Goal: Task Accomplishment & Management: Complete application form

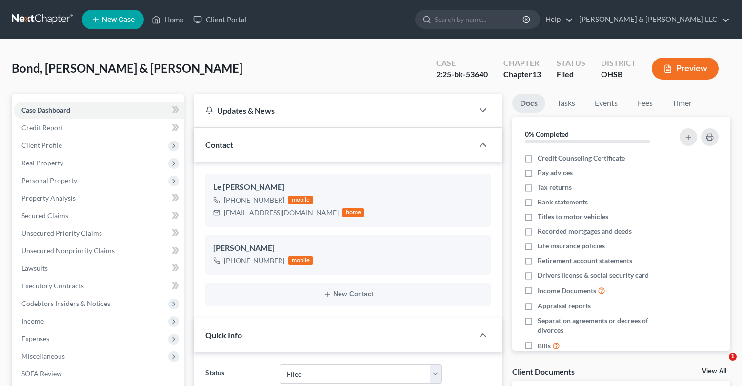
select select "3"
click at [173, 23] on link "Home" at bounding box center [167, 20] width 41 height 18
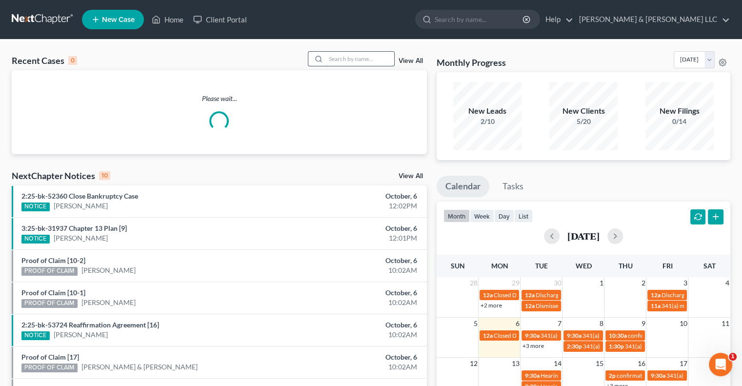
click at [343, 52] on input "search" at bounding box center [360, 59] width 68 height 14
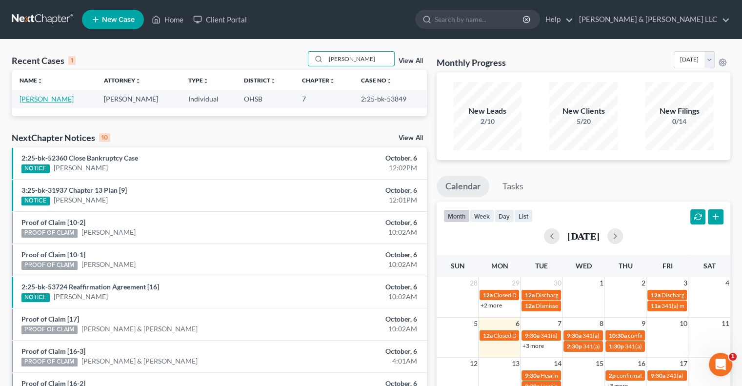
type input "conkle"
click at [46, 98] on link "[PERSON_NAME]" at bounding box center [47, 99] width 54 height 8
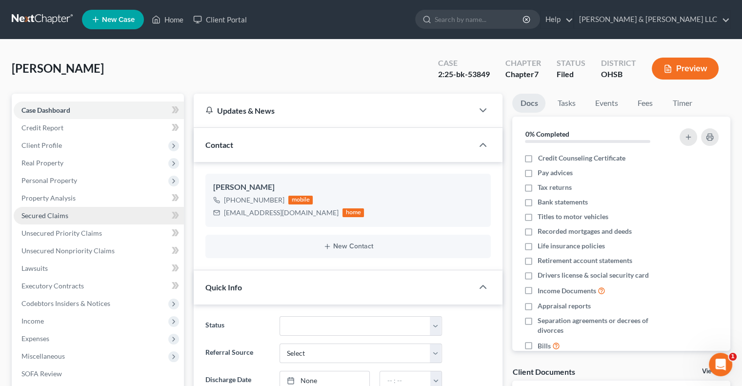
click at [52, 212] on span "Secured Claims" at bounding box center [44, 215] width 47 height 8
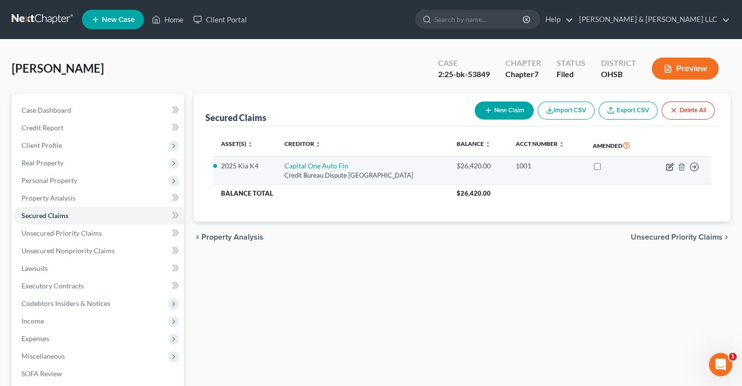
click at [670, 165] on icon "button" at bounding box center [671, 166] width 4 height 4
select select "45"
select select "2"
select select "0"
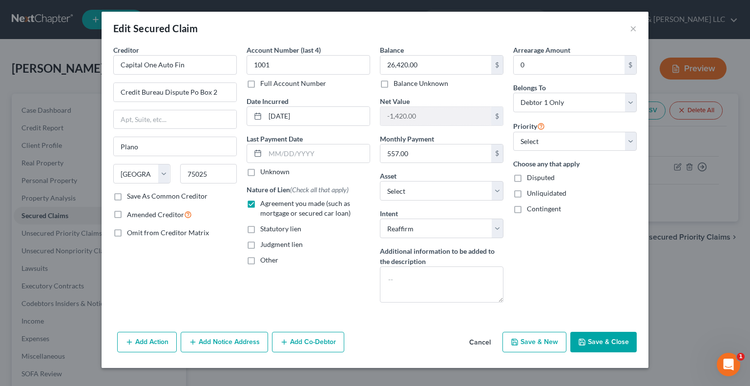
click at [617, 340] on button "Save & Close" at bounding box center [603, 342] width 66 height 21
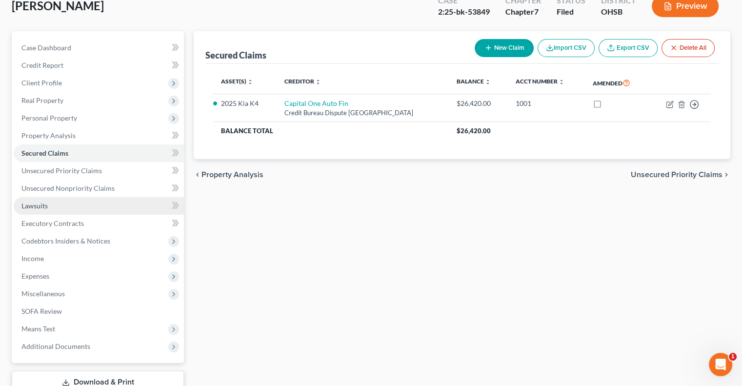
scroll to position [132, 0]
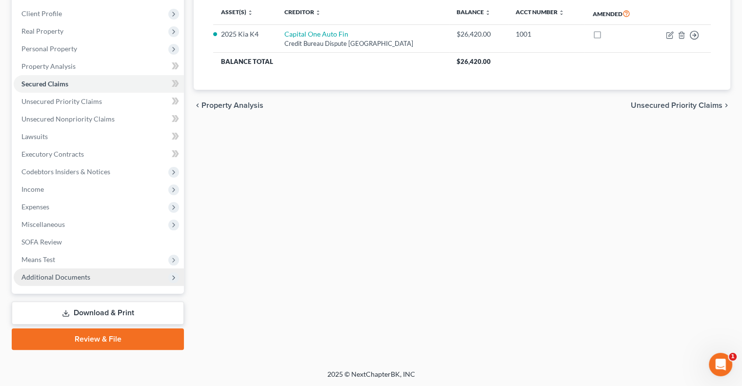
click at [63, 270] on span "Additional Documents" at bounding box center [99, 277] width 170 height 18
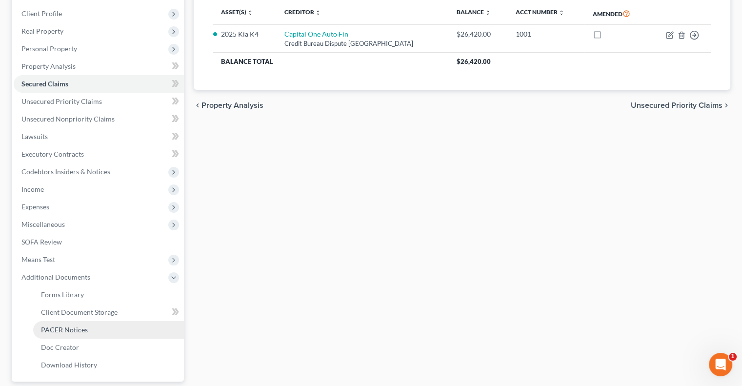
click at [75, 328] on span "PACER Notices" at bounding box center [64, 330] width 47 height 8
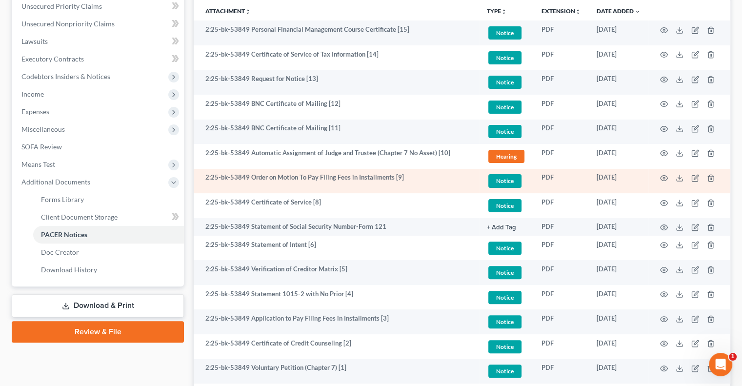
scroll to position [244, 0]
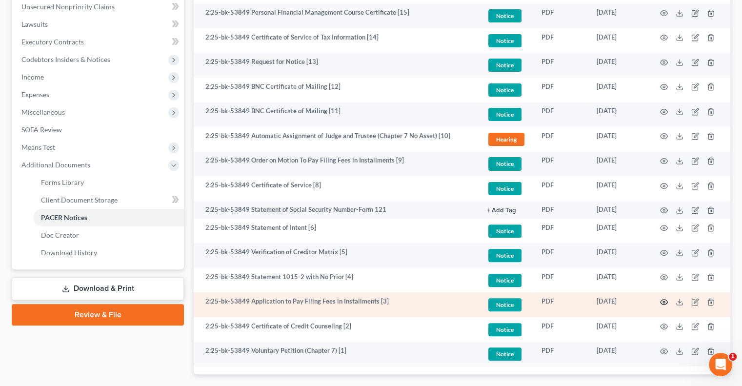
click at [665, 298] on icon "button" at bounding box center [664, 302] width 8 height 8
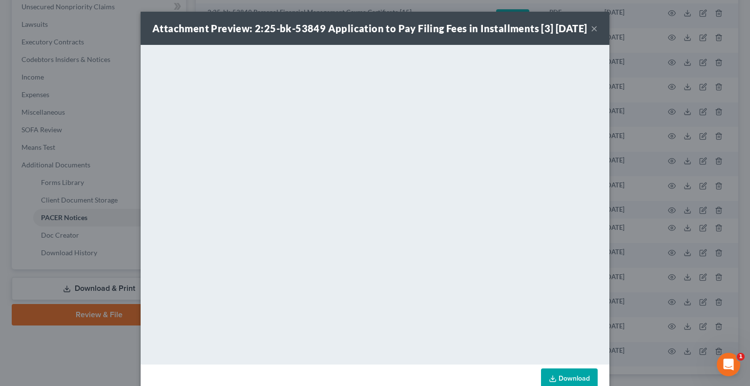
click at [592, 34] on button "×" at bounding box center [594, 28] width 7 height 12
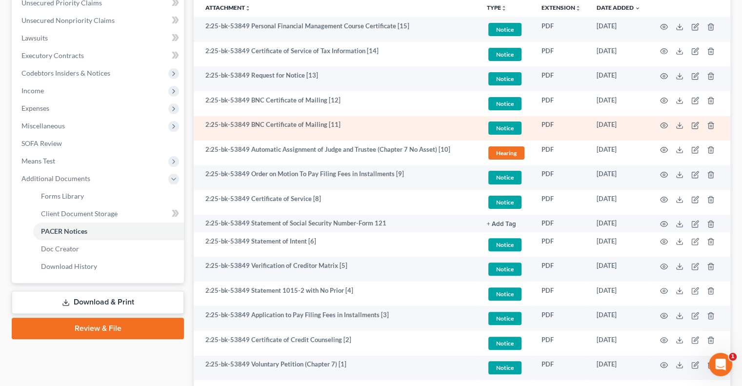
scroll to position [98, 0]
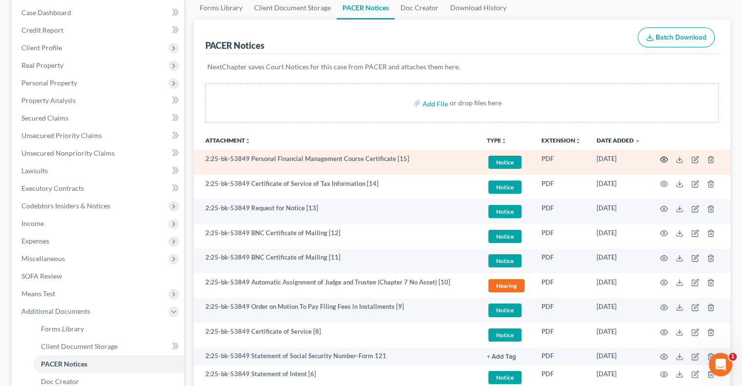
click at [663, 159] on circle "button" at bounding box center [664, 160] width 2 height 2
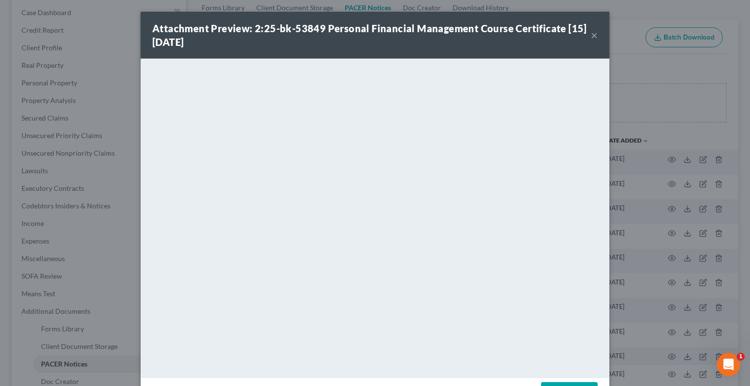
click at [592, 37] on button "×" at bounding box center [594, 35] width 7 height 12
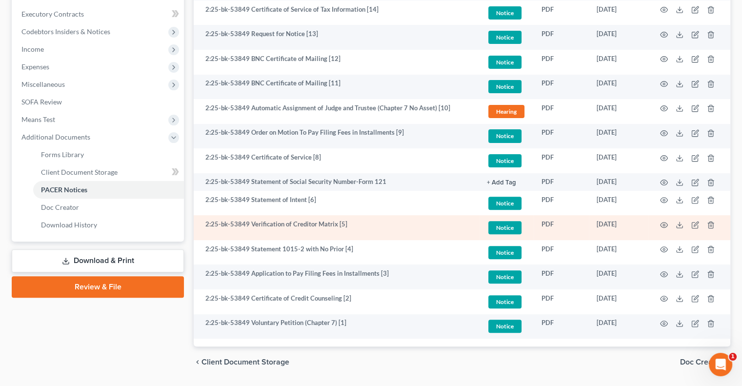
scroll to position [293, 0]
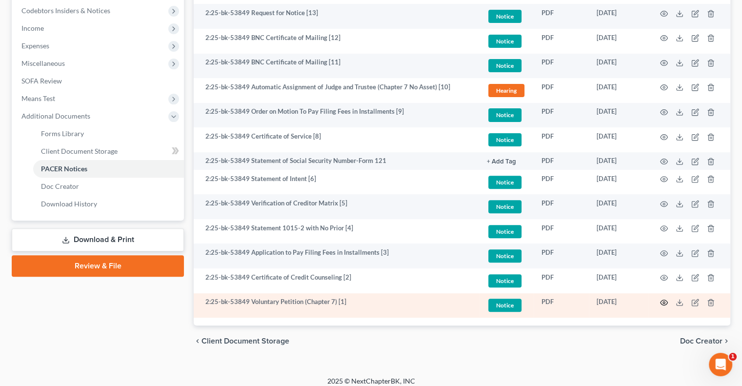
click at [662, 304] on icon "button" at bounding box center [664, 303] width 8 height 8
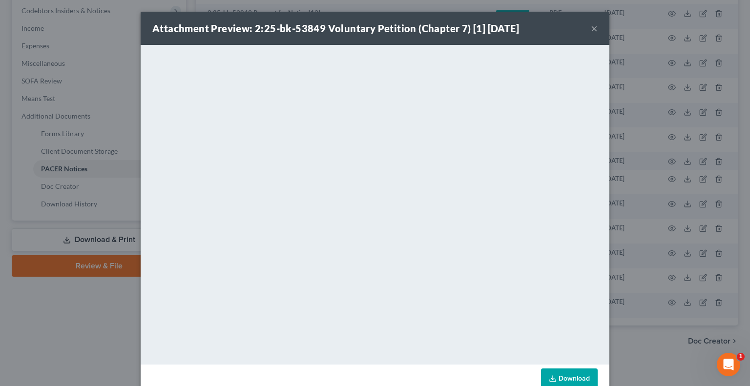
click at [591, 29] on button "×" at bounding box center [594, 28] width 7 height 12
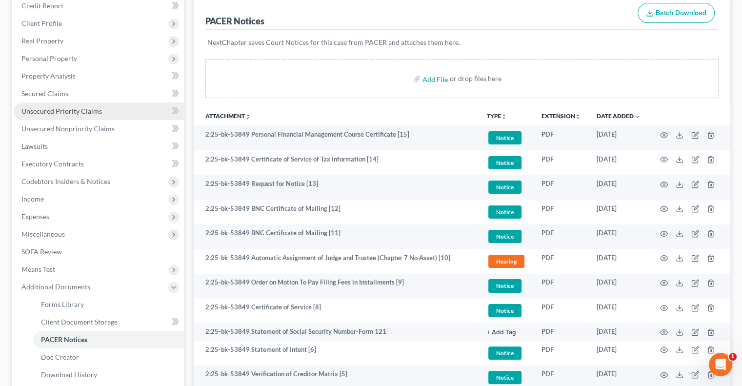
scroll to position [98, 0]
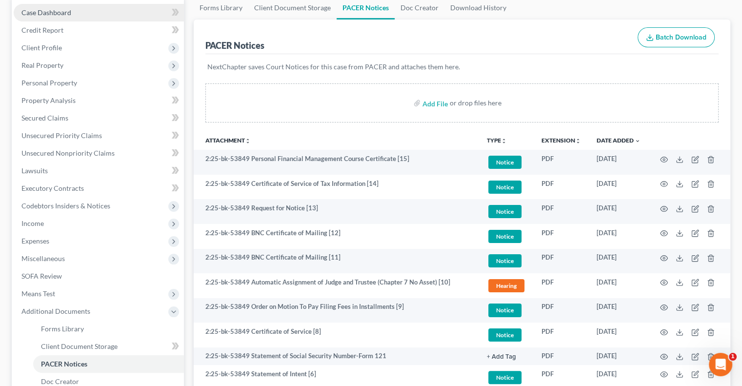
click at [68, 17] on link "Case Dashboard" at bounding box center [99, 13] width 170 height 18
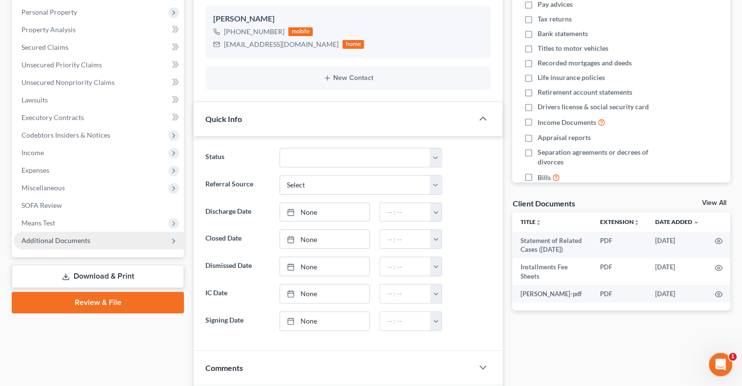
scroll to position [195, 0]
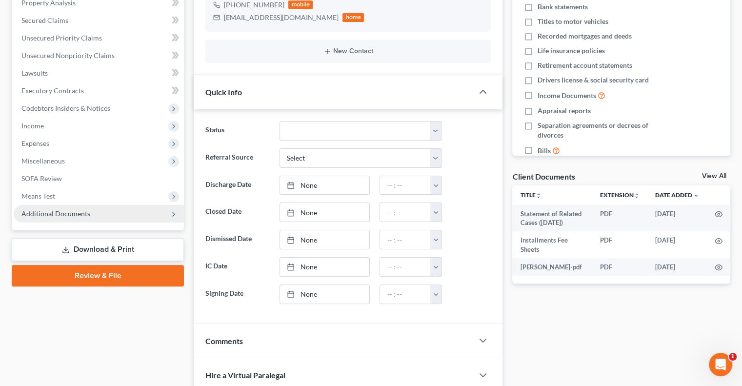
click at [56, 210] on span "Additional Documents" at bounding box center [55, 213] width 69 height 8
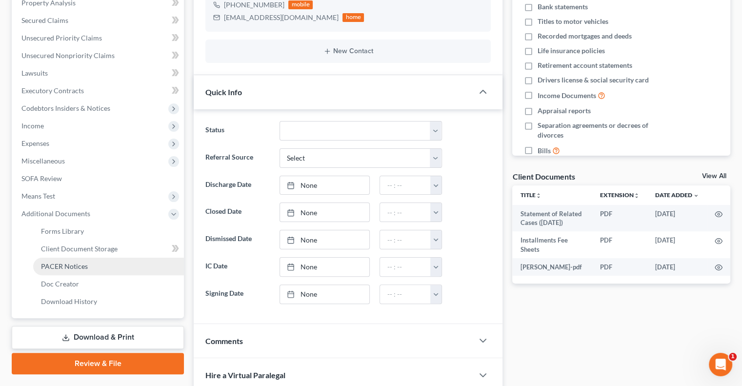
click at [62, 265] on span "PACER Notices" at bounding box center [64, 266] width 47 height 8
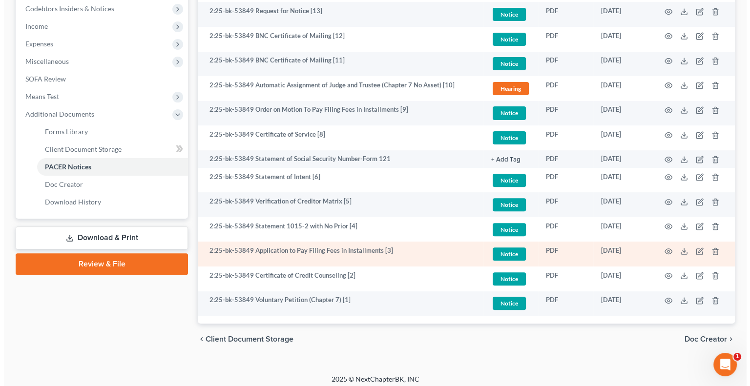
scroll to position [300, 0]
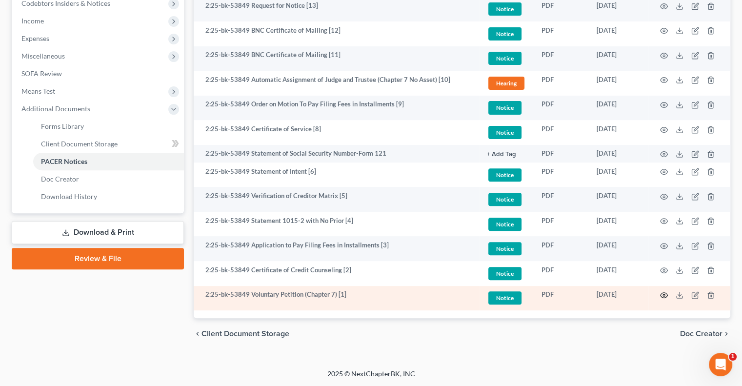
click at [663, 296] on icon "button" at bounding box center [664, 295] width 8 height 8
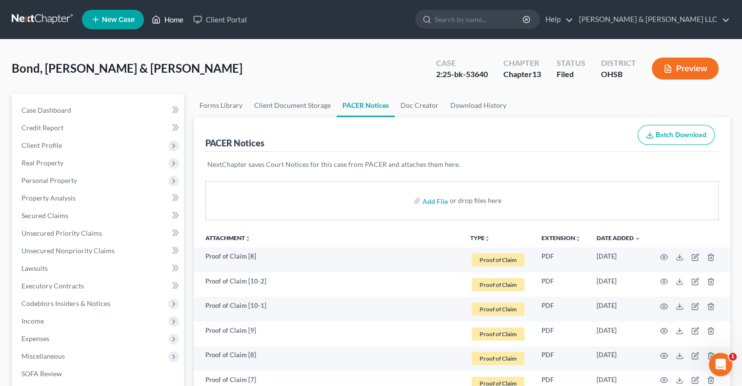
click at [167, 19] on link "Home" at bounding box center [167, 20] width 41 height 18
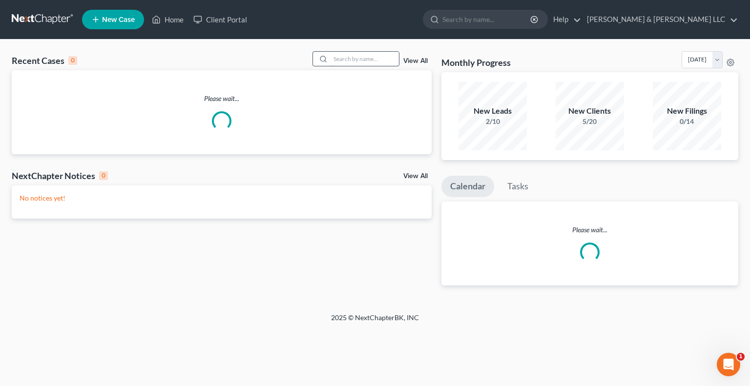
click at [353, 60] on input "search" at bounding box center [364, 59] width 68 height 14
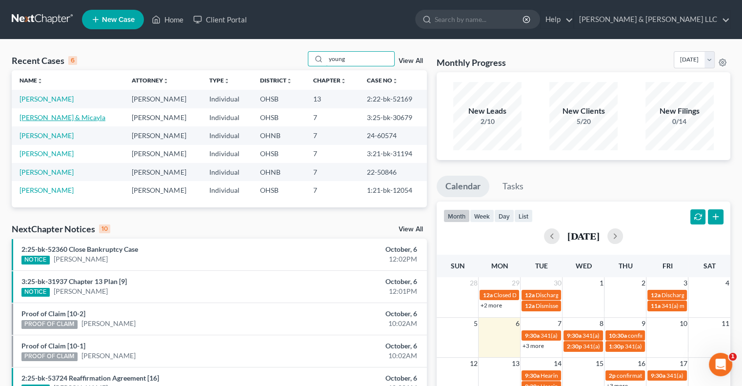
type input "young"
click at [55, 117] on link "[PERSON_NAME] & Micayla" at bounding box center [63, 117] width 86 height 8
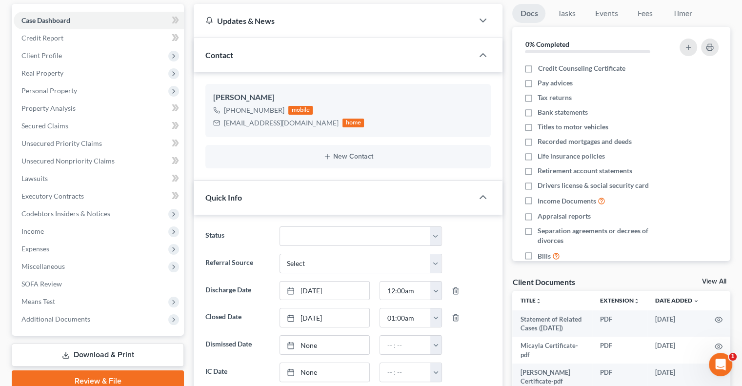
scroll to position [293, 0]
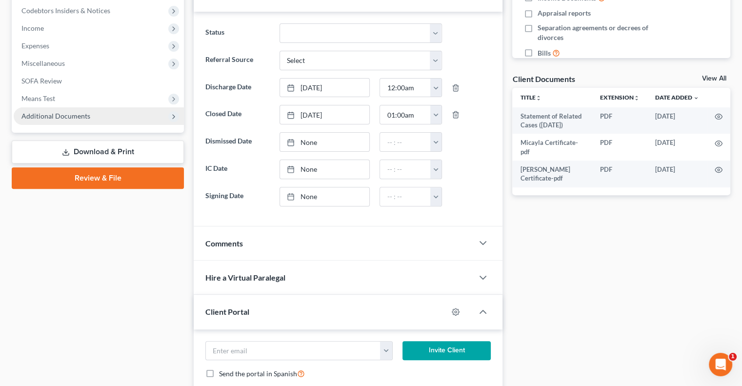
click at [41, 116] on span "Additional Documents" at bounding box center [55, 116] width 69 height 8
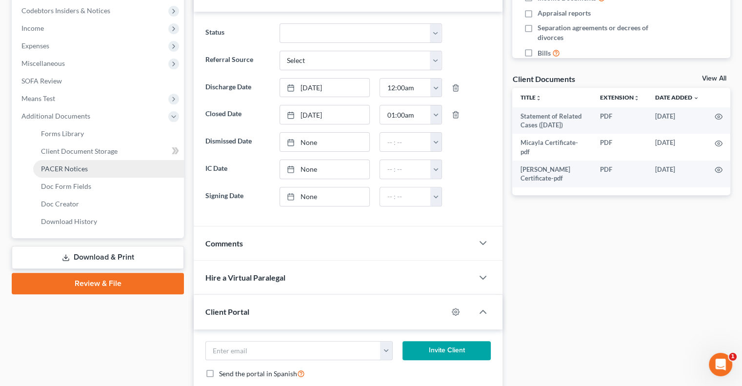
click at [61, 165] on span "PACER Notices" at bounding box center [64, 168] width 47 height 8
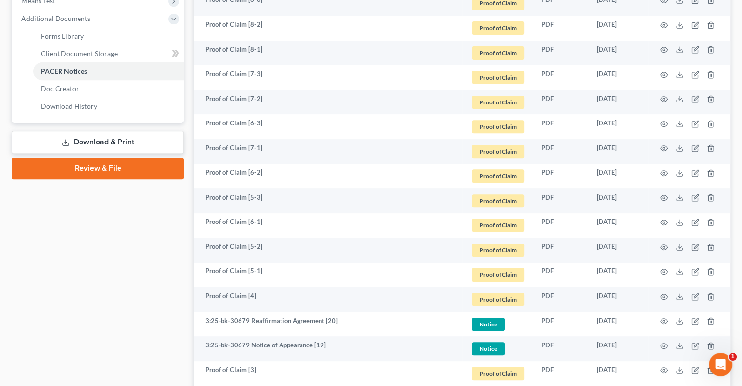
scroll to position [439, 0]
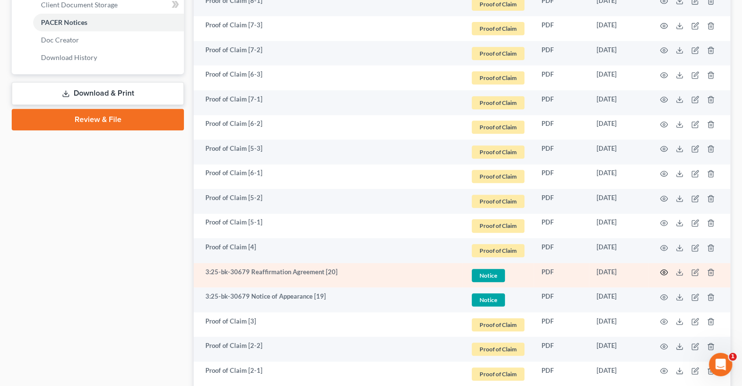
click at [664, 273] on circle "button" at bounding box center [664, 272] width 2 height 2
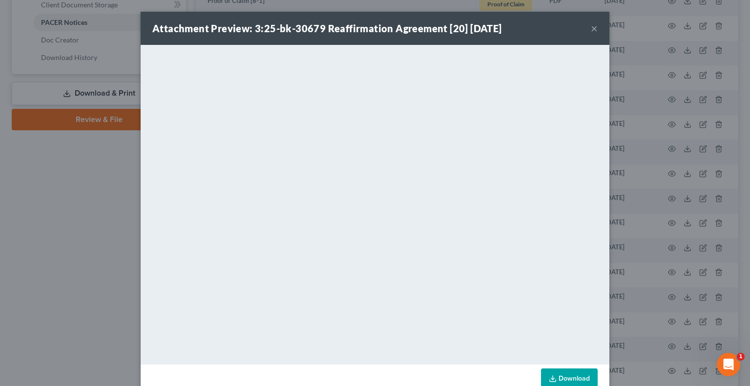
click at [592, 29] on button "×" at bounding box center [594, 28] width 7 height 12
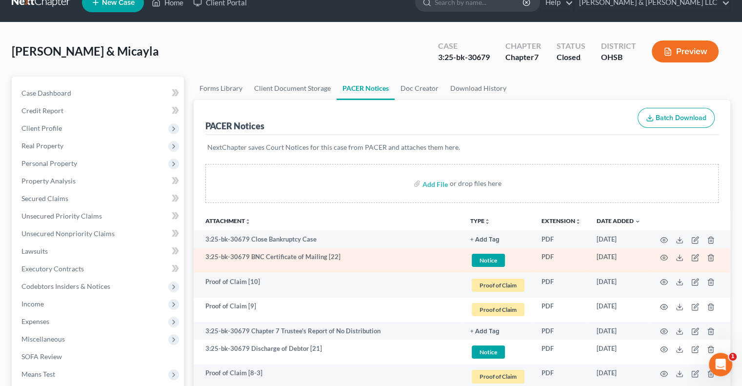
scroll to position [0, 0]
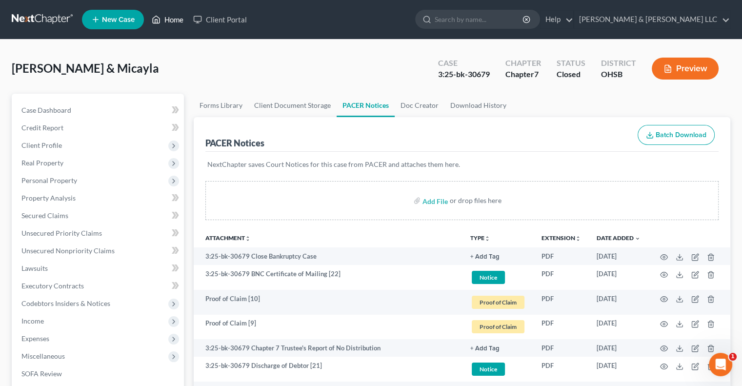
click at [173, 21] on link "Home" at bounding box center [167, 20] width 41 height 18
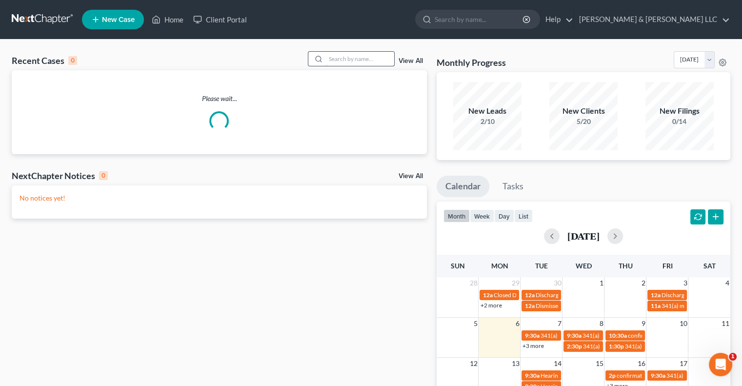
click at [347, 53] on input "search" at bounding box center [360, 59] width 68 height 14
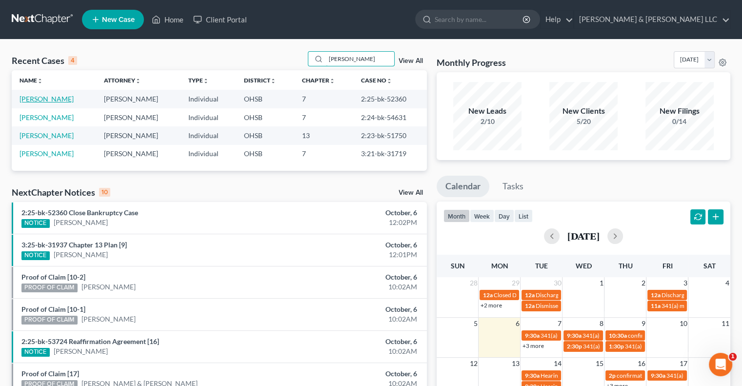
type input "[PERSON_NAME]"
click at [53, 100] on link "[PERSON_NAME]" at bounding box center [47, 99] width 54 height 8
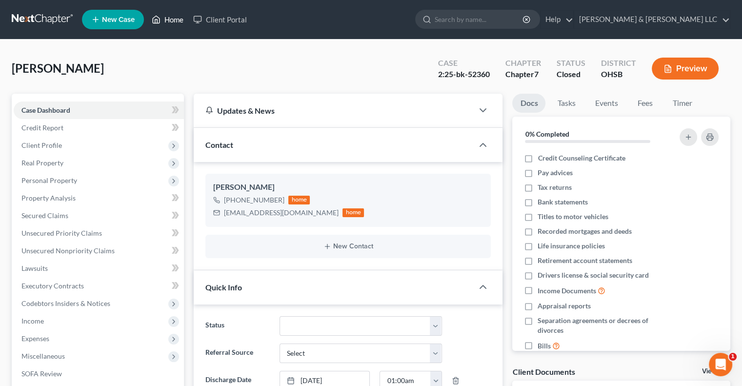
click at [180, 20] on link "Home" at bounding box center [167, 20] width 41 height 18
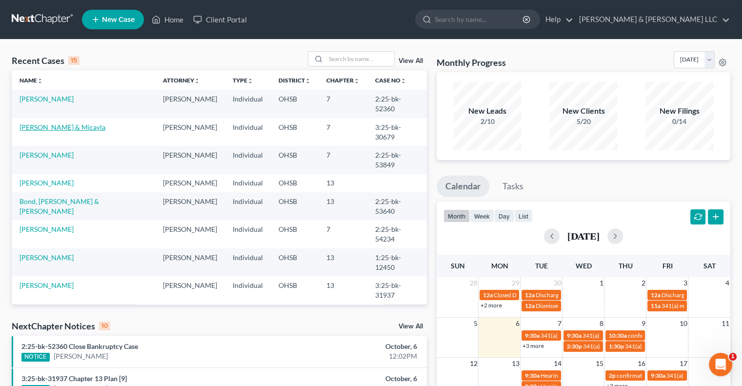
click at [53, 128] on link "[PERSON_NAME] & Micayla" at bounding box center [63, 127] width 86 height 8
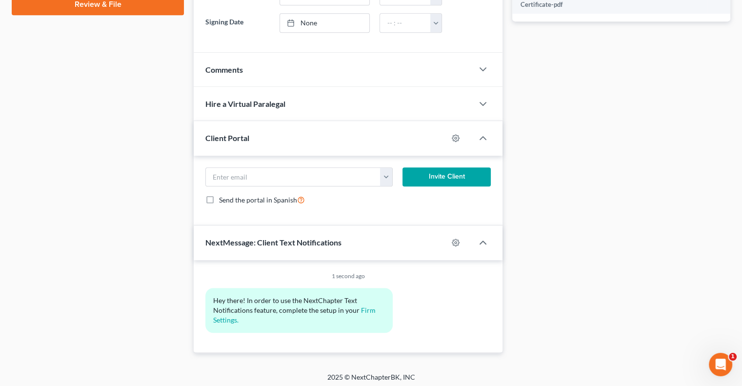
scroll to position [467, 0]
click at [252, 62] on div "Comments" at bounding box center [334, 69] width 280 height 34
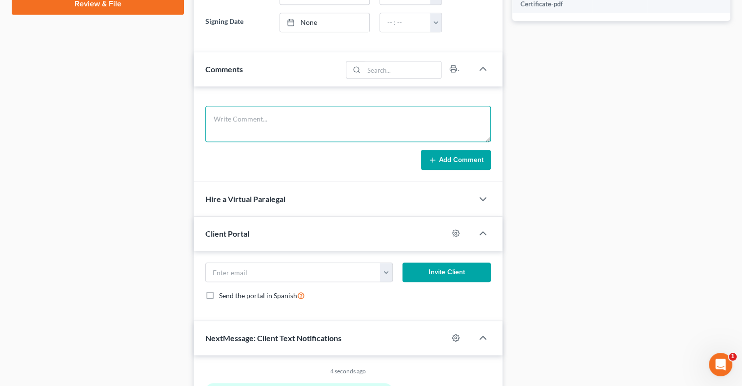
click at [262, 114] on textarea at bounding box center [348, 124] width 286 height 36
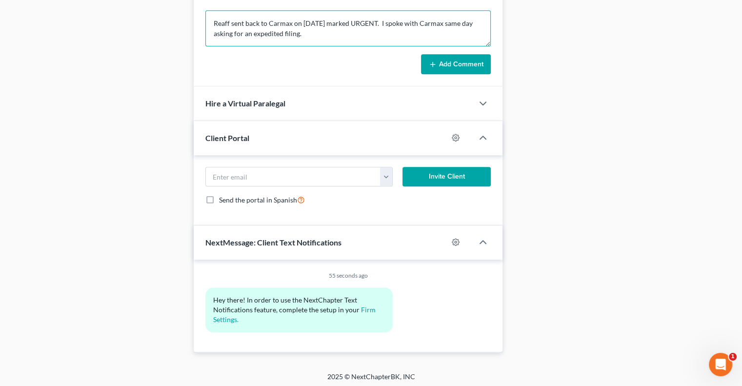
type textarea "Reaff sent back to Carmax on [DATE] marked URGENT. I spoke with Carmax same day…"
click at [448, 61] on button "Add Comment" at bounding box center [456, 64] width 70 height 21
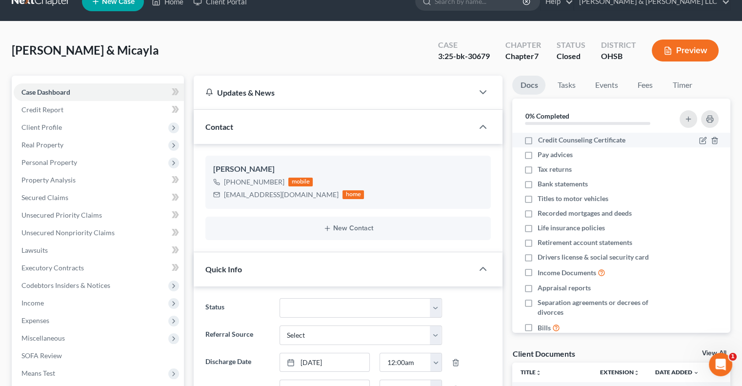
scroll to position [0, 0]
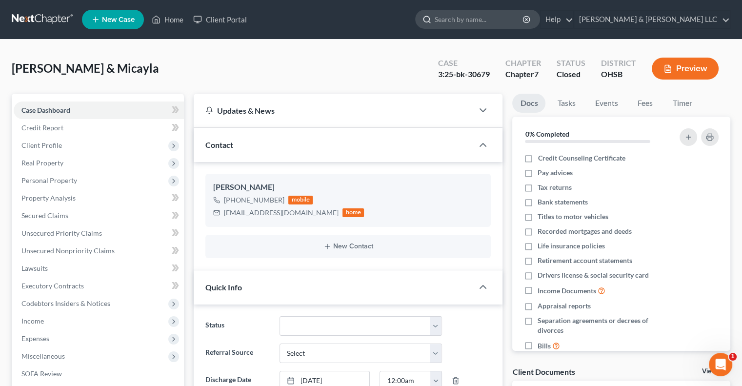
click at [524, 21] on input "search" at bounding box center [479, 19] width 89 height 18
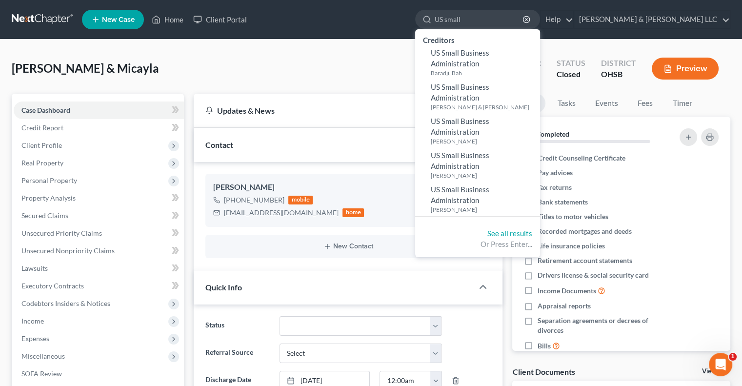
type input "US small"
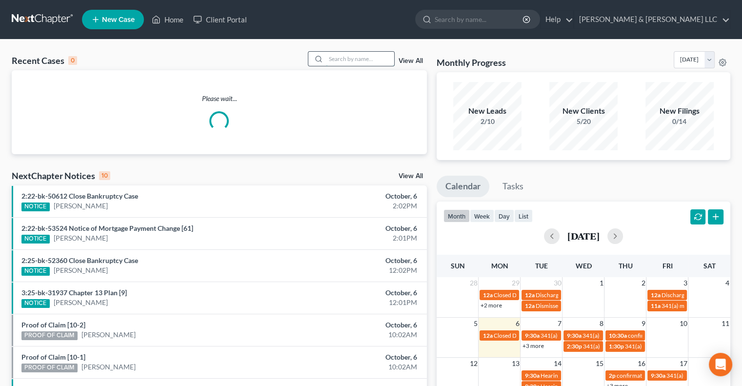
click at [342, 60] on input "search" at bounding box center [360, 59] width 68 height 14
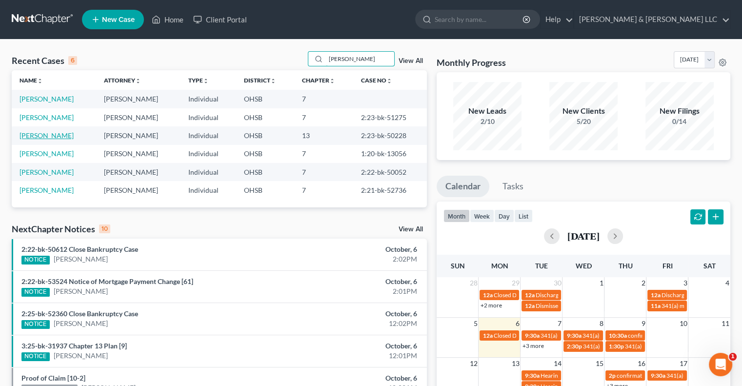
type input "cooper"
click at [39, 138] on link "Cooper, Eric" at bounding box center [47, 135] width 54 height 8
select select "3"
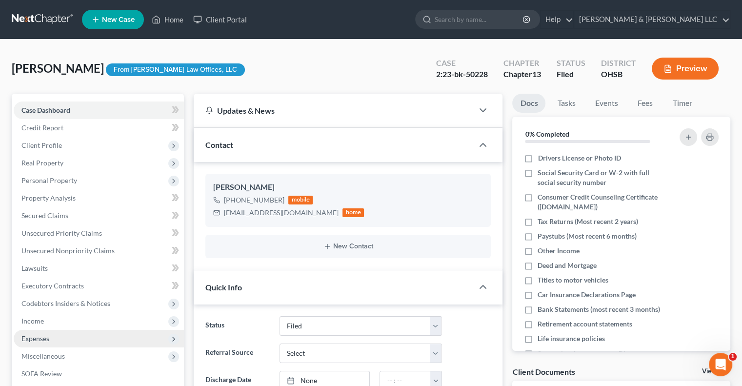
click at [37, 333] on span "Expenses" at bounding box center [99, 339] width 170 height 18
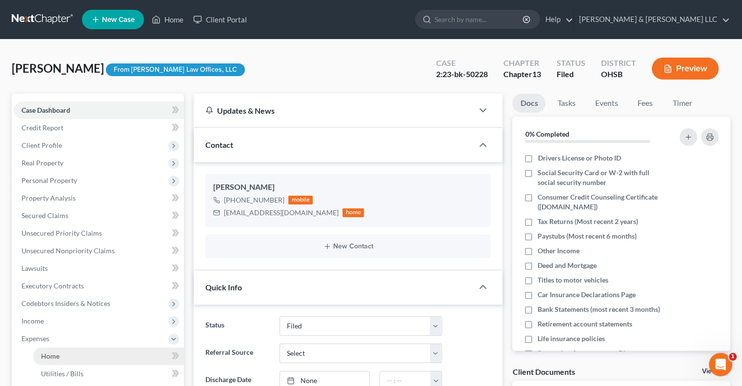
click at [44, 360] on span "Home" at bounding box center [50, 356] width 19 height 8
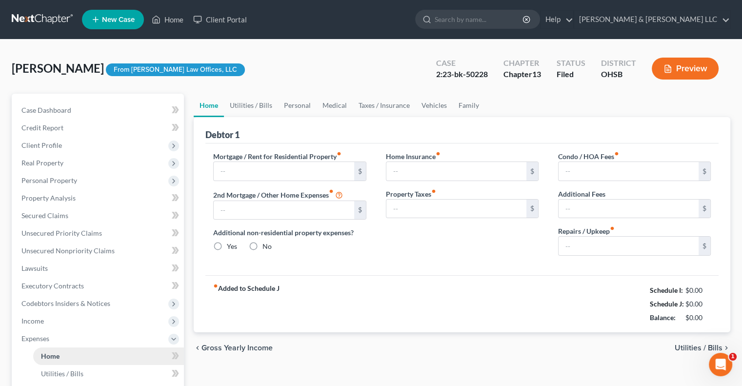
type input "0.00"
radio input "true"
type input "105.00"
type input "0.00"
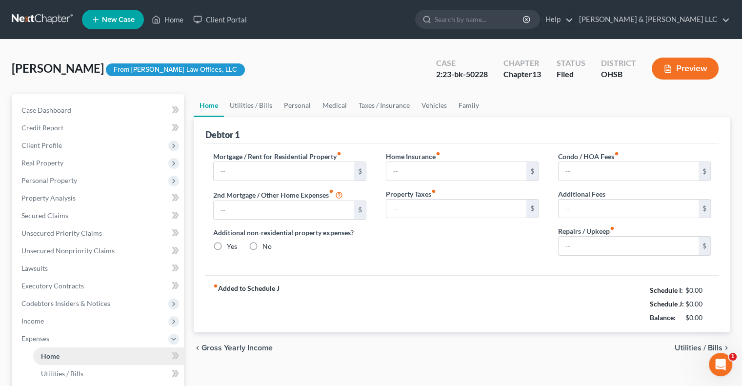
type input "0.00"
type input "75.00"
click at [436, 169] on input "105.00" at bounding box center [457, 171] width 140 height 19
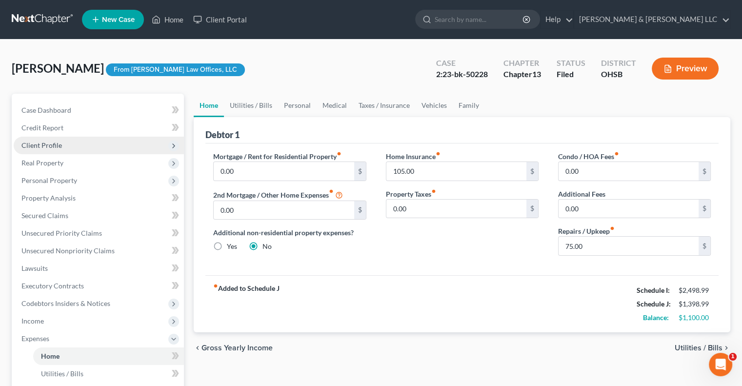
click at [59, 145] on span "Client Profile" at bounding box center [41, 145] width 41 height 8
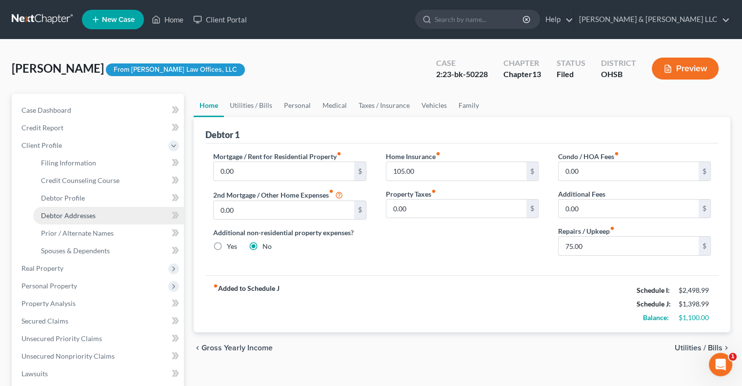
click at [69, 217] on span "Debtor Addresses" at bounding box center [68, 215] width 55 height 8
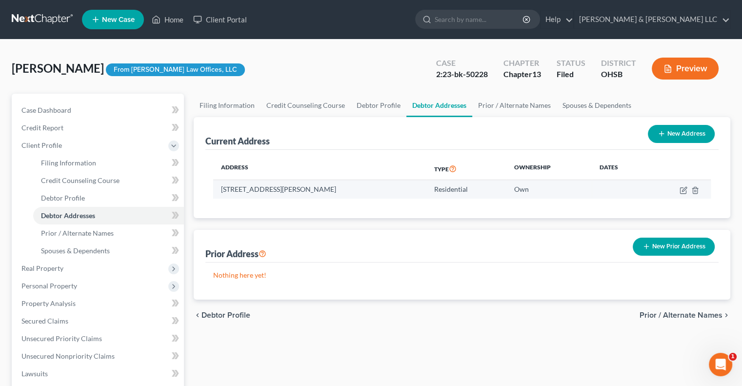
drag, startPoint x: 342, startPoint y: 193, endPoint x: 217, endPoint y: 186, distance: 125.6
click at [217, 186] on td "42 Graham Ave, London, OH 43140" at bounding box center [319, 189] width 213 height 19
copy td "42 Graham Ave, London, OH 43140"
click at [174, 22] on link "Home" at bounding box center [167, 20] width 41 height 18
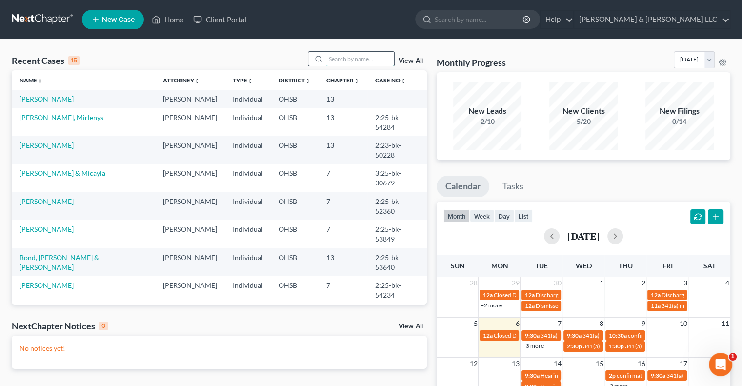
click at [349, 62] on input "search" at bounding box center [360, 59] width 68 height 14
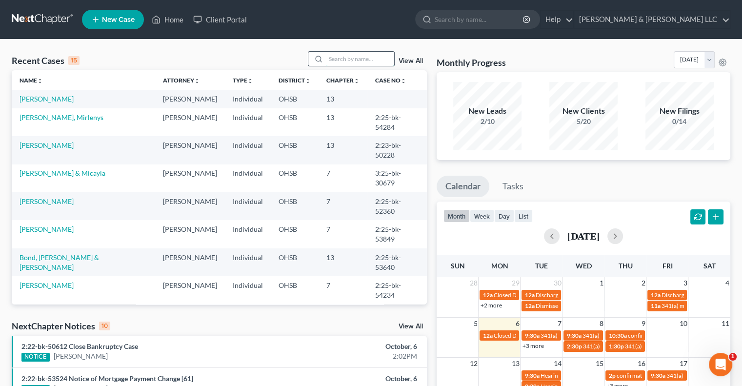
click at [347, 58] on input "search" at bounding box center [360, 59] width 68 height 14
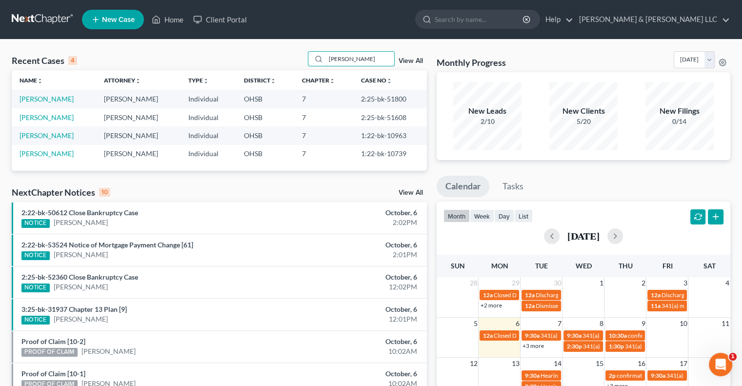
type input "woods"
click at [416, 60] on link "View All" at bounding box center [411, 61] width 24 height 7
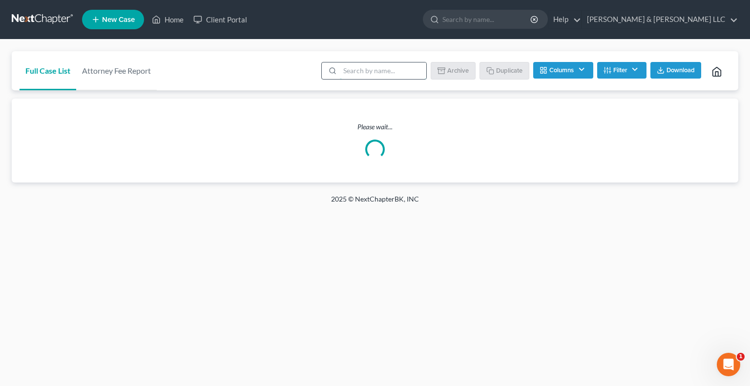
click at [368, 69] on input "search" at bounding box center [383, 70] width 86 height 17
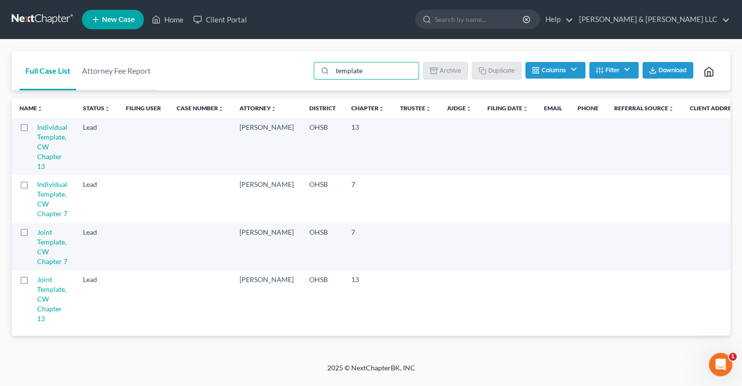
click at [33, 187] on label at bounding box center [33, 187] width 0 height 0
type input "template"
click at [37, 185] on input "checkbox" at bounding box center [40, 183] width 6 height 6
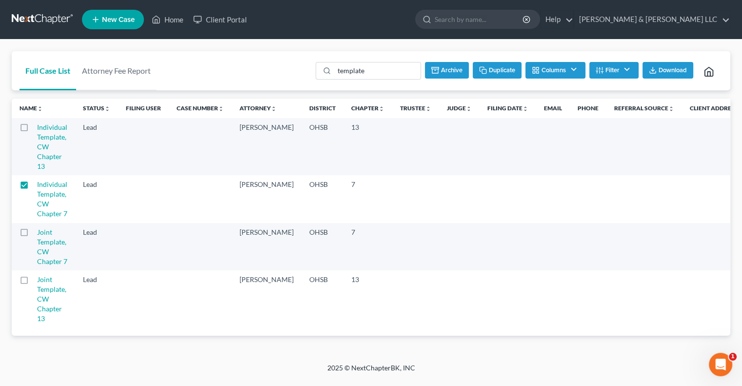
click at [503, 74] on button "Duplicate" at bounding box center [497, 70] width 49 height 17
checkbox input "false"
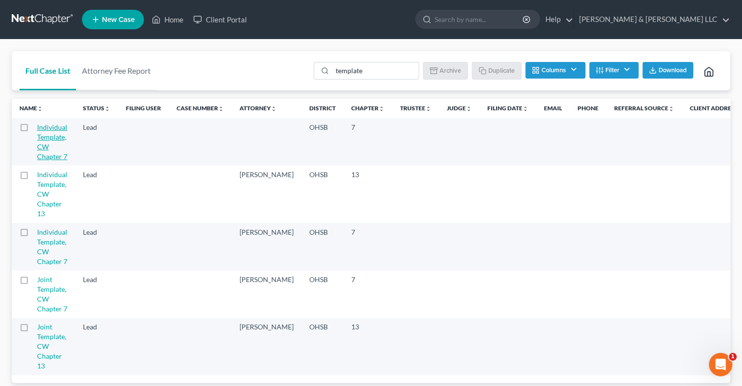
click at [53, 138] on link "Individual Template, CW Chapter 7" at bounding box center [52, 142] width 30 height 38
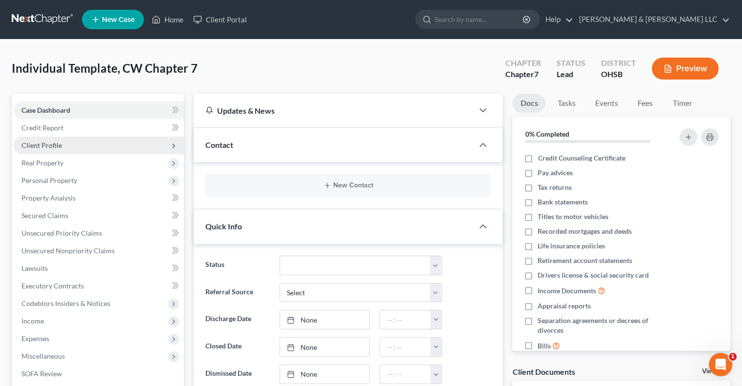
click at [36, 147] on span "Client Profile" at bounding box center [41, 145] width 41 height 8
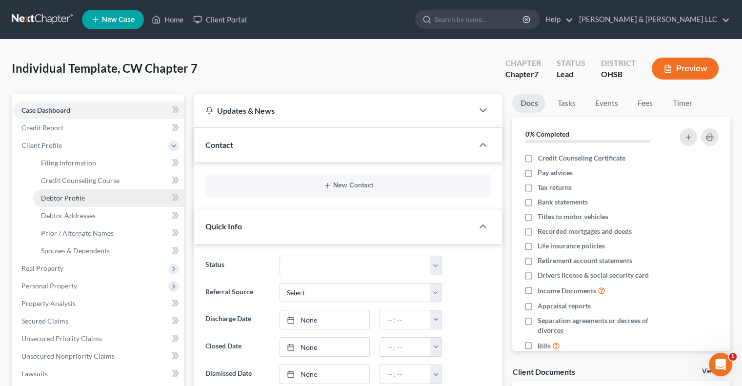
click at [68, 196] on span "Debtor Profile" at bounding box center [63, 198] width 44 height 8
select select "0"
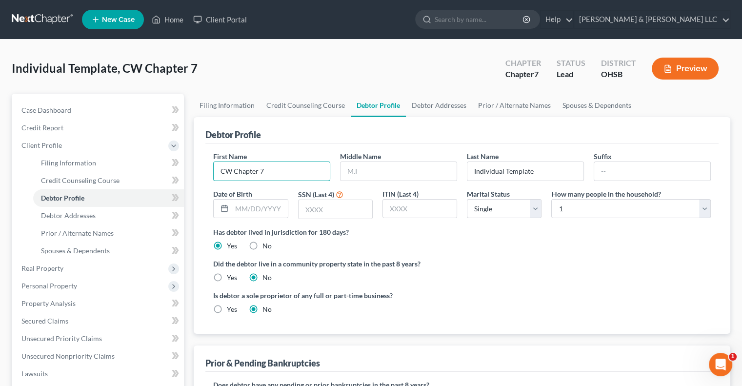
drag, startPoint x: 277, startPoint y: 171, endPoint x: 183, endPoint y: 179, distance: 94.5
click at [183, 179] on div "Petition Navigation Case Dashboard Payments Invoices Payments Payments Credit R…" at bounding box center [371, 340] width 729 height 493
type input "Derrick"
type input "L"
type input "Woods"
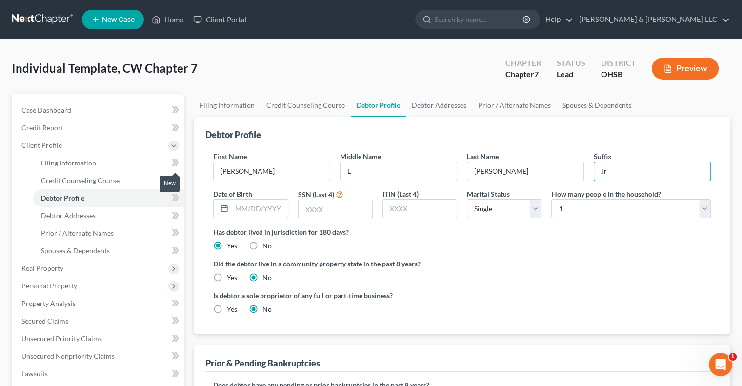
type input "Jr"
type input "11/29/1989"
click at [321, 206] on input "text" at bounding box center [336, 209] width 74 height 19
type input "7084"
click at [538, 209] on select "Select Single Married Separated Divorced Widowed" at bounding box center [504, 209] width 75 height 20
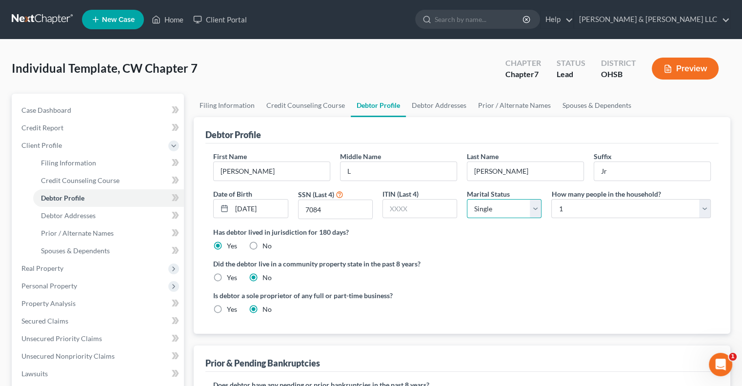
select select "1"
click at [467, 199] on select "Select Single Married Separated Divorced Widowed" at bounding box center [504, 209] width 75 height 20
click at [574, 211] on select "Select 1 2 3 4 5 6 7 8 9 10 11 12 13 14 15 16 17 18 19 20" at bounding box center [632, 209] width 160 height 20
select select "7"
click at [552, 199] on select "Select 1 2 3 4 5 6 7 8 9 10 11 12 13 14 15 16 17 18 19 20" at bounding box center [632, 209] width 160 height 20
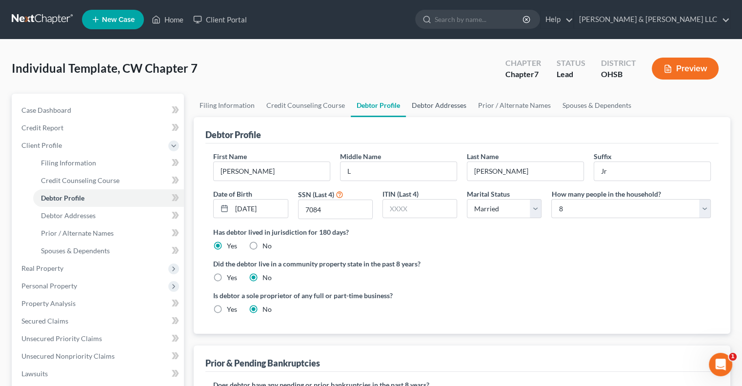
click at [441, 108] on link "Debtor Addresses" at bounding box center [439, 105] width 66 height 23
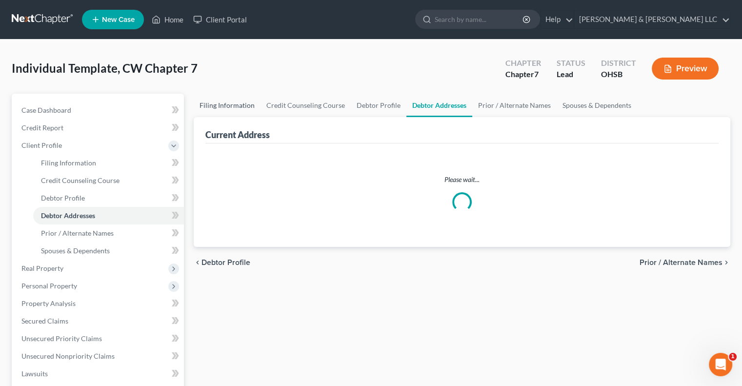
select select "0"
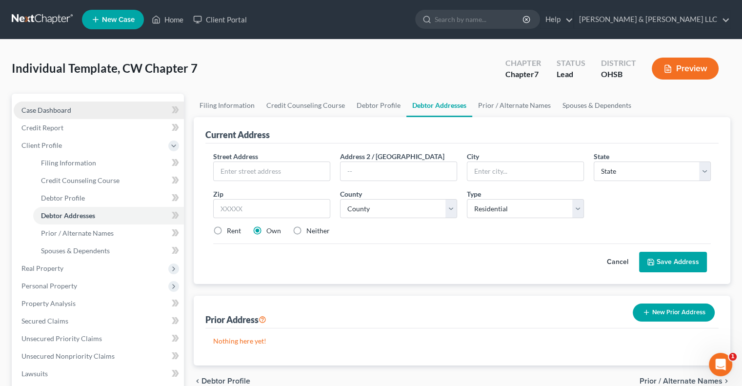
click at [73, 116] on link "Case Dashboard" at bounding box center [99, 111] width 170 height 18
select select "5"
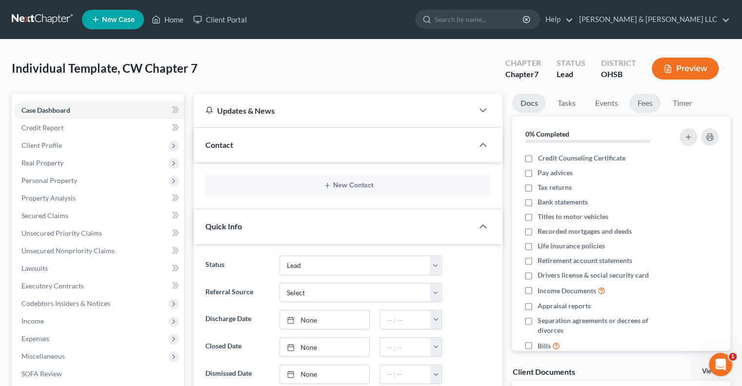
click at [643, 99] on link "Fees" at bounding box center [645, 103] width 31 height 19
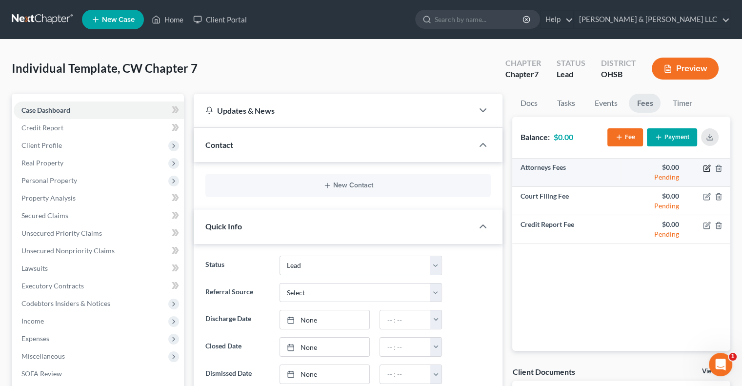
click at [709, 167] on icon "button" at bounding box center [708, 167] width 4 height 4
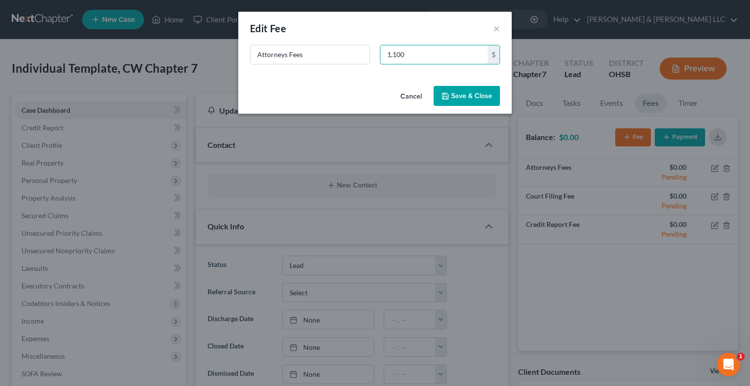
type input "1,100"
click at [468, 99] on button "Save & Close" at bounding box center [466, 96] width 66 height 21
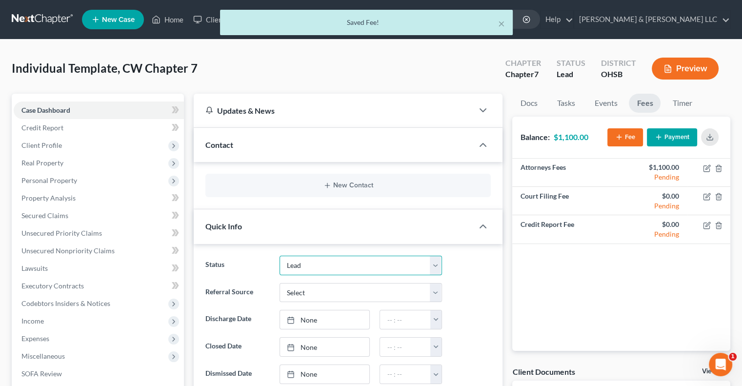
click at [353, 265] on select "Closed Discharged Dismissed Filed In Progress Lead Lost Lead Ready to File Reta…" at bounding box center [361, 266] width 163 height 20
select select "4"
click at [280, 256] on select "Closed Discharged Dismissed Filed In Progress Lead Lost Lead Ready to File Reta…" at bounding box center [361, 266] width 163 height 20
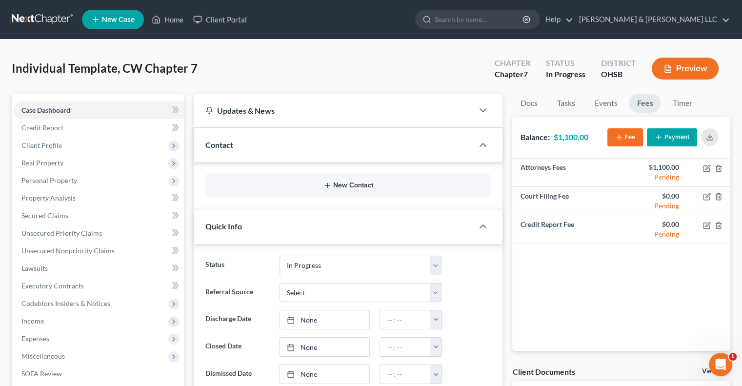
click at [364, 182] on button "New Contact" at bounding box center [348, 186] width 270 height 8
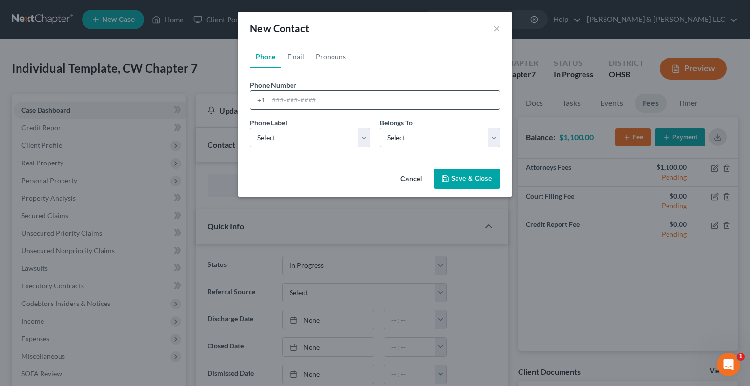
click at [347, 99] on input "tel" at bounding box center [383, 100] width 231 height 19
type input "954-804-8388"
drag, startPoint x: 365, startPoint y: 135, endPoint x: 354, endPoint y: 144, distance: 13.9
click at [365, 135] on select "Select Mobile Home Work Other" at bounding box center [310, 138] width 120 height 20
select select "0"
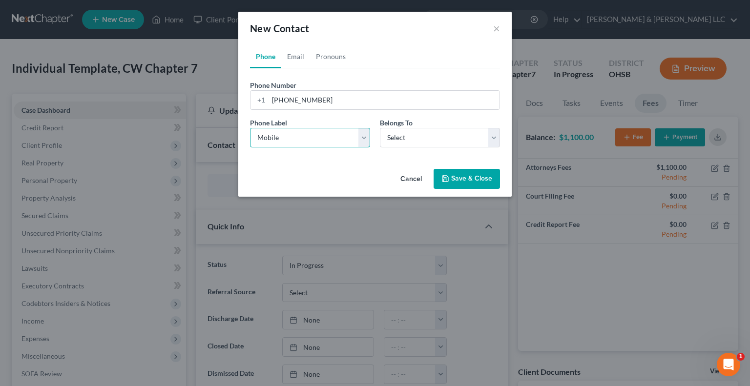
click at [250, 128] on select "Select Mobile Home Work Other" at bounding box center [310, 138] width 120 height 20
click at [394, 141] on select "Select Client Other" at bounding box center [440, 138] width 120 height 20
select select "0"
click at [380, 128] on select "Select Client Other" at bounding box center [440, 138] width 120 height 20
select select "0"
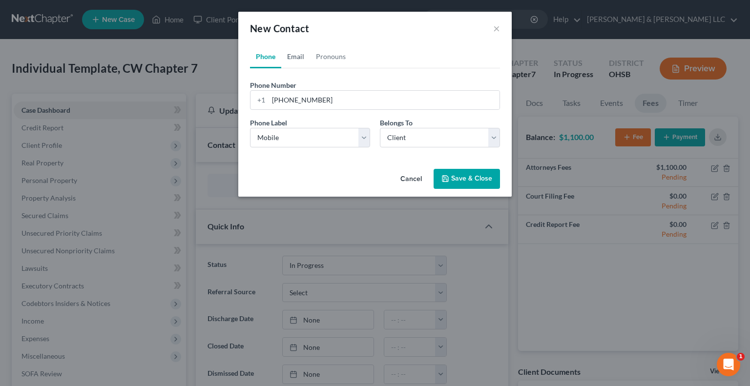
click at [295, 61] on link "Email" at bounding box center [295, 56] width 29 height 23
click at [301, 99] on input "email" at bounding box center [383, 100] width 231 height 19
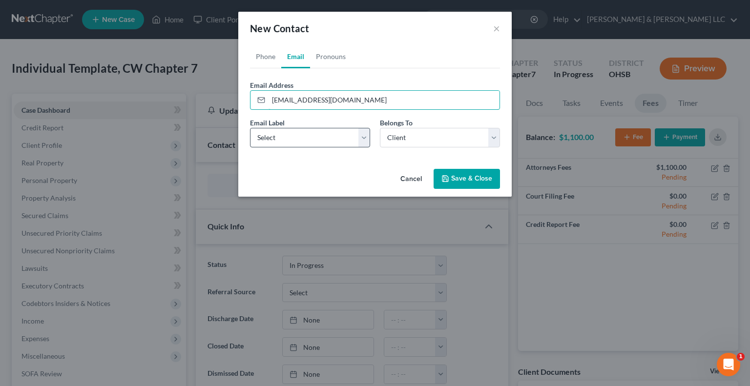
type input "woodstcv@gmail.com"
click at [361, 140] on select "Select Home Work Other" at bounding box center [310, 138] width 120 height 20
select select "0"
click at [250, 128] on select "Select Home Work Other" at bounding box center [310, 138] width 120 height 20
click at [466, 181] on button "Save & Close" at bounding box center [466, 179] width 66 height 21
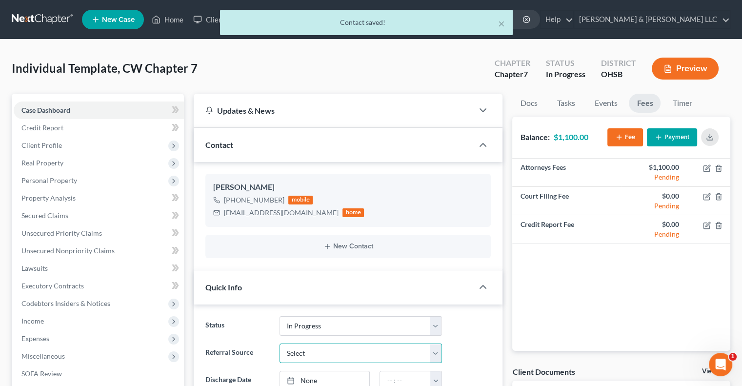
click at [320, 357] on select "Select Word Of Mouth Previous Clients Direct Mail Website Google Search Modern …" at bounding box center [361, 354] width 163 height 20
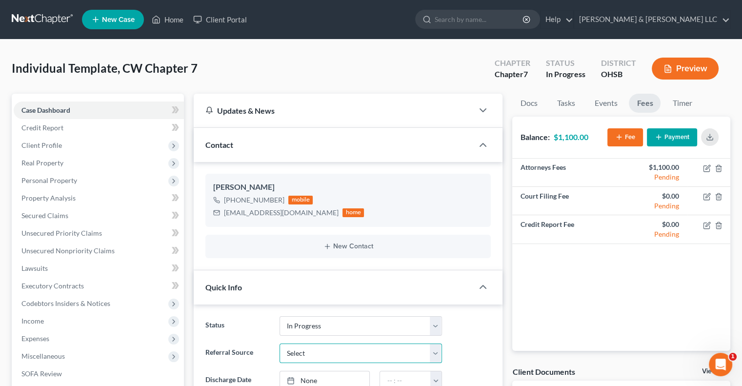
select select "6"
click at [280, 344] on select "Select Word Of Mouth Previous Clients Direct Mail Website Google Search Modern …" at bounding box center [361, 354] width 163 height 20
click at [323, 371] on input "text" at bounding box center [361, 380] width 162 height 19
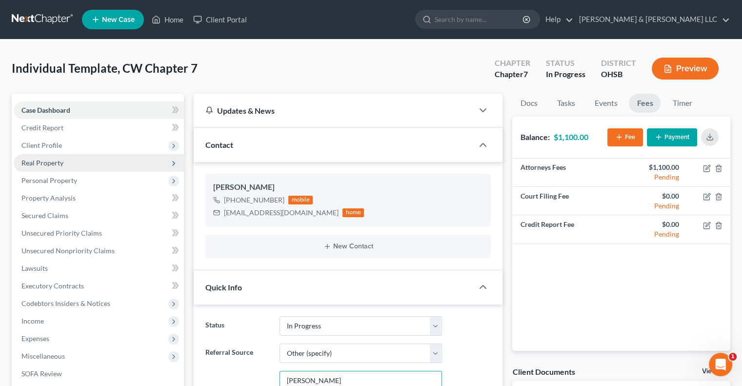
type input "Nanette Dean"
click at [52, 165] on span "Real Property" at bounding box center [42, 163] width 42 height 8
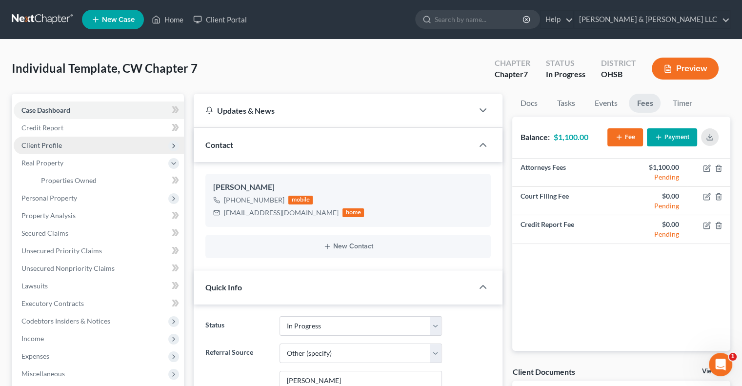
click at [55, 146] on span "Client Profile" at bounding box center [41, 145] width 41 height 8
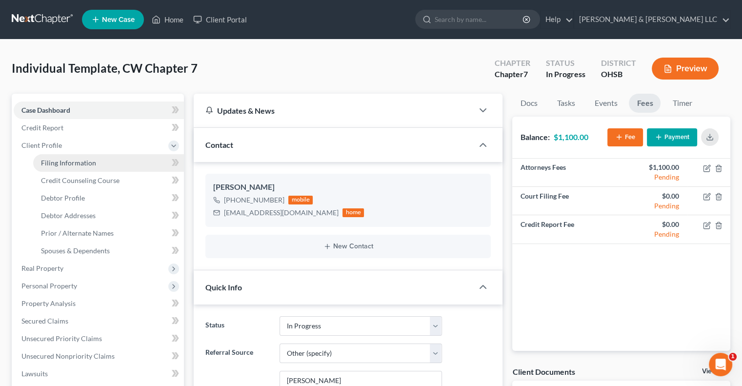
click at [66, 160] on span "Filing Information" at bounding box center [68, 163] width 55 height 8
select select "1"
select select "0"
select select "62"
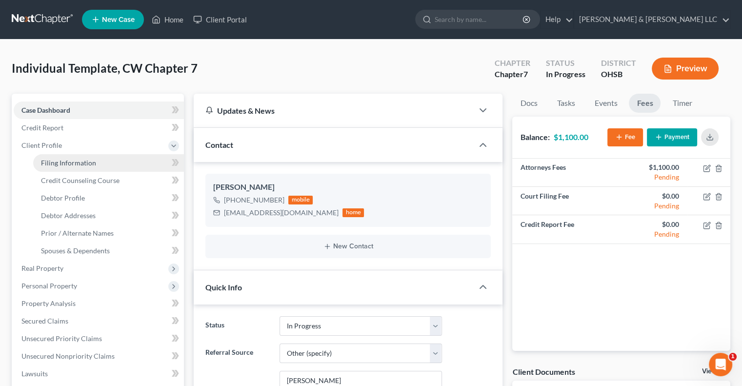
select select "0"
select select "36"
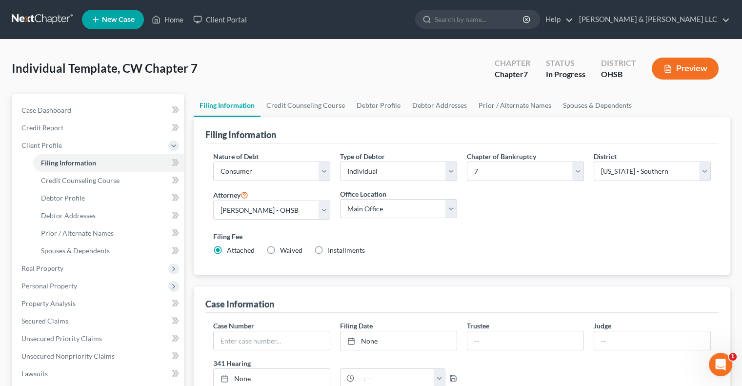
click at [328, 248] on label "Installments Installments" at bounding box center [346, 251] width 37 height 10
click at [332, 248] on input "Installments Installments" at bounding box center [335, 249] width 6 height 6
radio input "true"
radio input "false"
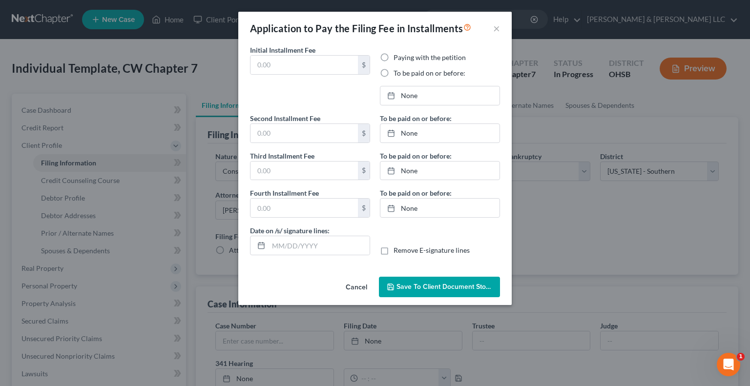
type input "0.00"
radio input "true"
type input "0.00"
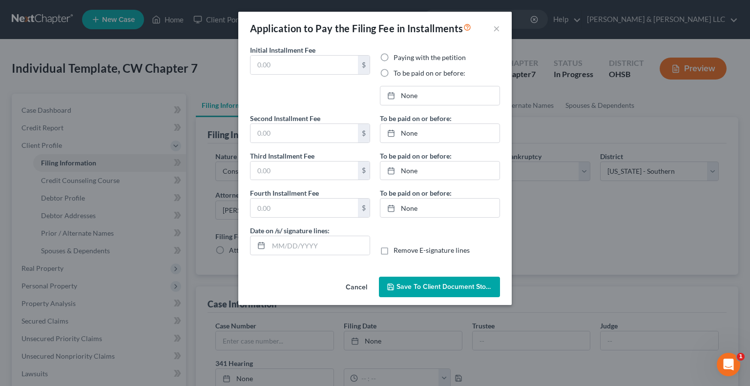
type input "10/06/2025"
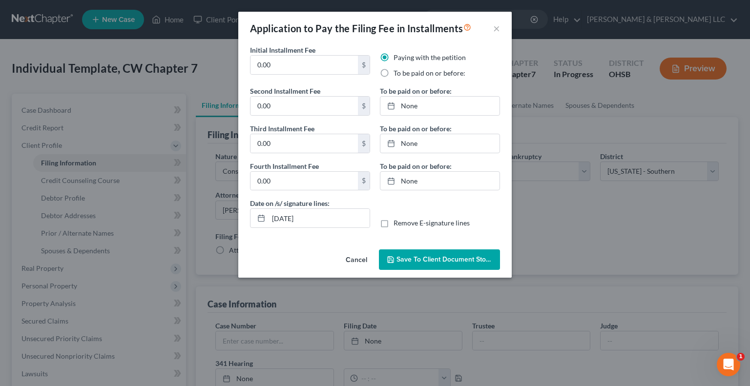
click at [393, 74] on label "To be paid on or before:" at bounding box center [429, 73] width 72 height 10
click at [397, 74] on input "To be paid on or before:" at bounding box center [400, 71] width 6 height 6
radio input "true"
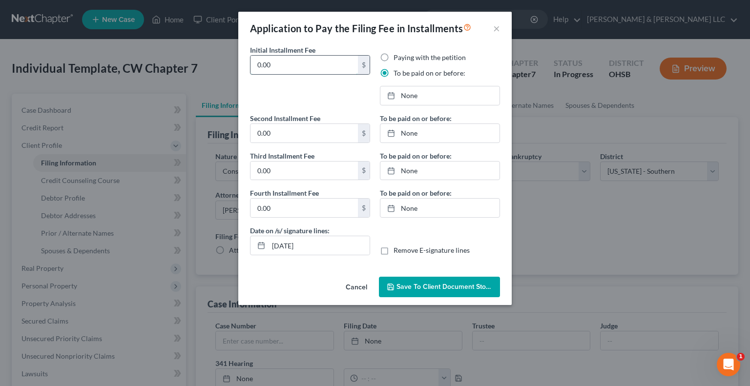
click at [308, 56] on input "0.00" at bounding box center [303, 65] width 107 height 19
type input "0"
type input "169"
type input "[DATE]"
click at [411, 99] on link "[DATE]" at bounding box center [439, 95] width 119 height 19
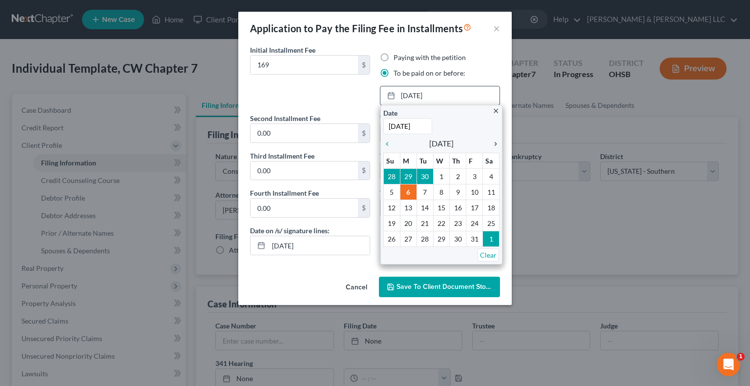
click at [494, 148] on link "chevron_right" at bounding box center [493, 144] width 13 height 12
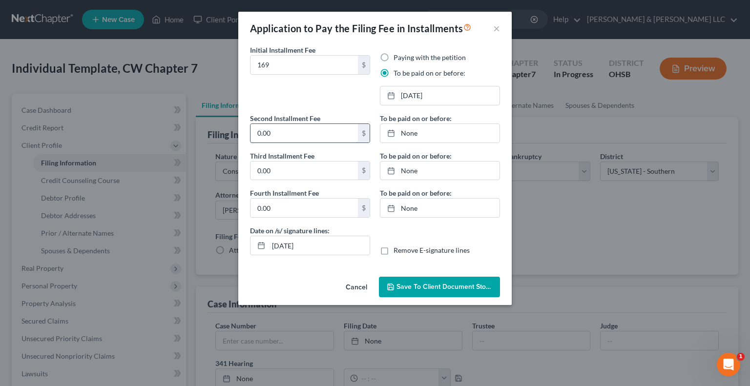
click at [296, 135] on input "0.00" at bounding box center [303, 133] width 107 height 19
type input "169"
type input "[DATE]"
click at [415, 134] on link "None" at bounding box center [439, 133] width 119 height 19
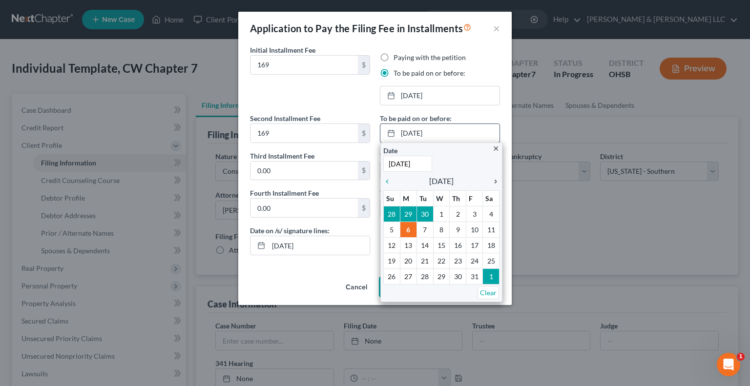
click at [492, 180] on icon "chevron_right" at bounding box center [493, 182] width 13 height 8
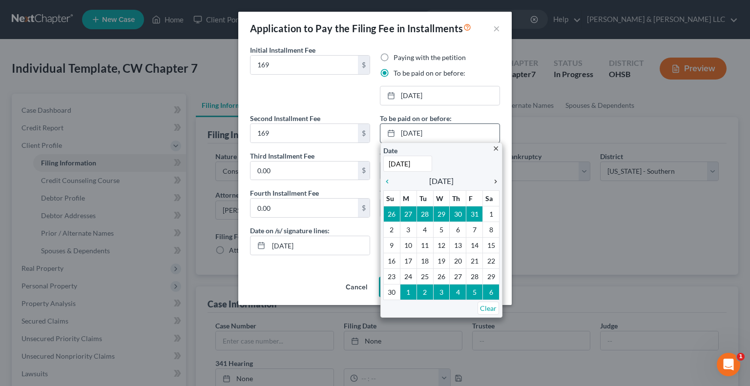
click at [493, 180] on icon "chevron_right" at bounding box center [493, 182] width 13 height 8
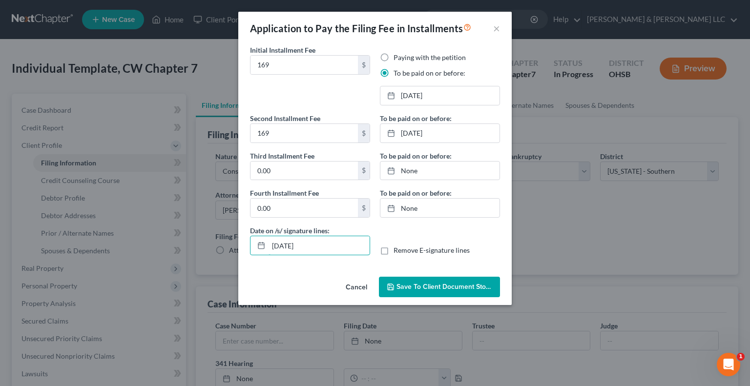
drag, startPoint x: 320, startPoint y: 246, endPoint x: 240, endPoint y: 245, distance: 80.1
click at [240, 245] on div "Initial Installment Fee 169 $ Paying with the petition To be paid on or before:…" at bounding box center [374, 159] width 273 height 228
click at [393, 250] on label "Remove E-signature lines" at bounding box center [431, 251] width 76 height 10
click at [397, 250] on input "Remove E-signature lines" at bounding box center [400, 249] width 6 height 6
checkbox input "true"
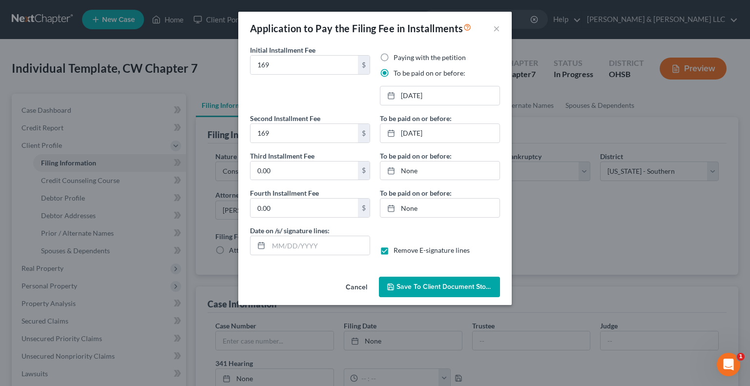
click at [420, 286] on span "Save to Client Document Storage" at bounding box center [447, 287] width 103 height 8
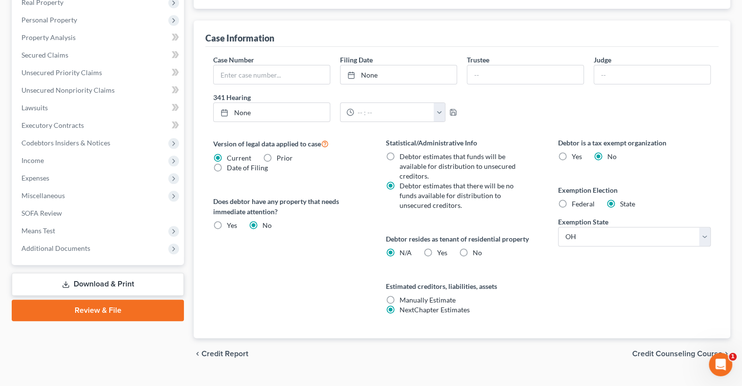
scroll to position [285, 0]
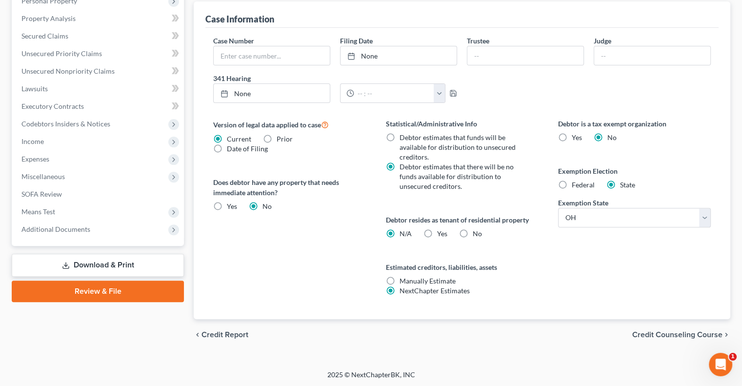
click at [437, 232] on label "Yes Yes" at bounding box center [442, 234] width 10 height 10
click at [441, 232] on input "Yes Yes" at bounding box center [444, 232] width 6 height 6
radio input "true"
radio input "false"
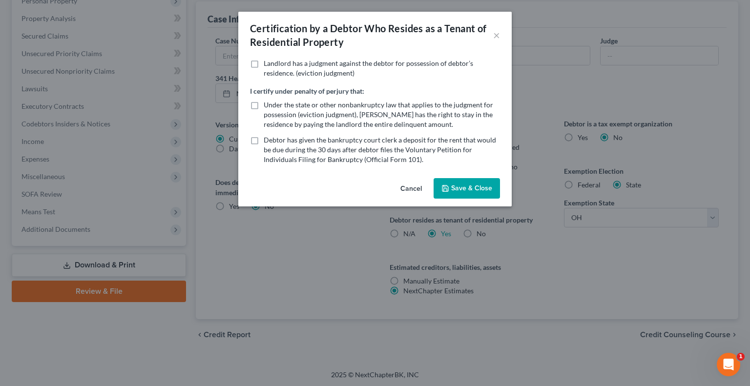
click at [446, 189] on polyline "button" at bounding box center [445, 189] width 3 height 2
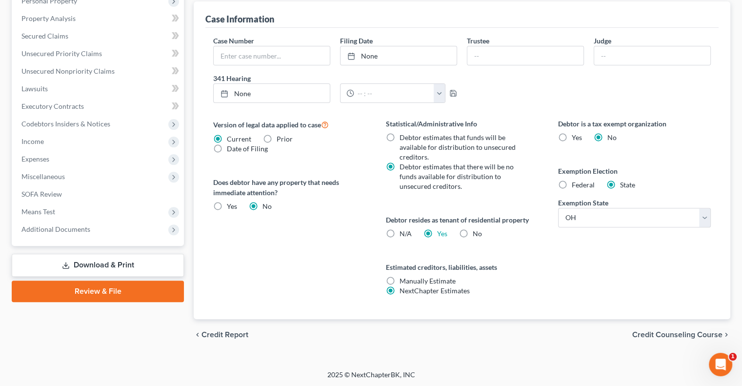
click at [656, 332] on span "Credit Counseling Course" at bounding box center [678, 335] width 90 height 8
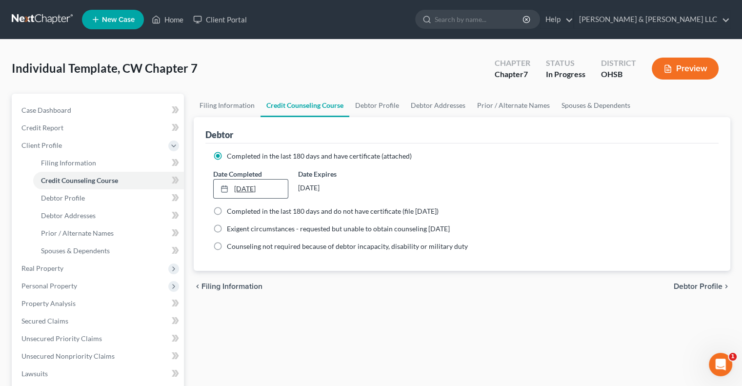
click at [243, 182] on link "[DATE]" at bounding box center [251, 189] width 74 height 19
click at [378, 109] on link "Debtor Profile" at bounding box center [377, 105] width 56 height 23
select select "1"
select select "7"
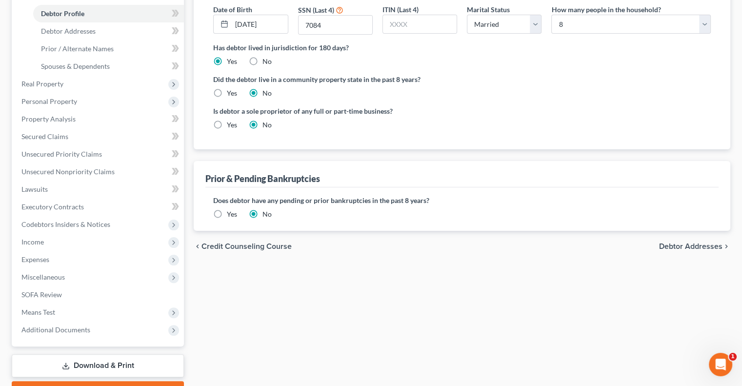
scroll to position [195, 0]
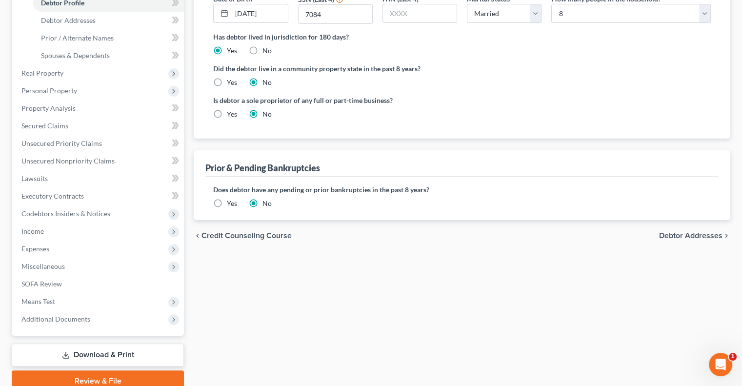
click at [227, 203] on label "Yes" at bounding box center [232, 204] width 10 height 10
click at [231, 203] on input "Yes" at bounding box center [234, 202] width 6 height 6
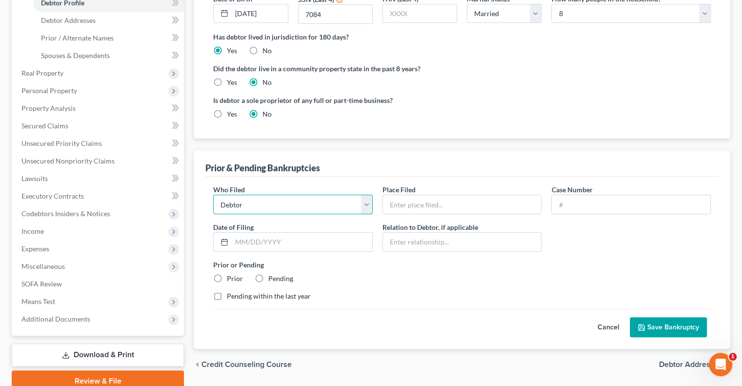
click at [297, 206] on select "Debtor Other" at bounding box center [293, 205] width 160 height 20
click at [311, 208] on select "Debtor Other" at bounding box center [293, 205] width 160 height 20
click at [394, 205] on input "text" at bounding box center [462, 204] width 159 height 19
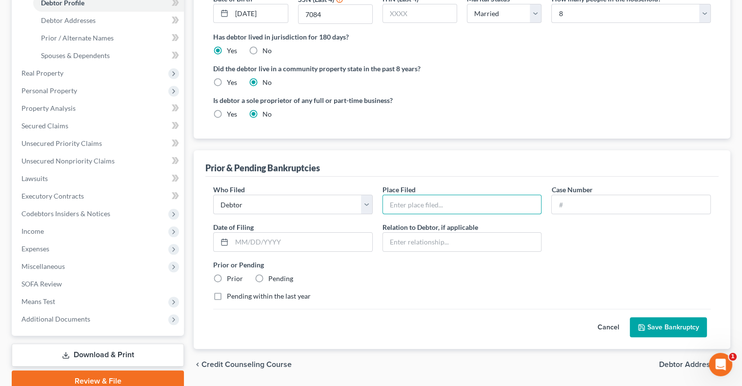
type input "Southern District Ohio"
click at [576, 207] on input "text" at bounding box center [631, 204] width 159 height 19
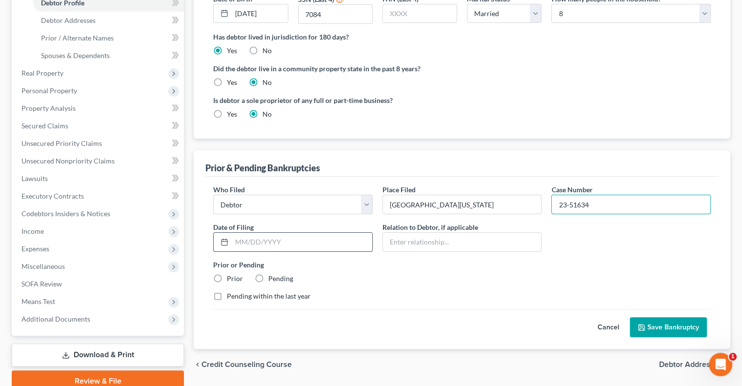
type input "23-51634"
click at [307, 240] on input "text" at bounding box center [302, 242] width 141 height 19
type input "05/12/2023"
click at [227, 277] on label "Prior" at bounding box center [235, 279] width 16 height 10
click at [231, 277] on input "Prior" at bounding box center [234, 277] width 6 height 6
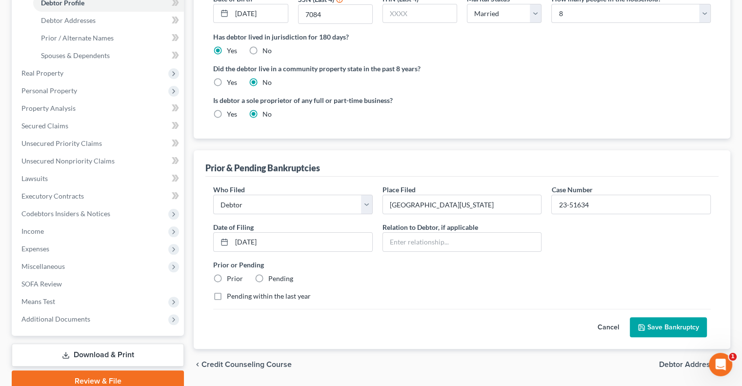
radio input "true"
click at [227, 296] on label "Pending within the last year" at bounding box center [269, 296] width 84 height 10
click at [231, 296] on input "Pending within the last year" at bounding box center [234, 294] width 6 height 6
checkbox input "true"
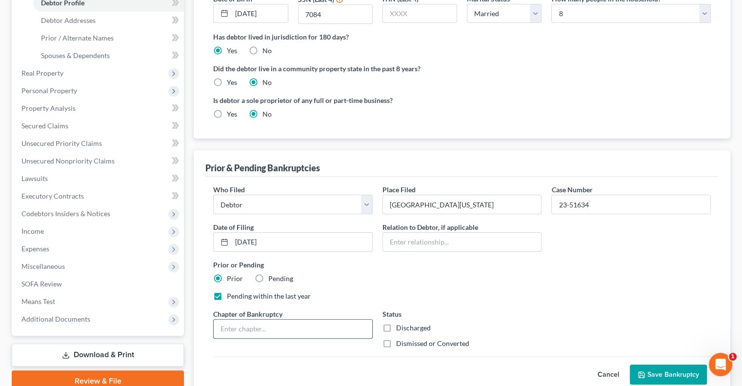
click at [246, 321] on input "text" at bounding box center [293, 329] width 159 height 19
type input "13"
click at [396, 343] on label "Dismissed or Converted" at bounding box center [432, 344] width 73 height 10
click at [400, 343] on input "Dismissed or Converted" at bounding box center [403, 342] width 6 height 6
checkbox input "true"
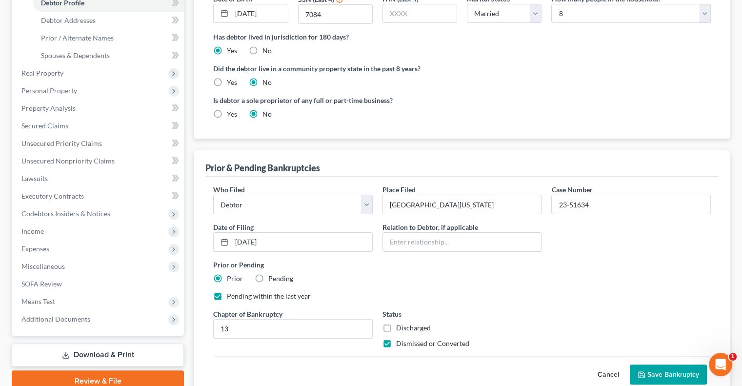
click at [666, 375] on button "Save Bankruptcy" at bounding box center [668, 375] width 77 height 21
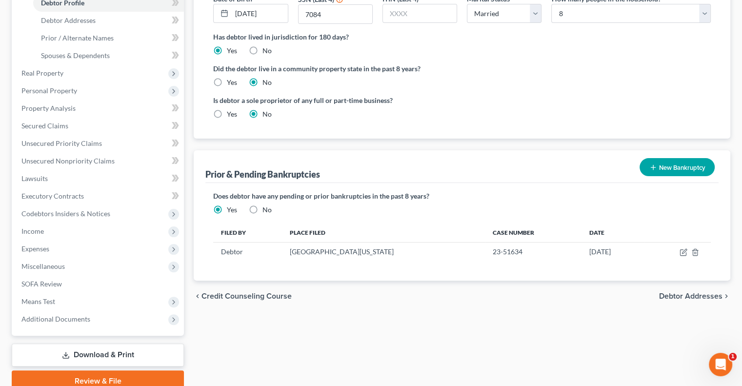
click at [684, 297] on span "Debtor Addresses" at bounding box center [690, 296] width 63 height 8
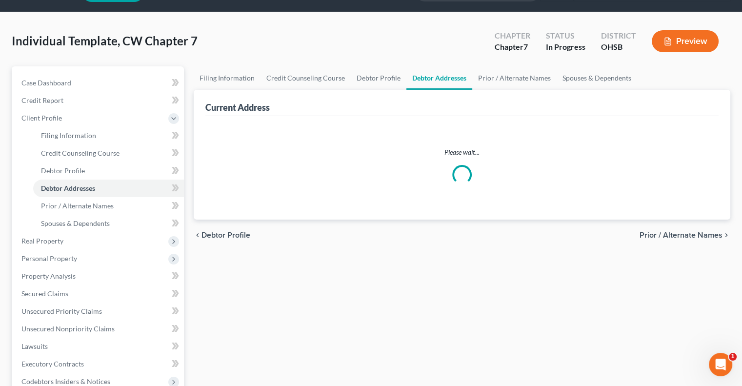
select select "0"
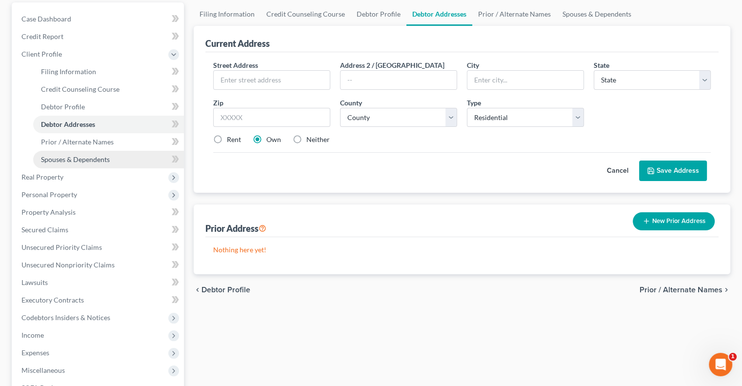
scroll to position [237, 0]
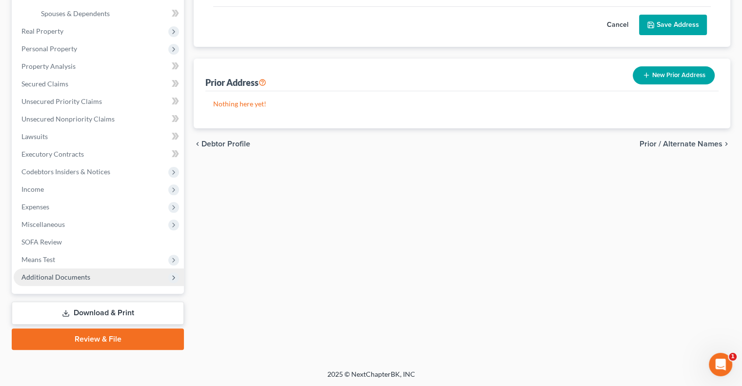
click at [65, 273] on span "Additional Documents" at bounding box center [55, 277] width 69 height 8
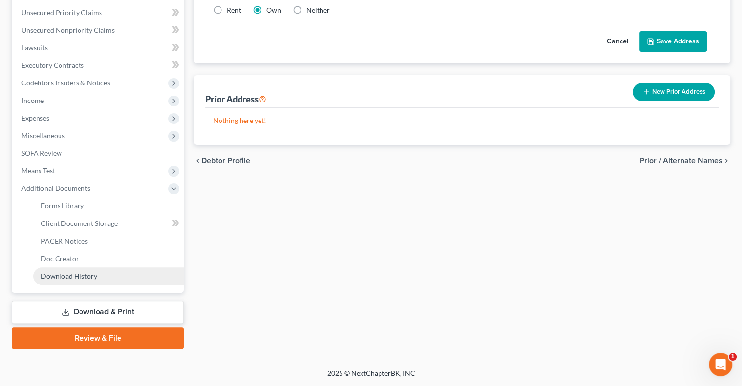
scroll to position [220, 0]
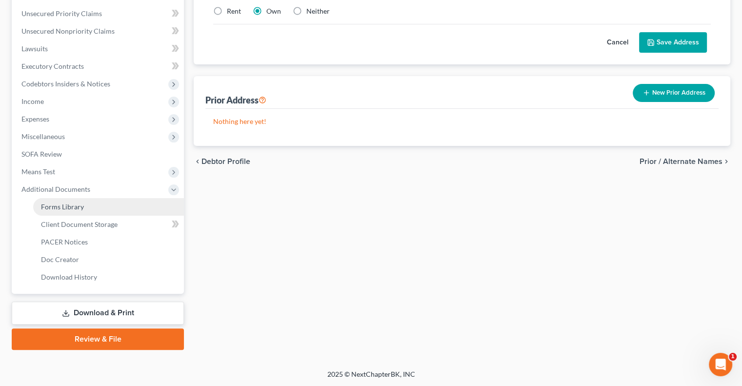
click at [75, 209] on span "Forms Library" at bounding box center [62, 207] width 43 height 8
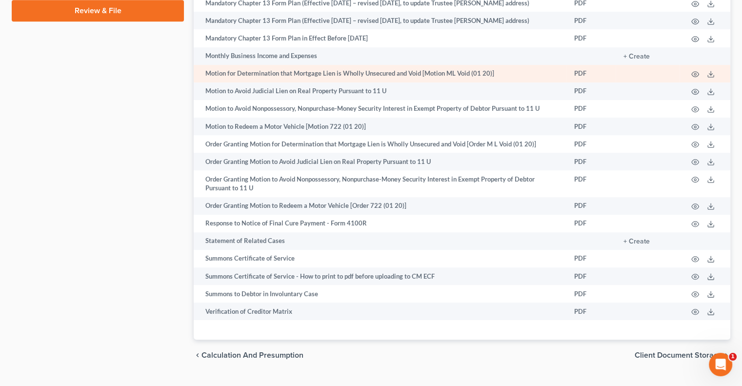
scroll to position [611, 0]
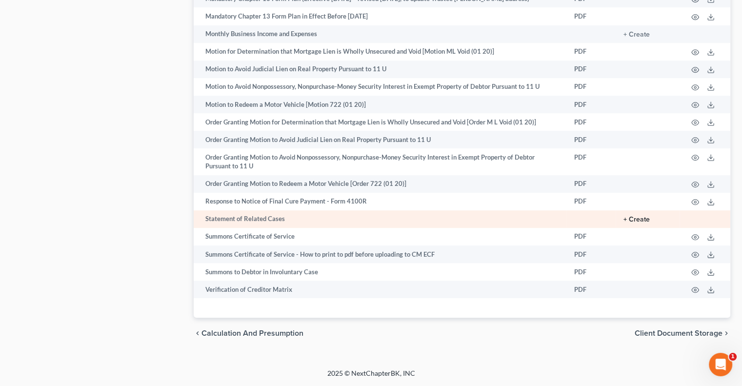
click at [639, 218] on button "+ Create" at bounding box center [637, 219] width 26 height 7
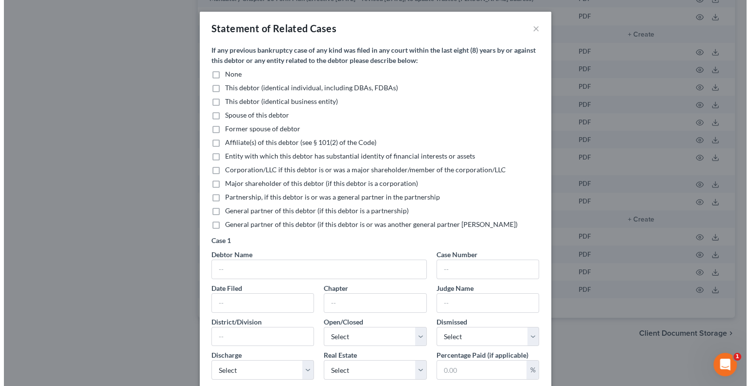
scroll to position [602, 0]
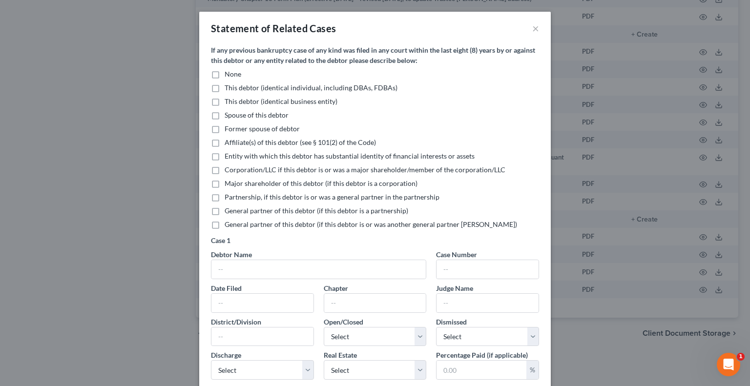
click at [225, 87] on label "This debtor (identical individual, including DBAs, FDBAs)" at bounding box center [311, 88] width 173 height 10
click at [228, 87] on input "This debtor (identical individual, including DBAs, FDBAs)" at bounding box center [231, 86] width 6 height 6
checkbox input "true"
click at [246, 263] on input "text" at bounding box center [318, 269] width 214 height 19
type input "Derrick L Woods, Jr"
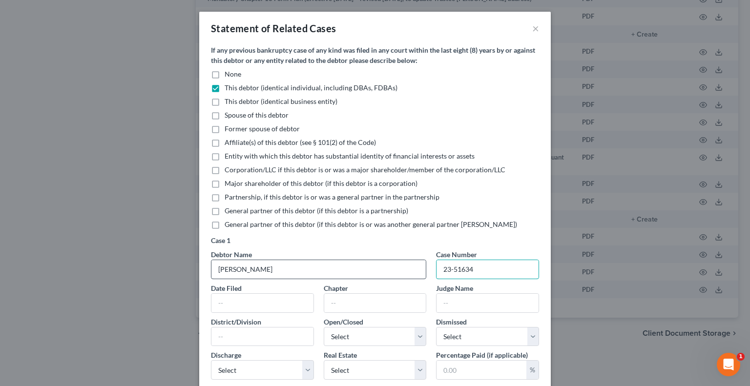
type input "23-51634"
type input "05/12/2023"
type input "13"
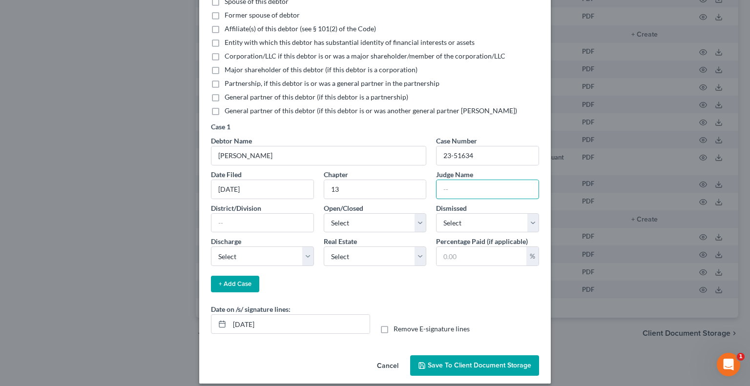
scroll to position [122, 0]
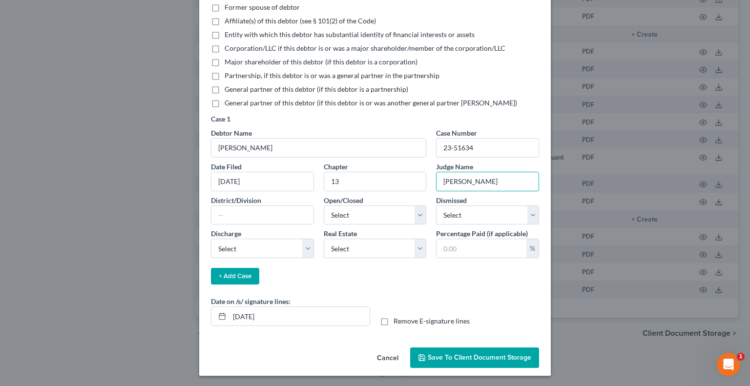
type input "Nami Khorrami"
click at [252, 212] on input "text" at bounding box center [262, 215] width 102 height 19
type input "Southern OH/Eastern"
select select "1"
select select "0"
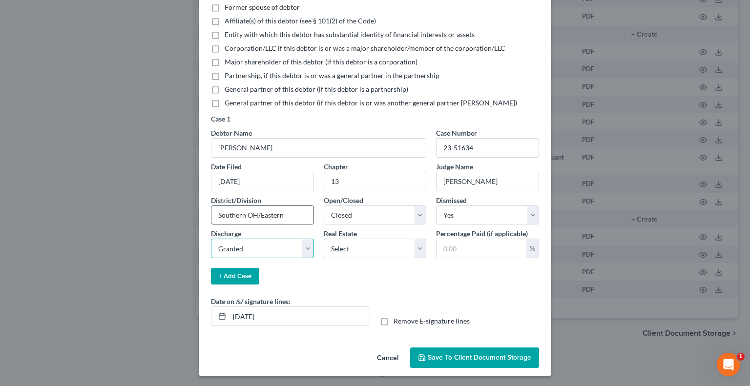
select select "1"
drag, startPoint x: 454, startPoint y: 247, endPoint x: 422, endPoint y: 253, distance: 32.7
click at [422, 253] on div "Debtor Name Derrick L Woods, Jr Case Number 23-51634 Date Filed 05/12/2023 Chap…" at bounding box center [375, 195] width 338 height 134
type input "3.76"
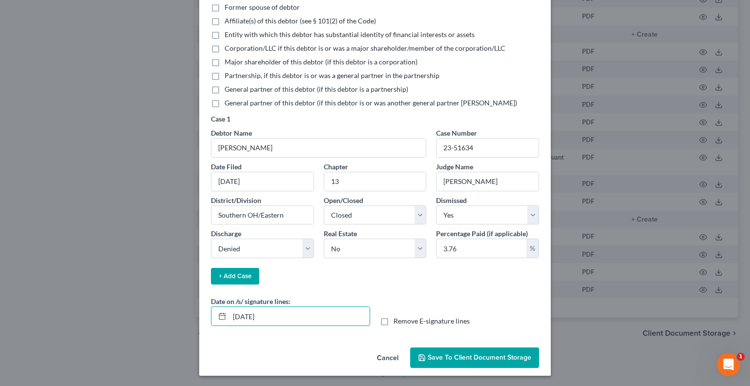
drag, startPoint x: 279, startPoint y: 322, endPoint x: 222, endPoint y: 326, distance: 57.3
click at [222, 326] on div "Date on /s/ signature lines: 10/06/2025 Remove E-signature lines" at bounding box center [375, 315] width 338 height 38
click at [393, 324] on label "Remove E-signature lines" at bounding box center [431, 321] width 76 height 10
click at [397, 323] on input "Remove E-signature lines" at bounding box center [400, 319] width 6 height 6
checkbox input "true"
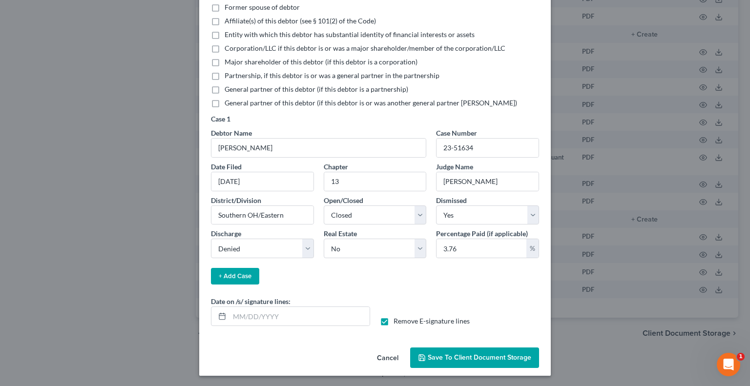
click at [433, 353] on span "Save to Client Document Storage" at bounding box center [479, 357] width 103 height 8
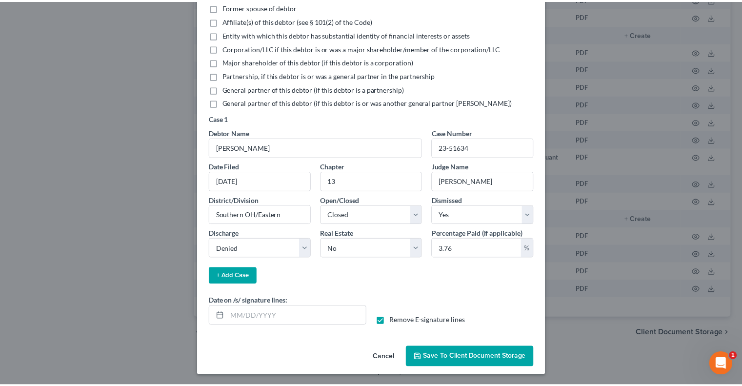
scroll to position [121, 0]
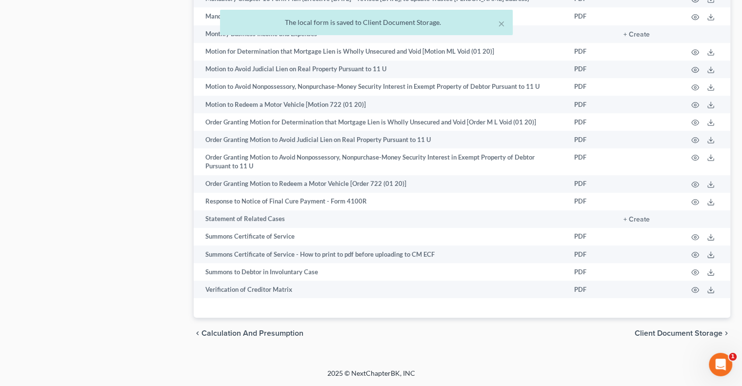
click at [642, 337] on span "Client Document Storage" at bounding box center [679, 333] width 88 height 8
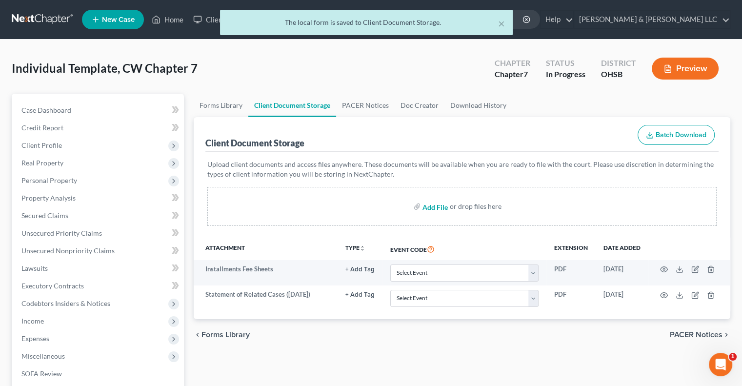
click at [431, 203] on input "file" at bounding box center [434, 207] width 23 height 18
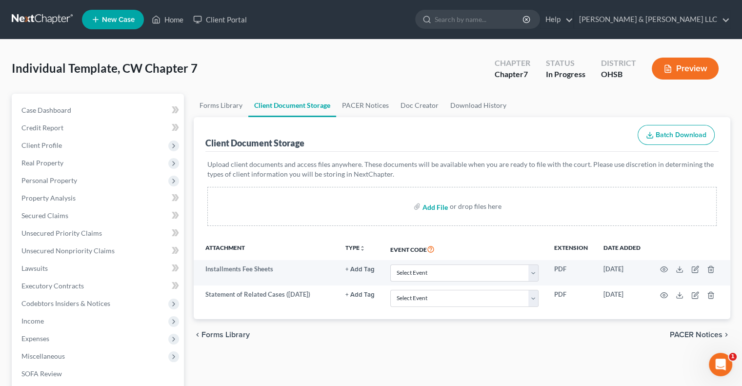
type input "C:\fakepath\Woods, Derrick.pdf"
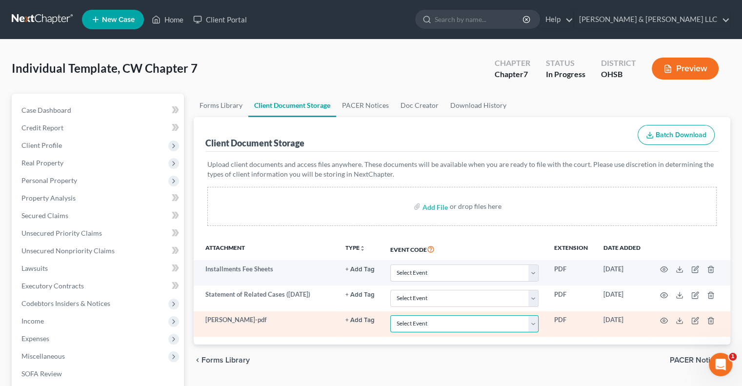
click at [409, 322] on select "Select Event 20 Largest Unsecured Creditors Amended Document Amended List of Cr…" at bounding box center [464, 323] width 148 height 17
select select "7"
click at [390, 315] on select "Select Event 20 Largest Unsecured Creditors Amended Document Amended List of Cr…" at bounding box center [464, 323] width 148 height 17
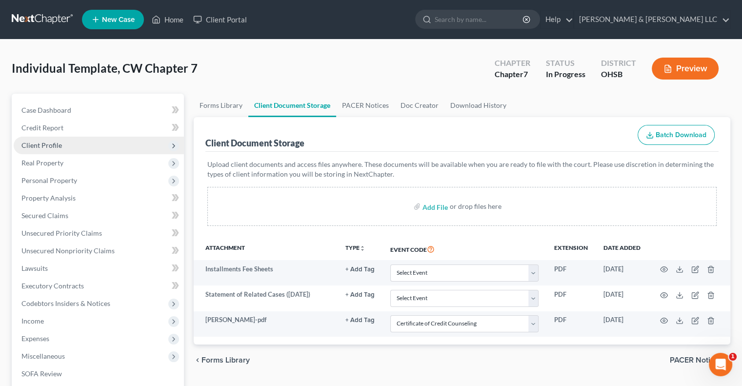
click at [43, 147] on span "Client Profile" at bounding box center [41, 145] width 41 height 8
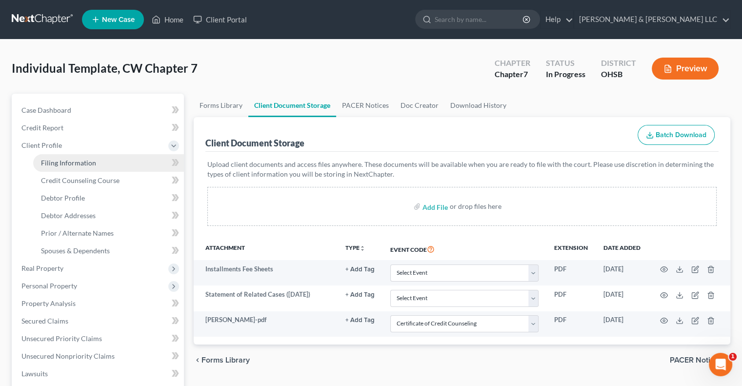
click at [55, 164] on span "Filing Information" at bounding box center [68, 163] width 55 height 8
select select "1"
select select "0"
select select "62"
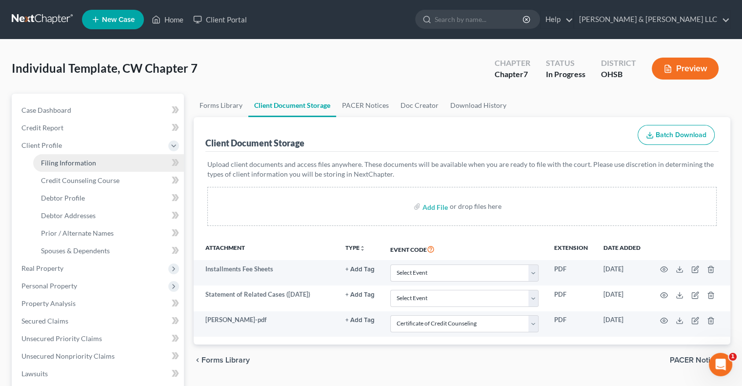
select select "0"
select select "36"
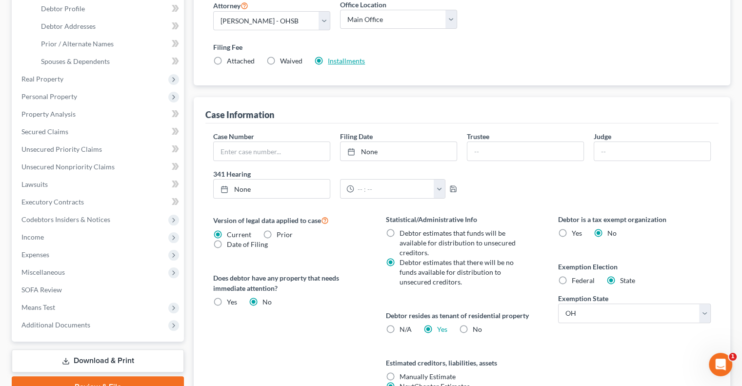
scroll to position [90, 0]
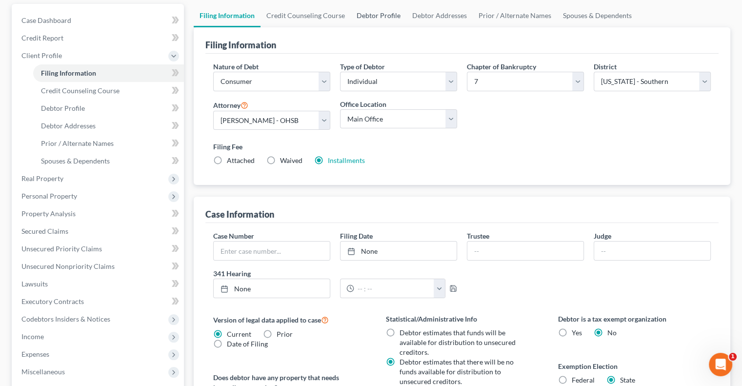
click at [369, 18] on link "Debtor Profile" at bounding box center [379, 15] width 56 height 23
select select "1"
select select "7"
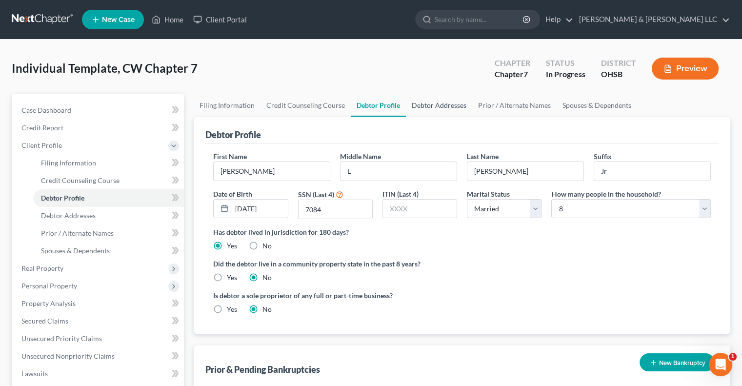
click at [431, 102] on link "Debtor Addresses" at bounding box center [439, 105] width 66 height 23
select select "0"
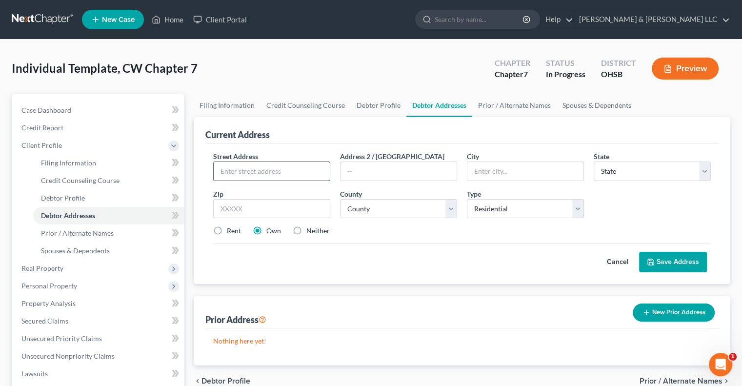
click at [318, 171] on input "text" at bounding box center [272, 171] width 116 height 19
type input "2625 St Paris Pike"
type input "Springfield"
select select "36"
type input "45504"
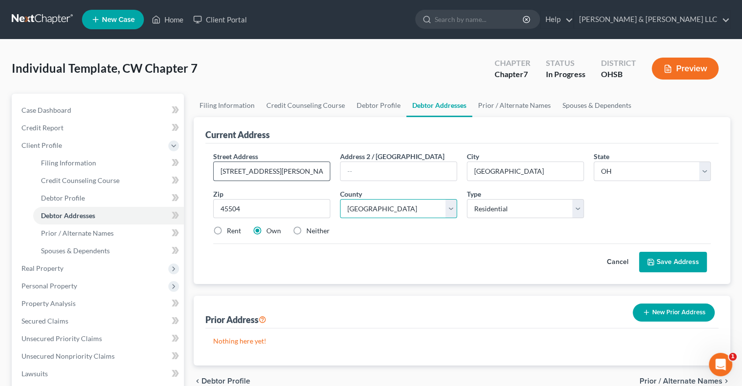
select select "11"
click at [307, 229] on label "Neither" at bounding box center [318, 231] width 23 height 10
click at [310, 229] on input "Neither" at bounding box center [313, 229] width 6 height 6
radio input "true"
click at [681, 263] on button "Save Address" at bounding box center [673, 262] width 68 height 21
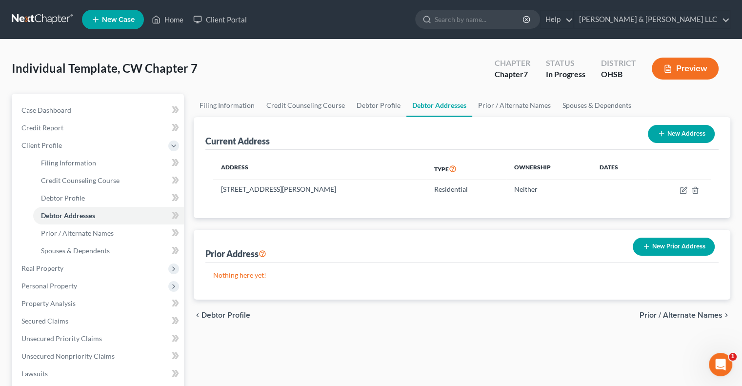
click at [679, 251] on button "New Prior Address" at bounding box center [674, 247] width 82 height 18
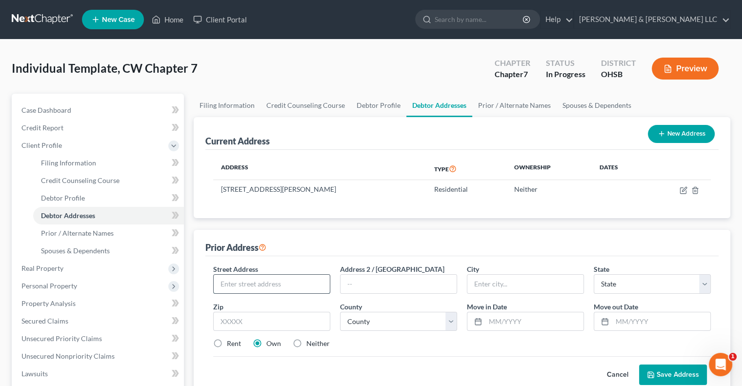
click at [258, 284] on input "text" at bounding box center [272, 284] width 116 height 19
type input "1648 Blackhorse Ln"
type input "Hilliard"
select select "36"
type input "43026"
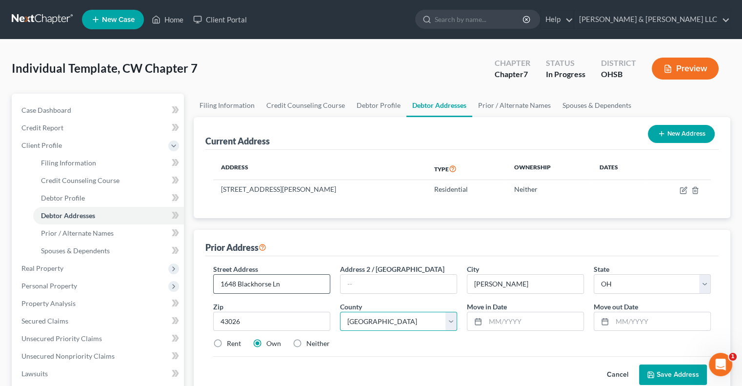
select select "24"
type input "01/2024"
type input "01/2025"
click at [308, 343] on label "Neither" at bounding box center [318, 344] width 23 height 10
click at [310, 343] on input "Neither" at bounding box center [313, 342] width 6 height 6
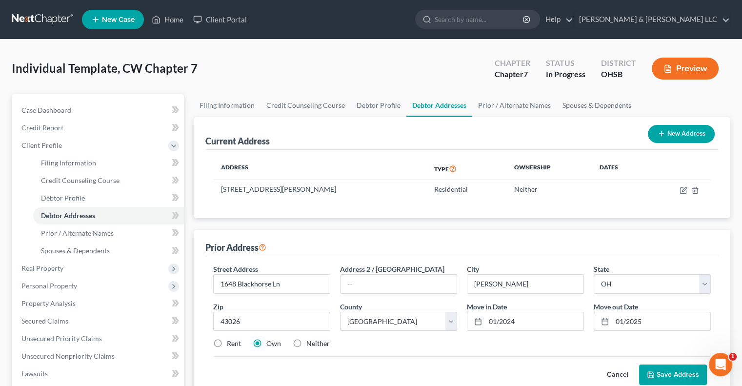
radio input "true"
click at [680, 376] on button "Save Address" at bounding box center [673, 375] width 68 height 21
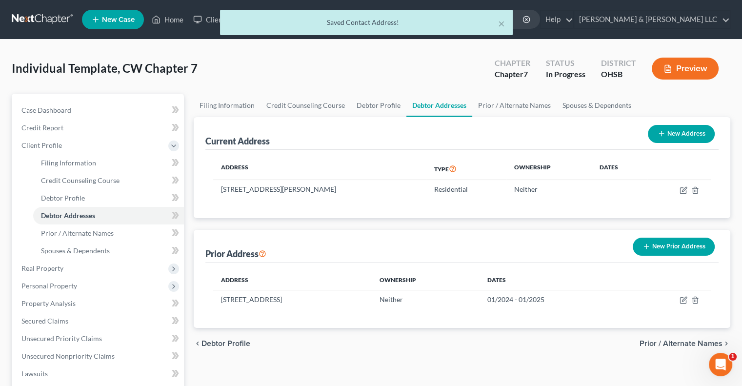
click at [685, 248] on button "New Prior Address" at bounding box center [674, 247] width 82 height 18
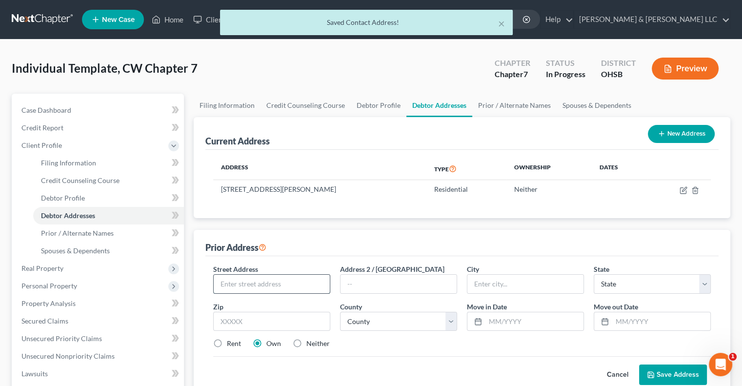
click at [216, 288] on input "text" at bounding box center [272, 284] width 116 height 19
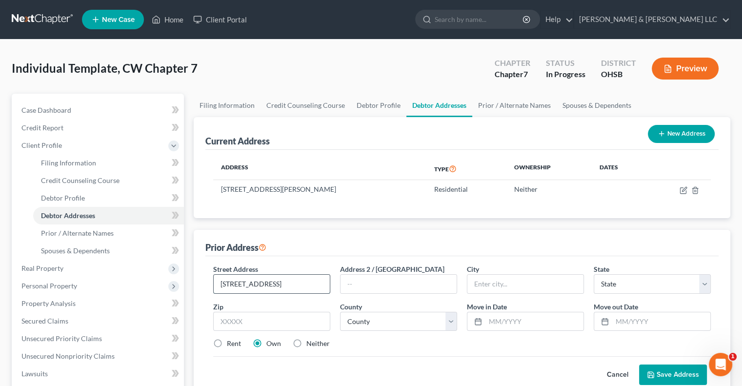
type input "2393 Silver Valley Ln Unit 203"
type input "Hilliard"
select select "36"
type input "43026"
select select "24"
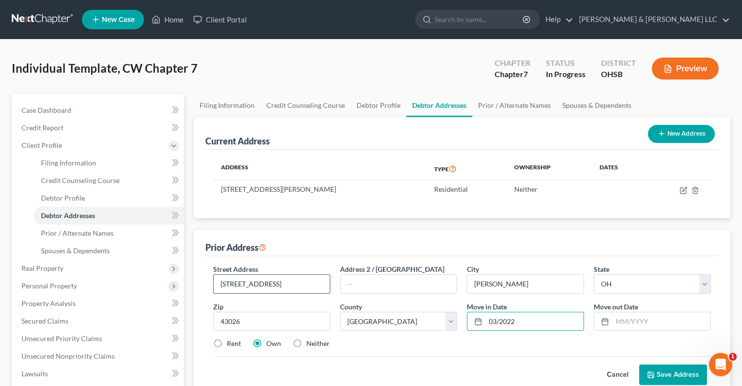
type input "03/2022"
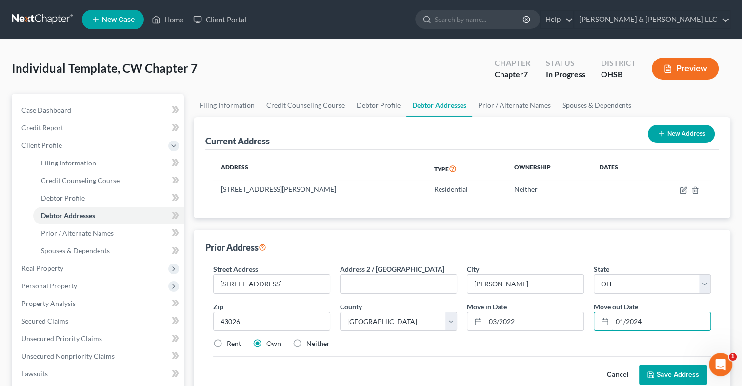
type input "01/2024"
click at [318, 345] on label "Neither" at bounding box center [318, 344] width 23 height 10
click at [317, 345] on input "Neither" at bounding box center [313, 342] width 6 height 6
radio input "true"
click at [655, 372] on icon at bounding box center [651, 375] width 8 height 8
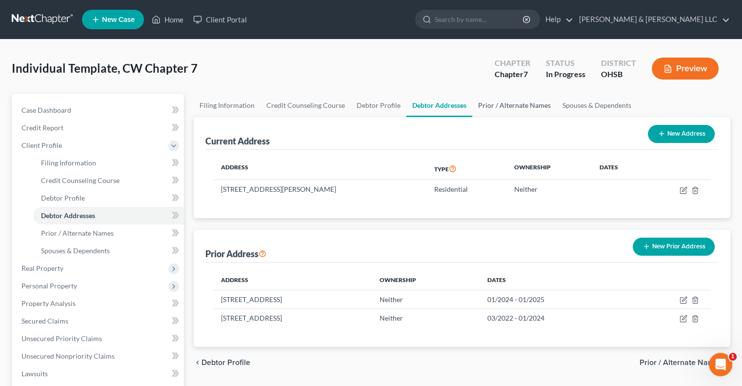
click at [512, 109] on link "Prior / Alternate Names" at bounding box center [514, 105] width 84 height 23
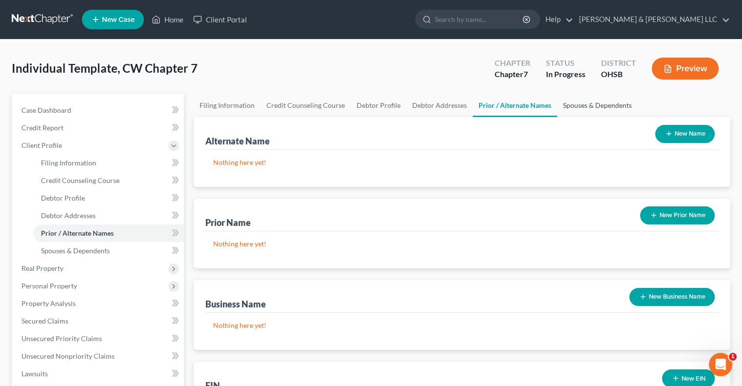
click at [580, 105] on link "Spouses & Dependents" at bounding box center [597, 105] width 81 height 23
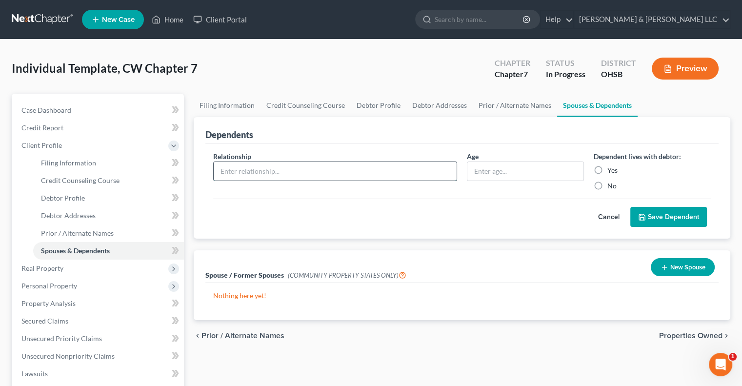
click at [273, 175] on input "text" at bounding box center [335, 171] width 243 height 19
type input "Dependent"
click at [527, 163] on input "text" at bounding box center [526, 171] width 116 height 19
type input "14"
click at [608, 186] on label "No" at bounding box center [612, 186] width 9 height 10
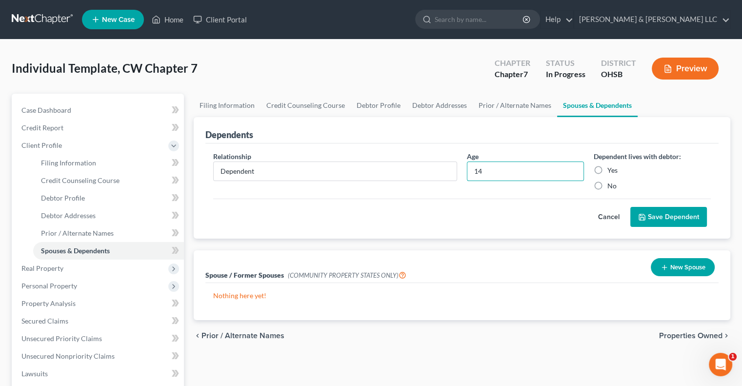
click at [612, 186] on input "No" at bounding box center [615, 184] width 6 height 6
radio input "true"
click at [669, 221] on button "Save Dependent" at bounding box center [669, 217] width 77 height 21
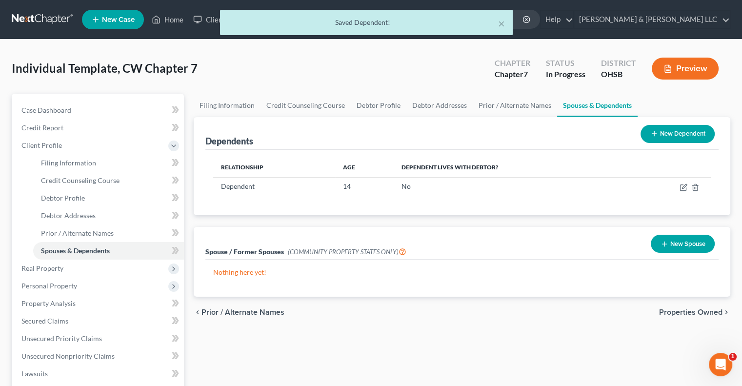
click at [683, 138] on button "New Dependent" at bounding box center [678, 134] width 74 height 18
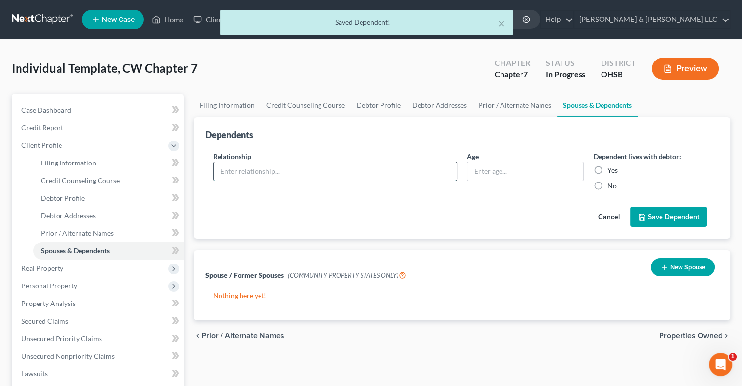
click at [312, 171] on input "text" at bounding box center [335, 171] width 243 height 19
type input "Dependent"
click at [478, 167] on input "text" at bounding box center [526, 171] width 116 height 19
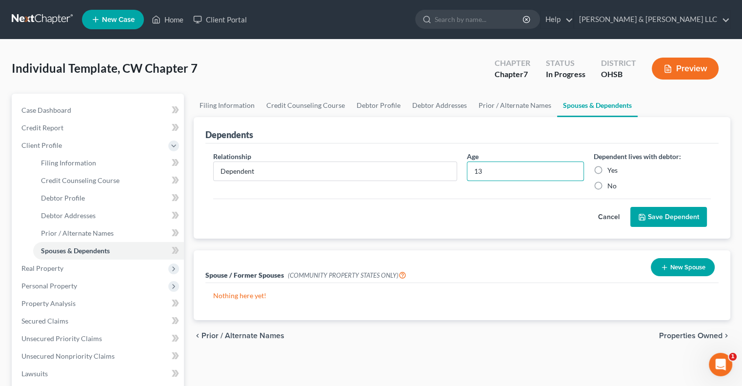
type input "13"
click at [608, 186] on label "No" at bounding box center [612, 186] width 9 height 10
click at [612, 186] on input "No" at bounding box center [615, 184] width 6 height 6
radio input "true"
click at [655, 213] on button "Save Dependent" at bounding box center [669, 217] width 77 height 21
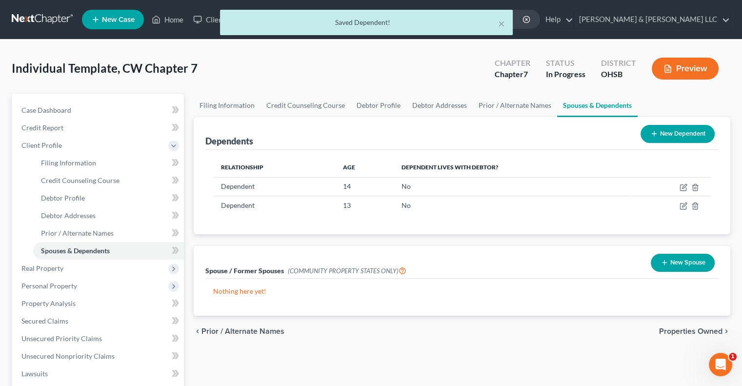
click at [652, 138] on button "New Dependent" at bounding box center [678, 134] width 74 height 18
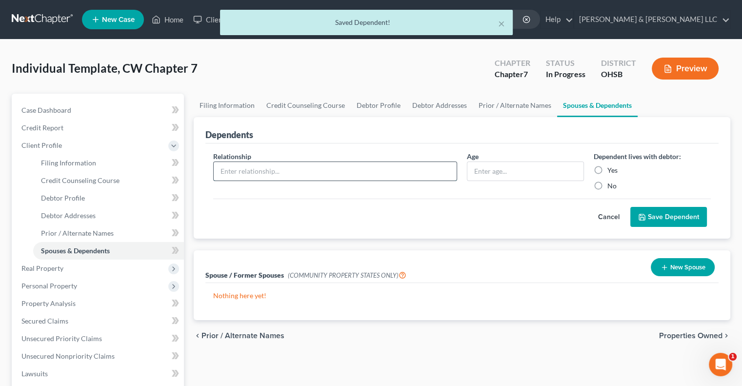
click at [280, 169] on input "text" at bounding box center [335, 171] width 243 height 19
type input "Dependent"
click at [492, 174] on input "text" at bounding box center [526, 171] width 116 height 19
type input "12"
click at [608, 183] on label "No" at bounding box center [612, 186] width 9 height 10
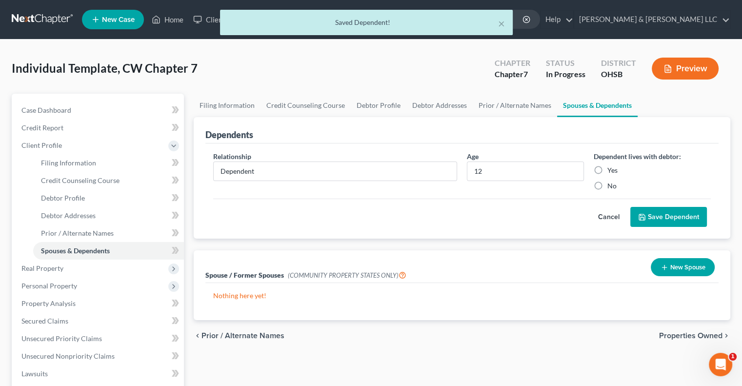
click at [612, 183] on input "No" at bounding box center [615, 184] width 6 height 6
radio input "true"
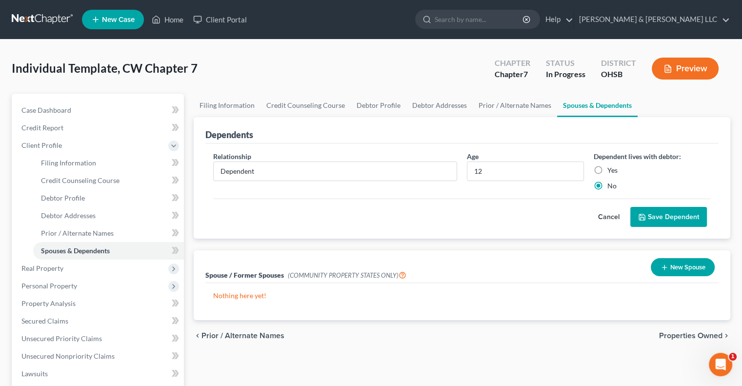
click at [654, 214] on button "Save Dependent" at bounding box center [669, 217] width 77 height 21
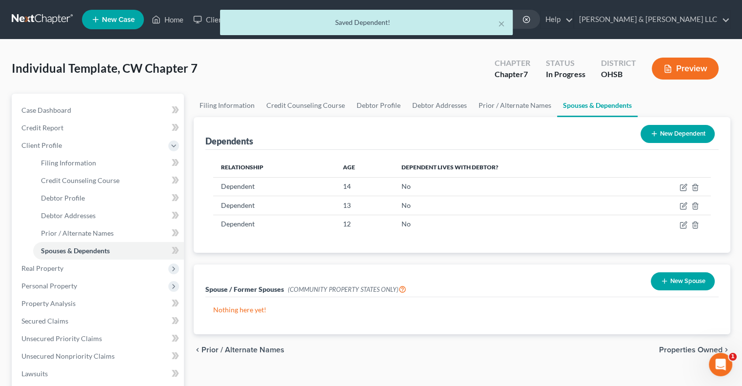
click at [668, 132] on button "New Dependent" at bounding box center [678, 134] width 74 height 18
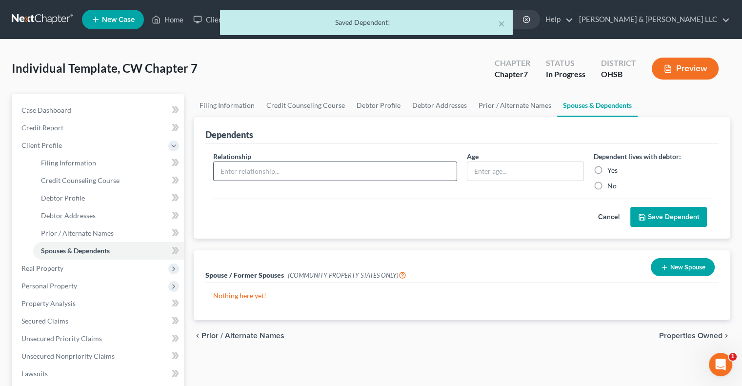
click at [249, 177] on input "text" at bounding box center [335, 171] width 243 height 19
type input "Dependent"
click at [478, 177] on input "text" at bounding box center [526, 171] width 116 height 19
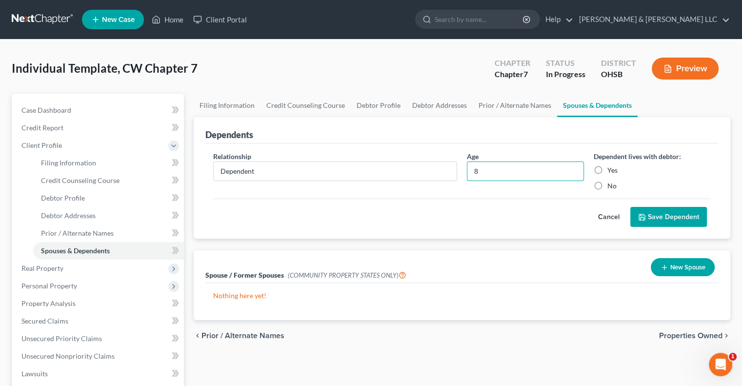
type input "8"
click at [608, 185] on label "No" at bounding box center [612, 186] width 9 height 10
click at [612, 185] on input "No" at bounding box center [615, 184] width 6 height 6
radio input "true"
click at [648, 213] on button "Save Dependent" at bounding box center [669, 217] width 77 height 21
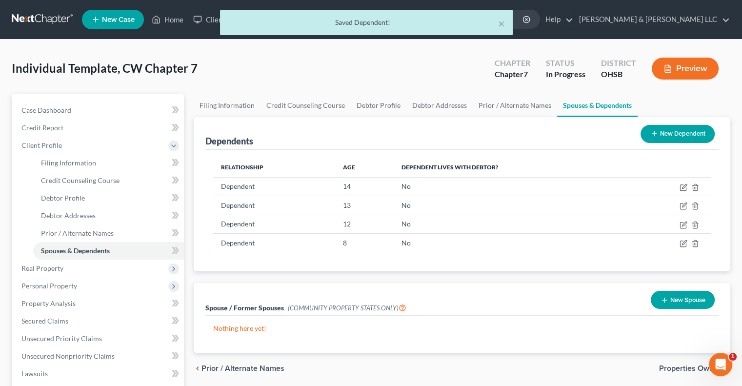
click at [681, 131] on button "New Dependent" at bounding box center [678, 134] width 74 height 18
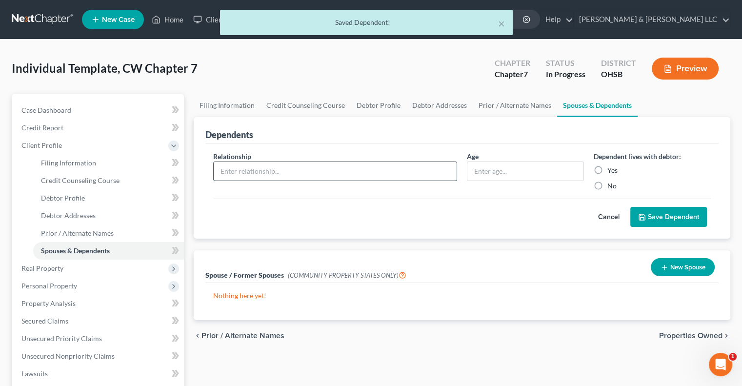
click at [308, 165] on input "text" at bounding box center [335, 171] width 243 height 19
type input "Dependent"
click at [507, 167] on input "text" at bounding box center [526, 171] width 116 height 19
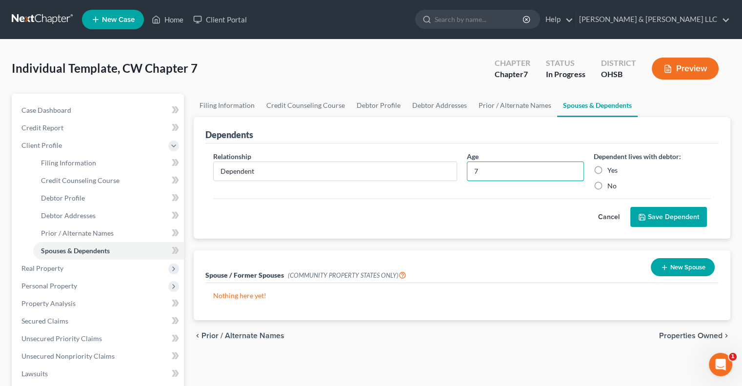
type input "7"
click at [608, 182] on label "No" at bounding box center [612, 186] width 9 height 10
click at [612, 182] on input "No" at bounding box center [615, 184] width 6 height 6
radio input "true"
click at [653, 212] on button "Save Dependent" at bounding box center [669, 217] width 77 height 21
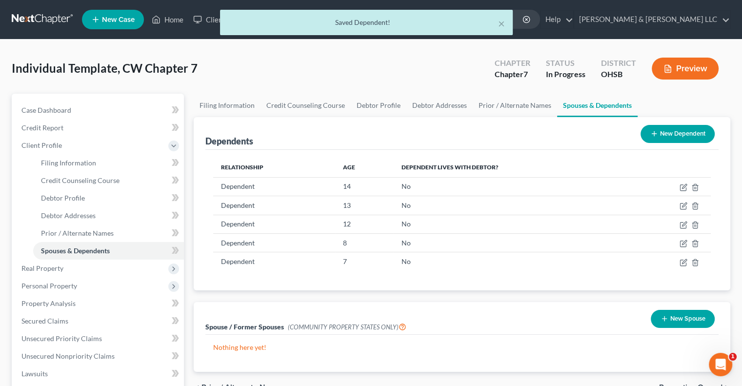
click at [666, 132] on button "New Dependent" at bounding box center [678, 134] width 74 height 18
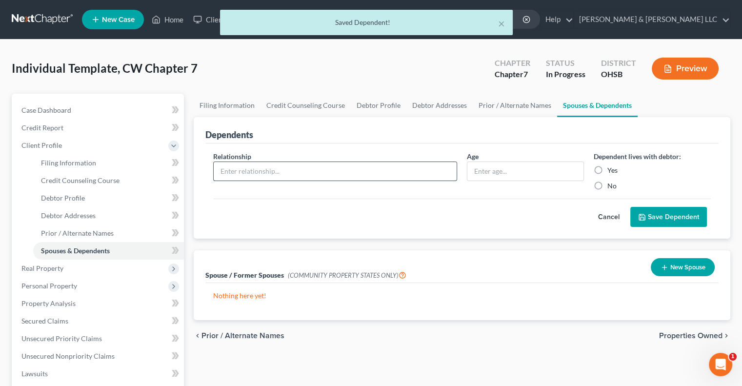
click at [246, 167] on input "text" at bounding box center [335, 171] width 243 height 19
type input "Dependent"
click at [488, 169] on input "text" at bounding box center [526, 171] width 116 height 19
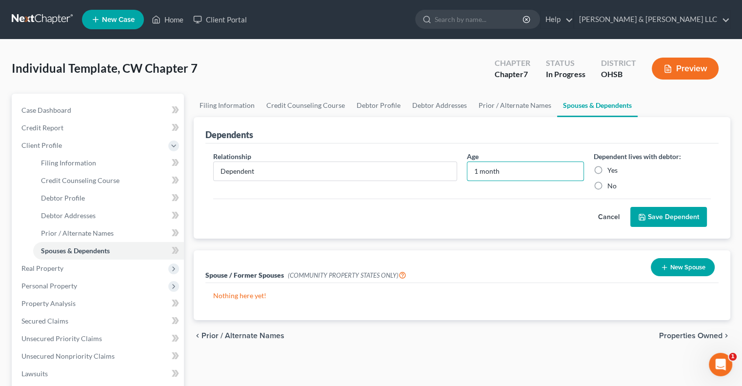
type input "1 month"
click at [608, 169] on label "Yes" at bounding box center [613, 170] width 10 height 10
click at [612, 169] on input "Yes" at bounding box center [615, 168] width 6 height 6
radio input "true"
click at [653, 218] on button "Save Dependent" at bounding box center [669, 217] width 77 height 21
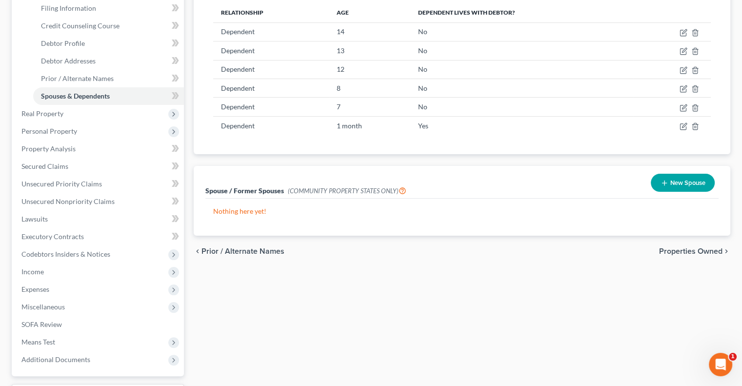
scroll to position [195, 0]
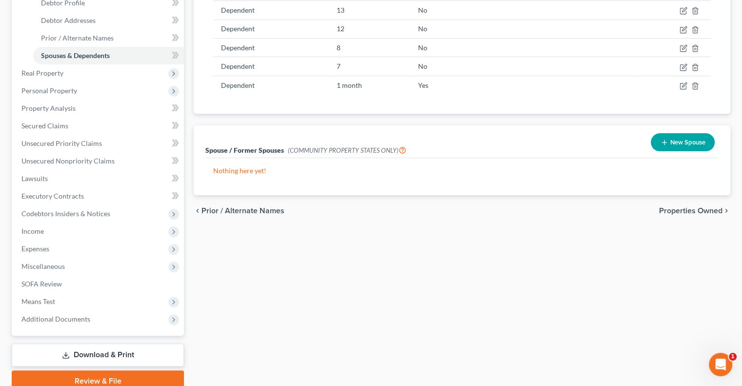
click at [675, 208] on span "Properties Owned" at bounding box center [690, 211] width 63 height 8
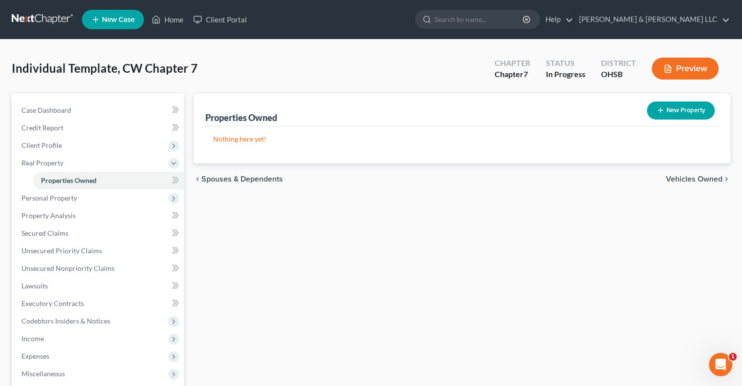
click at [687, 176] on span "Vehicles Owned" at bounding box center [694, 179] width 57 height 8
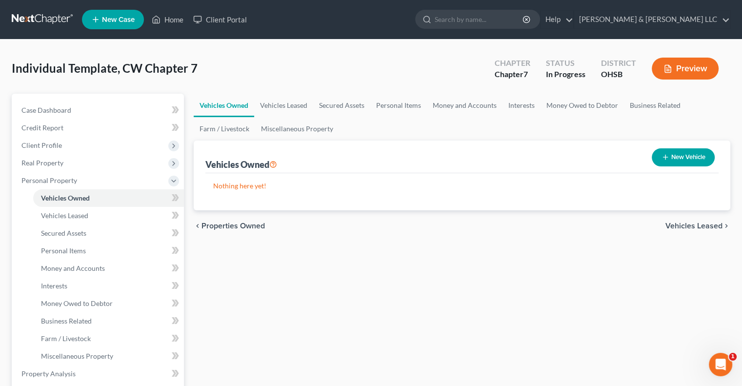
click at [685, 159] on button "New Vehicle" at bounding box center [683, 157] width 63 height 18
select select "0"
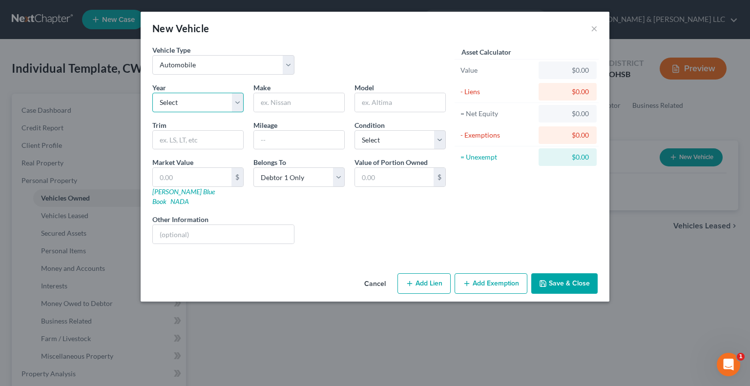
click at [236, 101] on select "Select 2026 2025 2024 2023 2022 2021 2020 2019 2018 2017 2016 2015 2014 2013 20…" at bounding box center [197, 103] width 91 height 20
select select "4"
click at [152, 93] on select "Select 2026 2025 2024 2023 2022 2021 2020 2019 2018 2017 2016 2015 2014 2013 20…" at bounding box center [197, 103] width 91 height 20
click at [299, 100] on input "text" at bounding box center [299, 102] width 90 height 19
type input "Toyota"
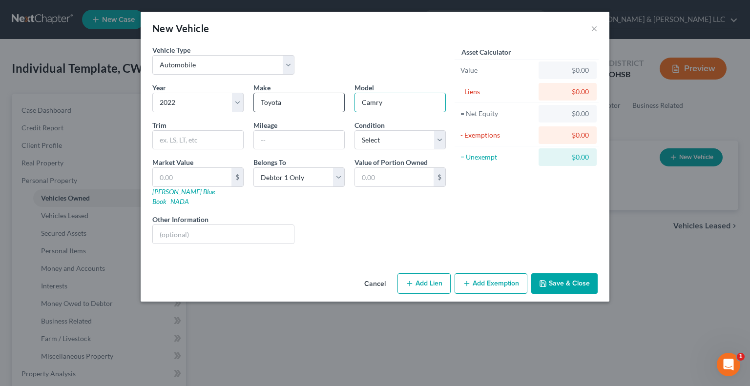
type input "Camry"
click at [198, 172] on input "text" at bounding box center [192, 177] width 79 height 19
type input "1"
type input "1.00"
type input "18"
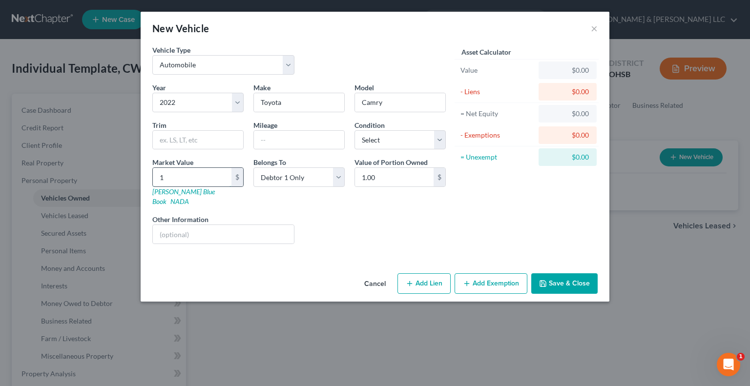
type input "18.00"
type input "185"
type input "185.00"
type input "1850"
type input "1,850.00"
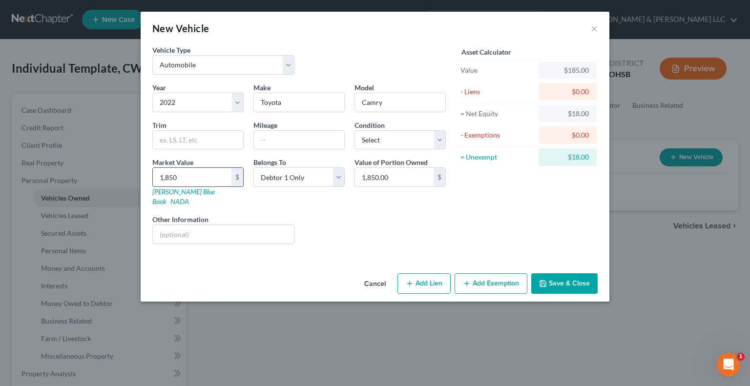
type input "1,8500"
type input "18,500.00"
click at [514, 277] on button "Add Exemption" at bounding box center [490, 283] width 73 height 21
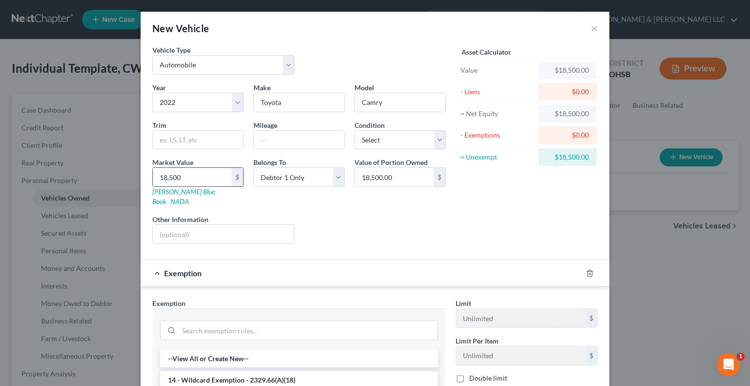
click at [197, 180] on input "18,500" at bounding box center [192, 177] width 79 height 19
type input "1"
type input "1.00"
type input "15"
type input "15.00"
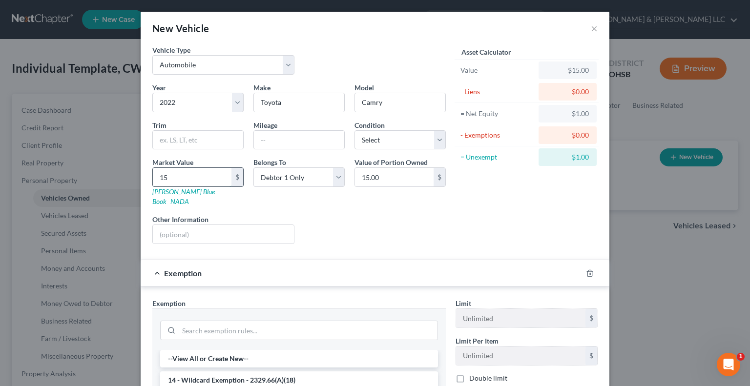
type input "154"
type input "154.00"
type input "1540"
type input "1,540.00"
type input "1,5400"
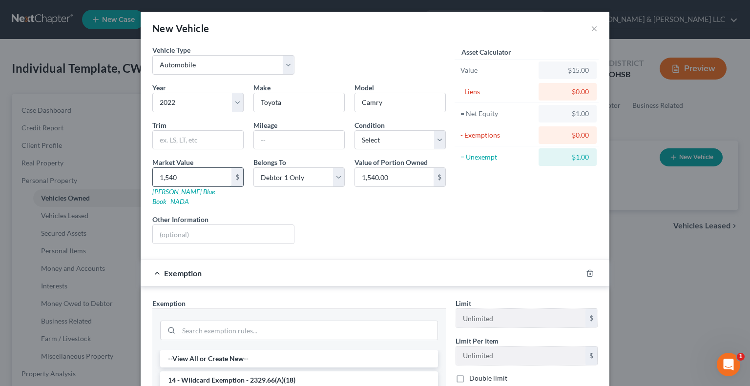
type input "15,400.00"
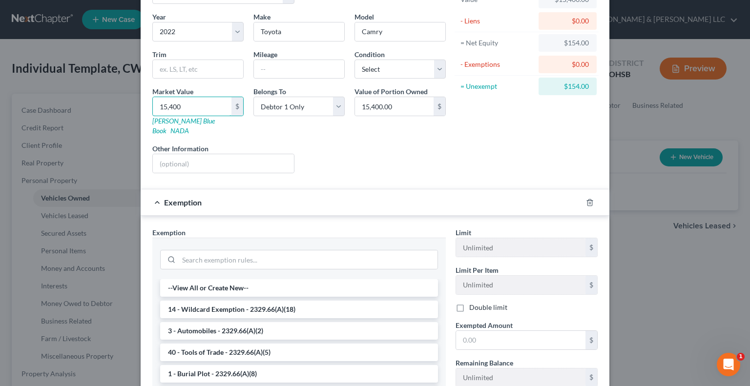
scroll to position [98, 0]
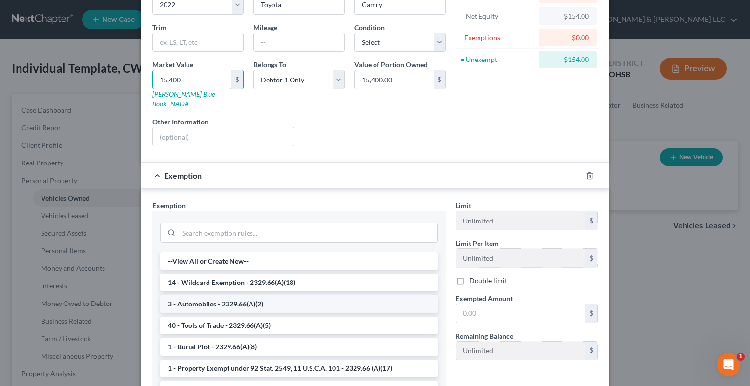
type input "15,400"
click at [221, 295] on li "3 - Automobiles - 2329.66(A)(2)" at bounding box center [299, 304] width 278 height 18
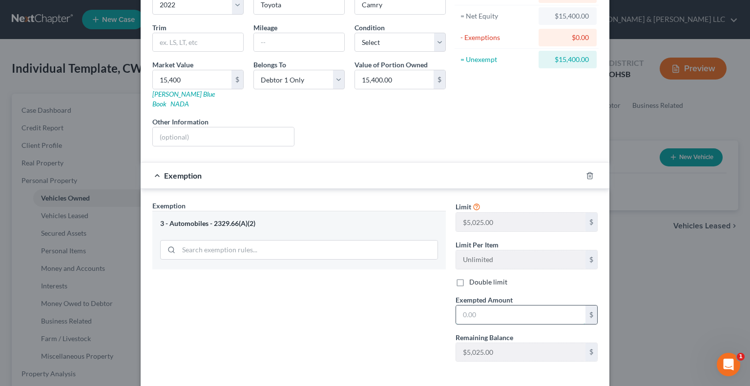
click at [508, 310] on input "text" at bounding box center [520, 315] width 129 height 19
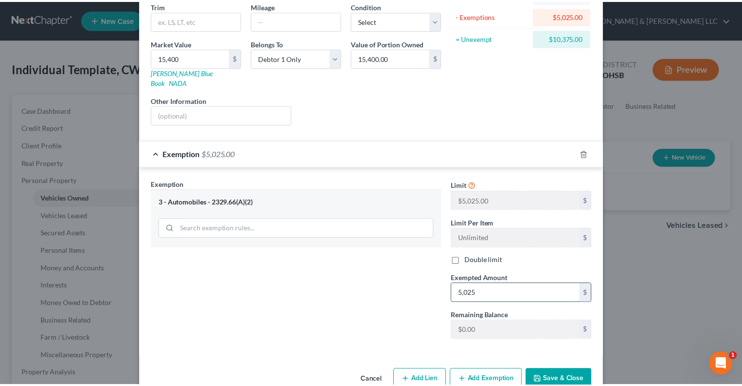
scroll to position [131, 0]
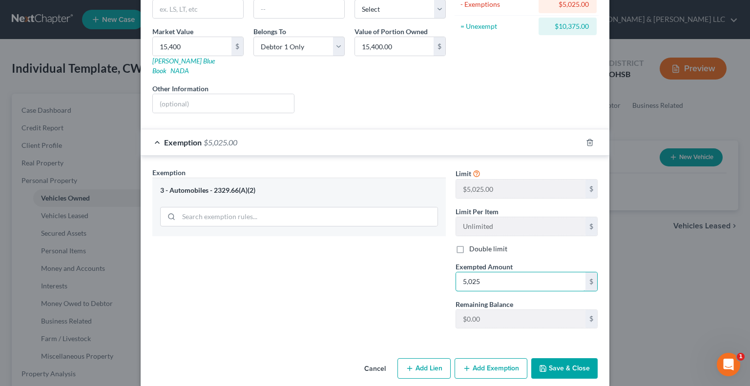
type input "5,025"
click at [547, 358] on button "Save & Close" at bounding box center [564, 368] width 66 height 21
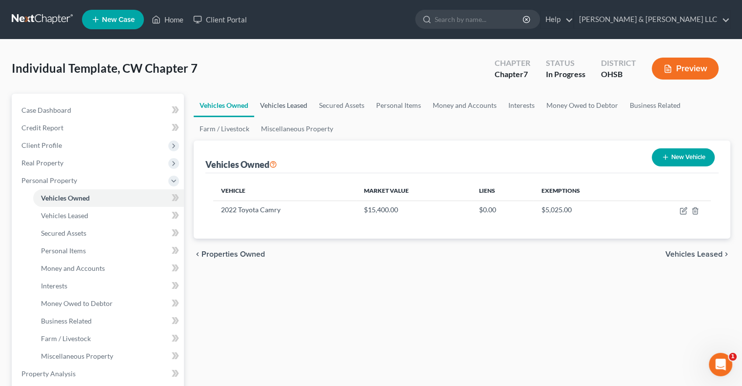
click at [300, 110] on link "Vehicles Leased" at bounding box center [283, 105] width 59 height 23
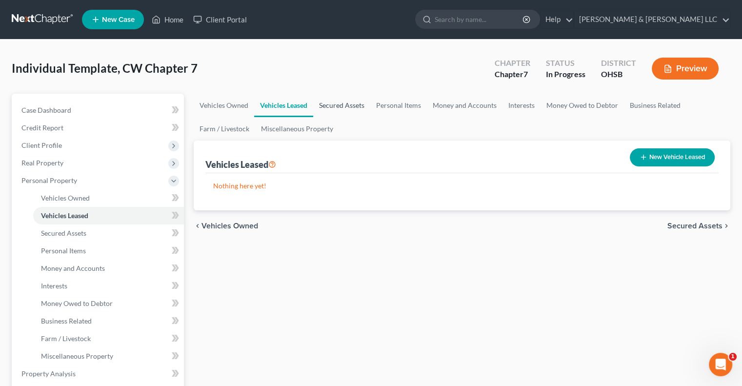
click at [349, 101] on link "Secured Assets" at bounding box center [341, 105] width 57 height 23
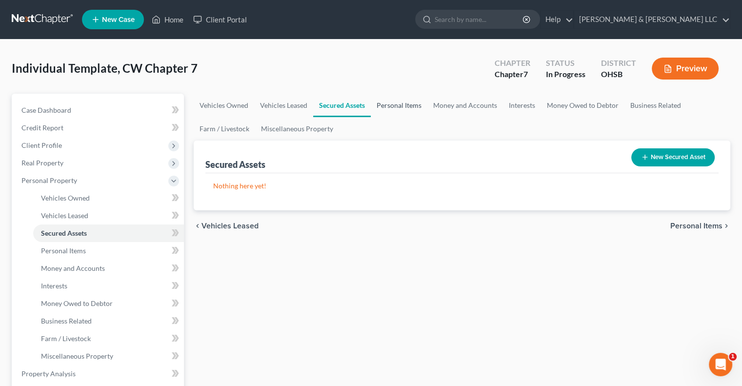
click at [393, 105] on link "Personal Items" at bounding box center [399, 105] width 57 height 23
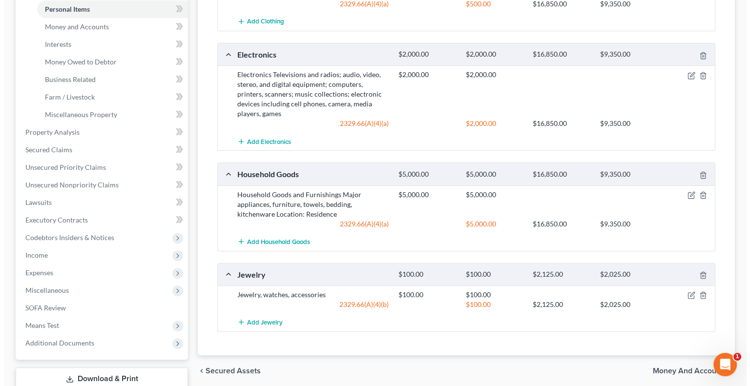
scroll to position [244, 0]
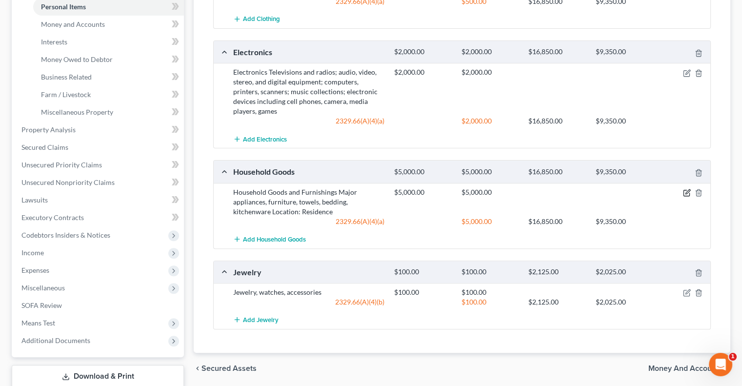
click at [687, 192] on icon "button" at bounding box center [688, 191] width 4 height 4
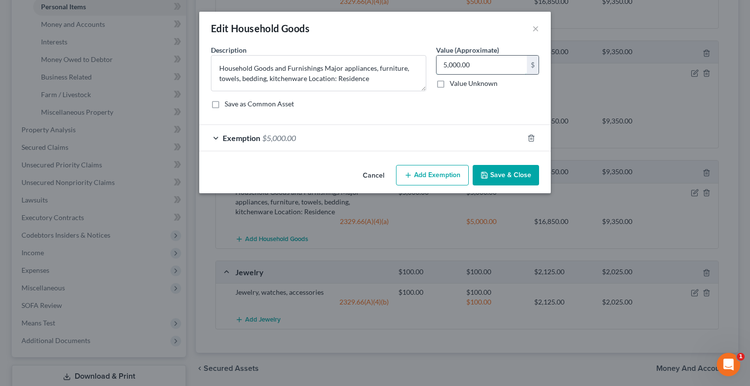
click at [476, 64] on input "5,000.00" at bounding box center [481, 65] width 90 height 19
type input "3,000"
click at [226, 137] on span "Exemption" at bounding box center [242, 137] width 38 height 9
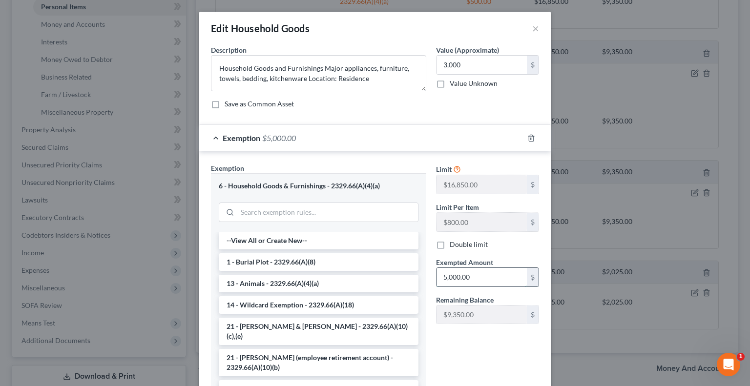
click at [492, 281] on input "5,000.00" at bounding box center [481, 277] width 90 height 19
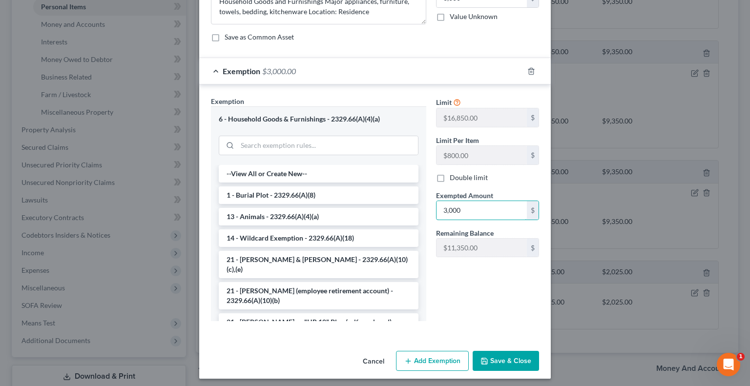
scroll to position [70, 0]
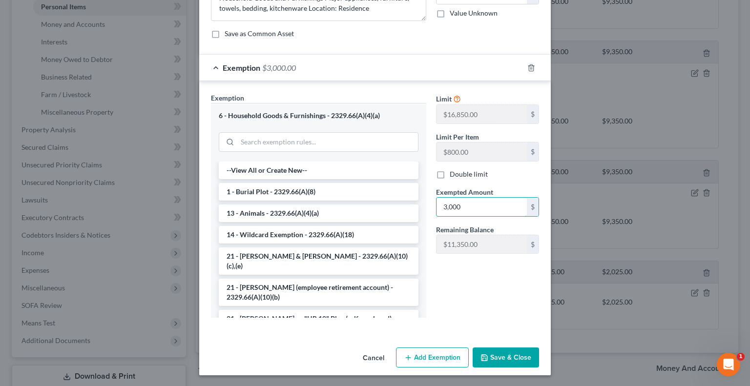
type input "3,000"
click at [503, 355] on button "Save & Close" at bounding box center [505, 358] width 66 height 21
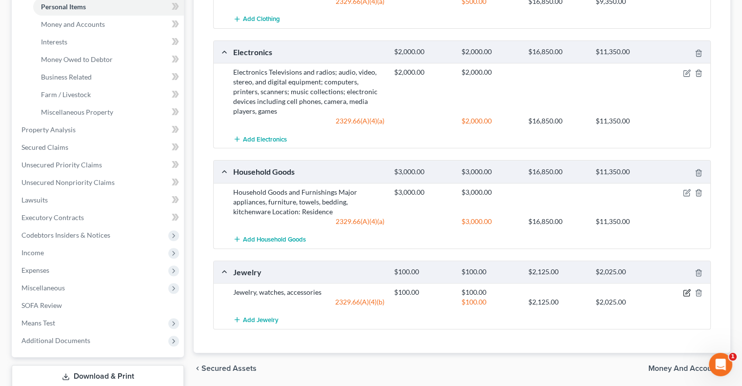
click at [687, 292] on icon "button" at bounding box center [688, 292] width 4 height 4
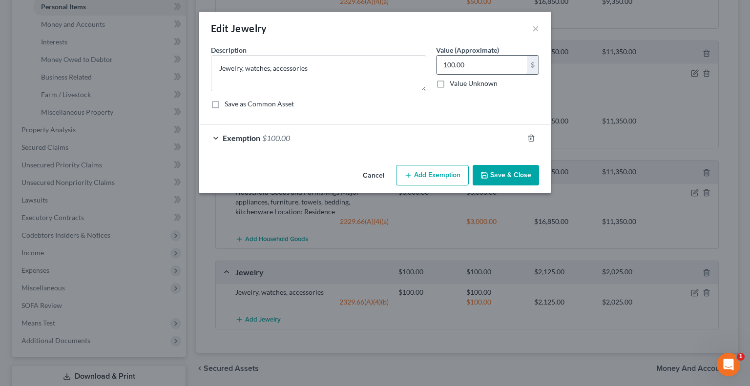
click at [462, 69] on input "100.00" at bounding box center [481, 65] width 90 height 19
type input "50"
click at [221, 139] on div "Exemption $100.00" at bounding box center [361, 138] width 324 height 26
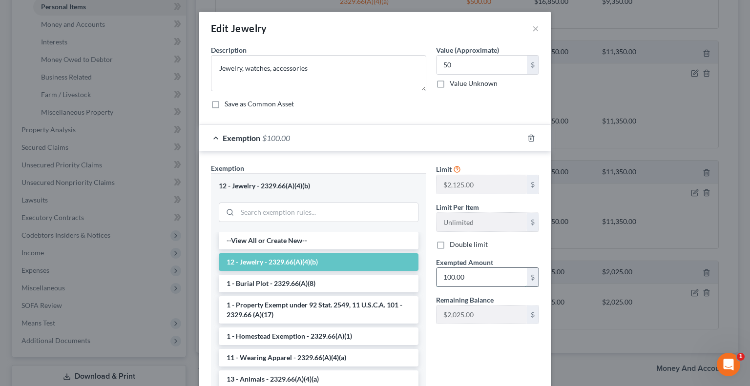
click at [503, 281] on input "100.00" at bounding box center [481, 277] width 90 height 19
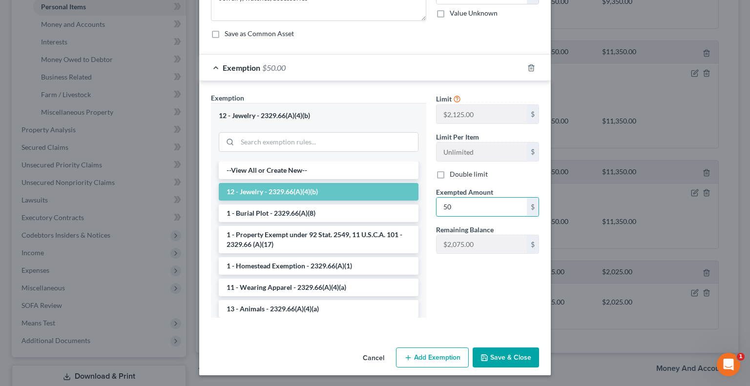
type input "50"
click at [508, 355] on button "Save & Close" at bounding box center [505, 358] width 66 height 21
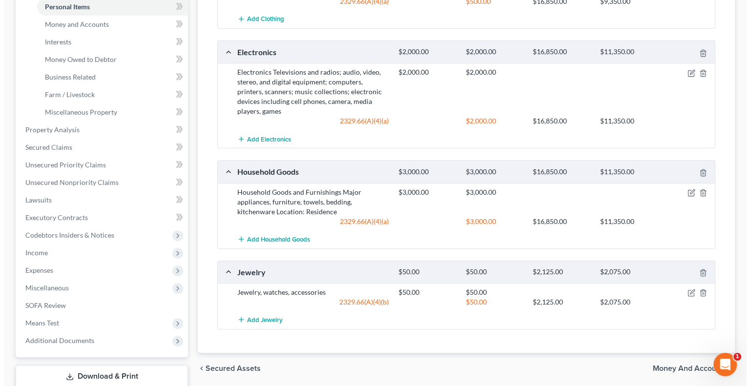
scroll to position [0, 0]
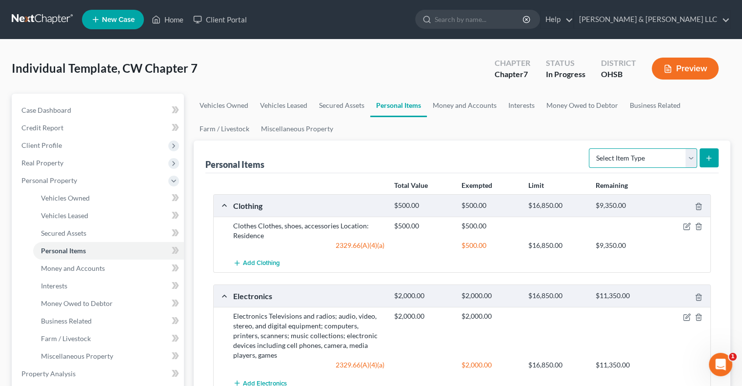
click at [692, 155] on select "Select Item Type Clothing Collectibles Of Value Electronics Firearms Household …" at bounding box center [643, 158] width 108 height 20
select select "firearms"
click at [590, 148] on select "Select Item Type Clothing Collectibles Of Value Electronics Firearms Household …" at bounding box center [643, 158] width 108 height 20
click at [711, 158] on icon "submit" at bounding box center [709, 158] width 8 height 8
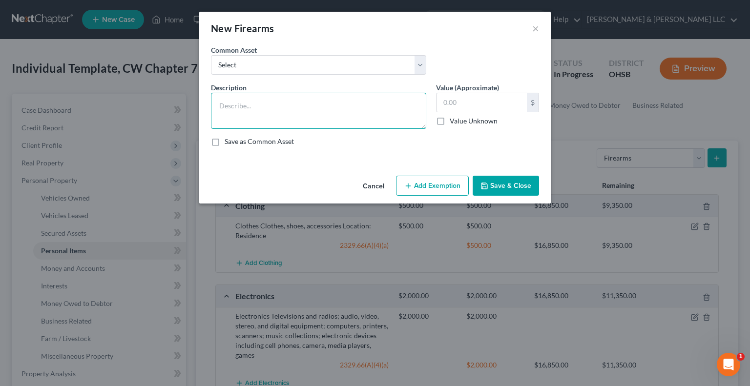
click at [338, 105] on textarea at bounding box center [318, 111] width 215 height 36
type textarea "Pistol"
type input "300"
click at [404, 189] on button "Add Exemption" at bounding box center [432, 186] width 73 height 21
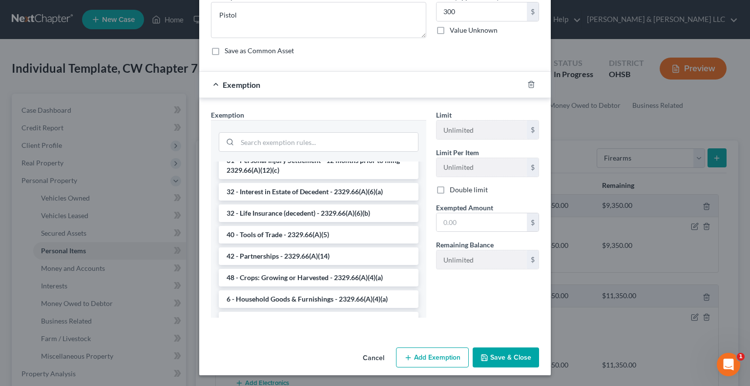
scroll to position [1220, 0]
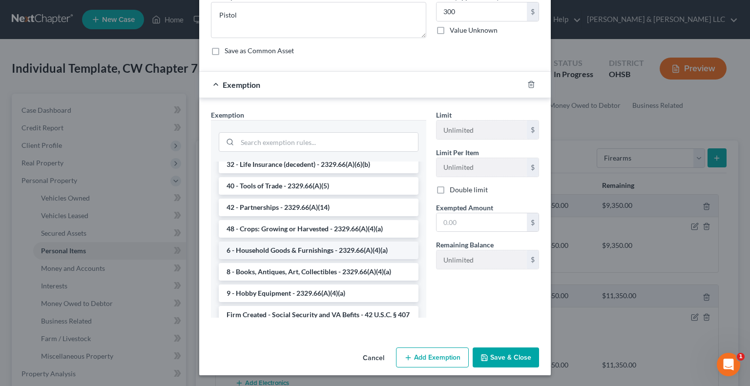
click at [285, 248] on li "6 - Household Goods & Furnishings - 2329.66(A)(4)(a)" at bounding box center [319, 251] width 200 height 18
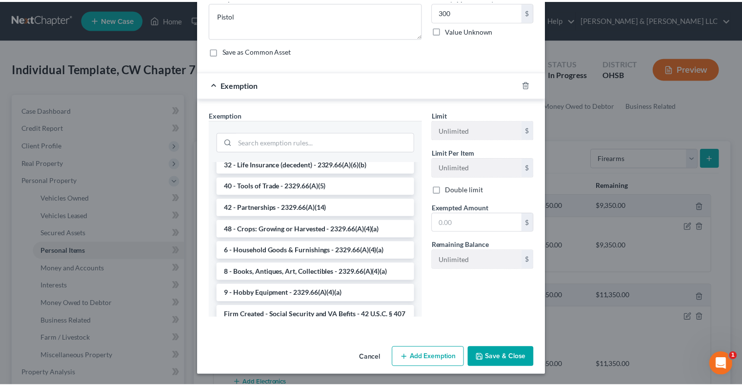
scroll to position [44, 0]
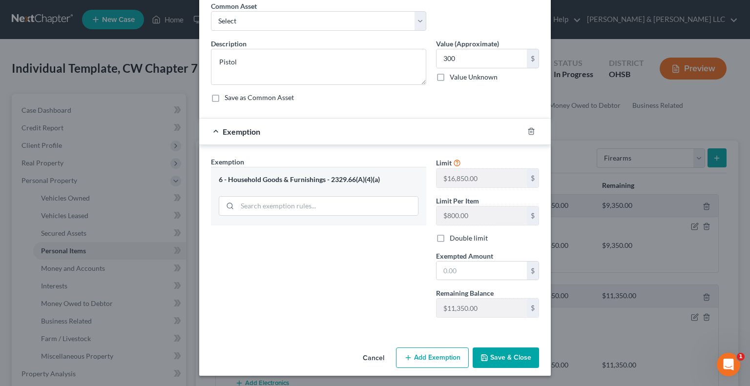
click at [474, 284] on div "Limit $16,850.00 $ Limit Per Item $800.00 $ Double limit Exempted Amount * $ Re…" at bounding box center [487, 241] width 113 height 169
click at [472, 273] on input "text" at bounding box center [481, 271] width 90 height 19
type input "300"
click at [496, 355] on button "Save & Close" at bounding box center [505, 358] width 66 height 21
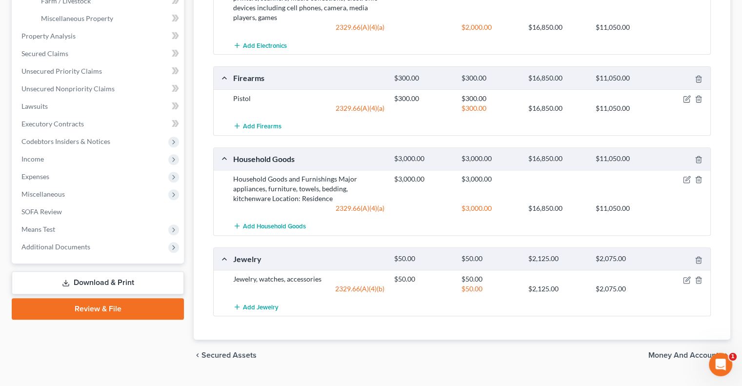
scroll to position [357, 0]
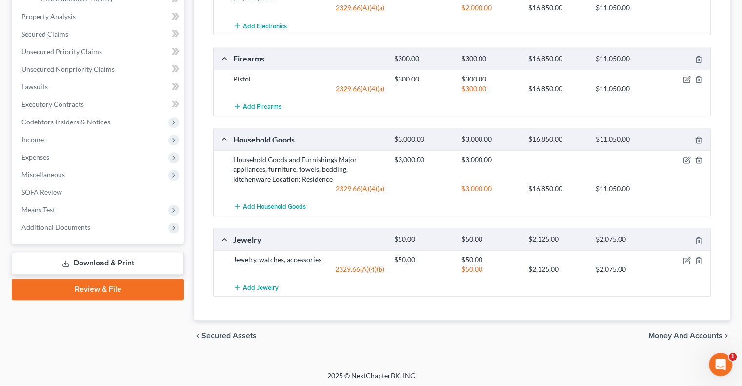
click at [685, 334] on span "Money and Accounts" at bounding box center [686, 336] width 74 height 8
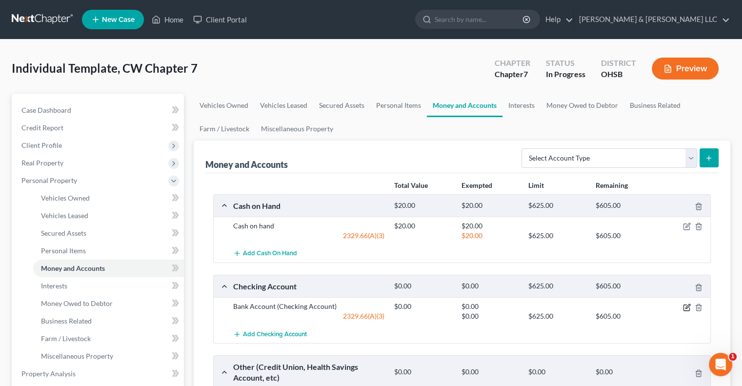
click at [684, 308] on icon "button" at bounding box center [687, 308] width 6 height 6
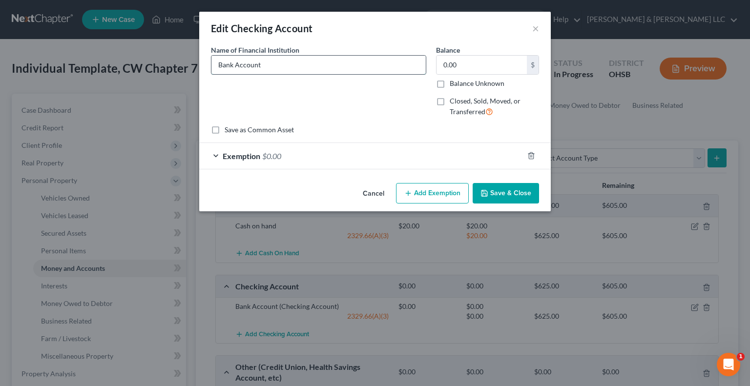
click at [274, 73] on input "Bank Account" at bounding box center [318, 65] width 214 height 19
drag, startPoint x: 274, startPoint y: 73, endPoint x: 162, endPoint y: 78, distance: 112.4
click at [163, 78] on div "Edit Checking Account × An exemption set must first be selected from the Filing…" at bounding box center [375, 193] width 750 height 386
type input "Huntington National Bank"
drag, startPoint x: 492, startPoint y: 189, endPoint x: 481, endPoint y: 254, distance: 65.4
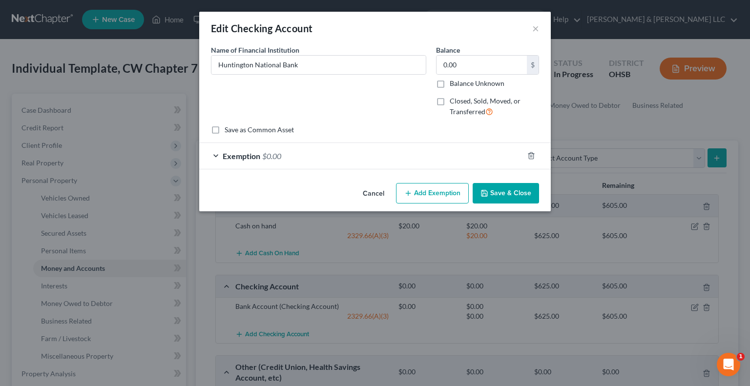
click at [492, 191] on button "Save & Close" at bounding box center [505, 193] width 66 height 21
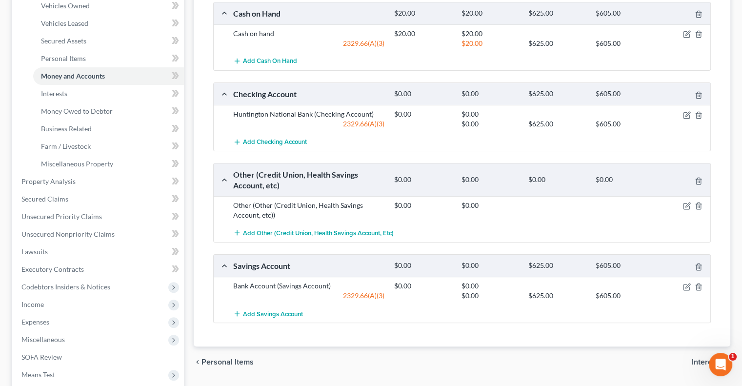
scroll to position [195, 0]
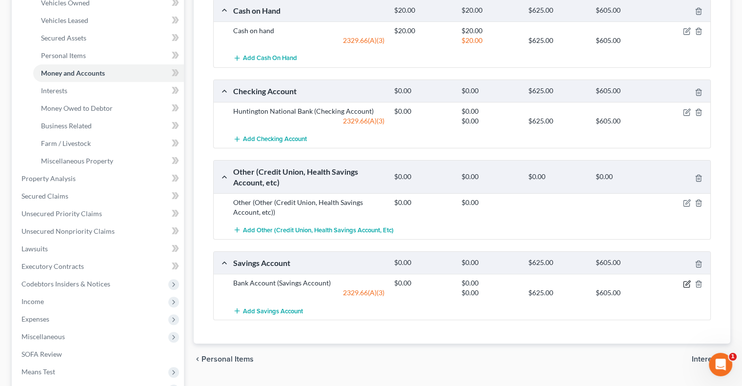
click at [686, 282] on icon "button" at bounding box center [688, 283] width 4 height 4
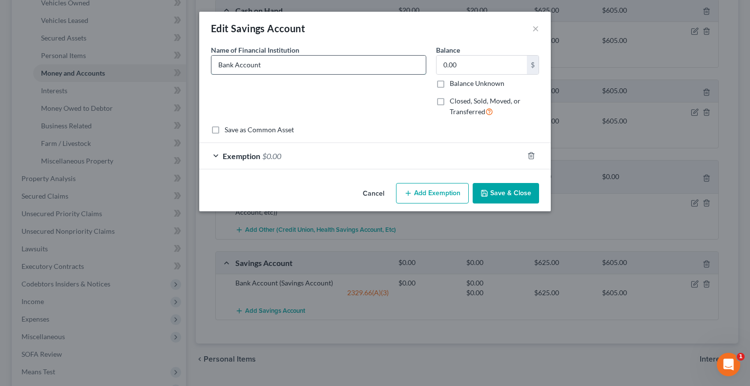
click at [294, 58] on input "Bank Account" at bounding box center [318, 65] width 214 height 19
drag, startPoint x: 289, startPoint y: 72, endPoint x: 152, endPoint y: 80, distance: 136.9
click at [152, 80] on div "Edit Savings Account × An exemption set must first be selected from the Filing …" at bounding box center [375, 193] width 750 height 386
type input "American Express"
click at [511, 201] on button "Save & Close" at bounding box center [505, 193] width 66 height 21
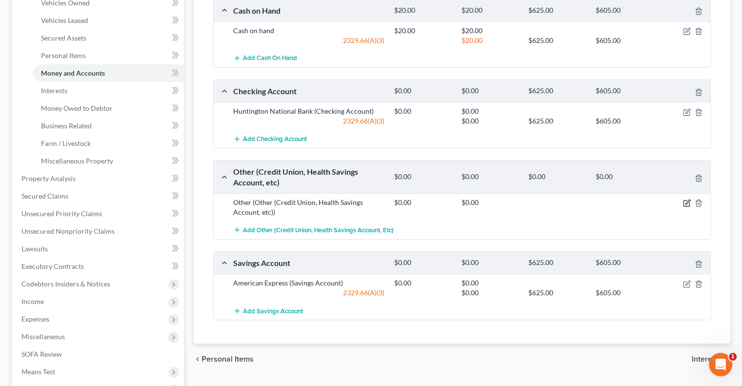
drag, startPoint x: 689, startPoint y: 203, endPoint x: 670, endPoint y: 200, distance: 19.3
click at [688, 203] on icon "button" at bounding box center [687, 203] width 8 height 8
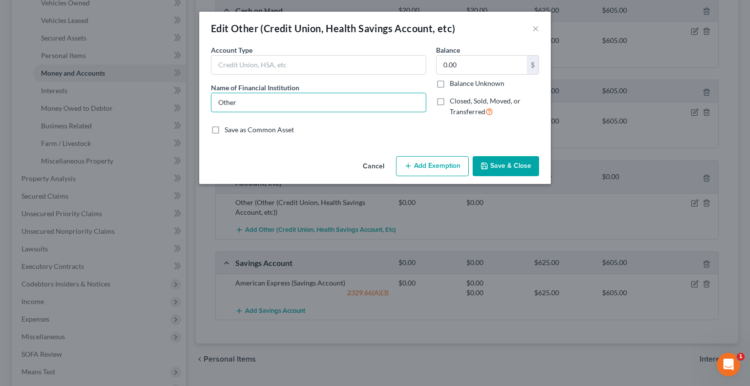
drag, startPoint x: 260, startPoint y: 97, endPoint x: 163, endPoint y: 100, distance: 97.7
click at [163, 100] on div "Edit Other (Credit Union, Health Savings Account, etc) × An exemption set must …" at bounding box center [375, 193] width 750 height 386
type input "FanDuel"
click at [514, 167] on button "Save & Close" at bounding box center [505, 166] width 66 height 21
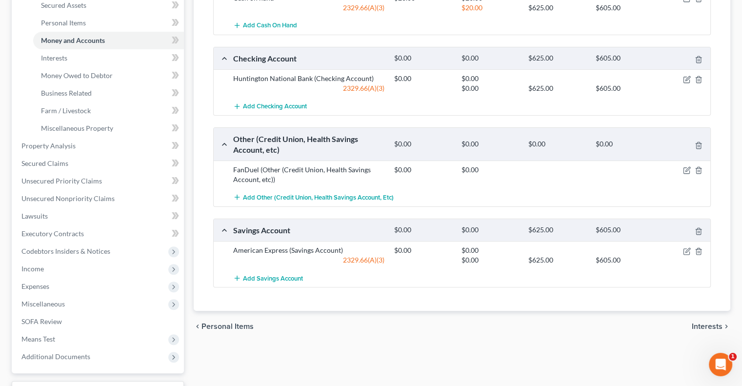
scroll to position [293, 0]
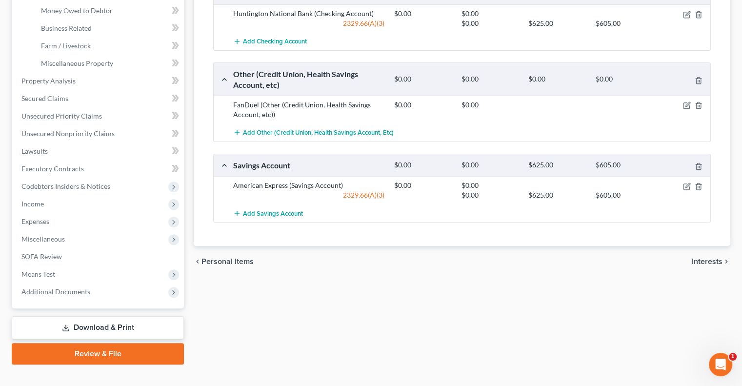
click at [712, 262] on span "Interests" at bounding box center [707, 262] width 31 height 8
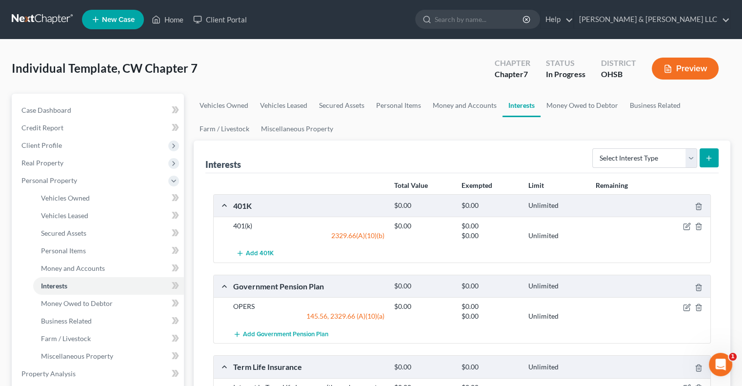
click at [689, 231] on div "$0.00 Unlimited" at bounding box center [551, 236] width 322 height 10
click at [687, 228] on icon "button" at bounding box center [687, 227] width 8 height 8
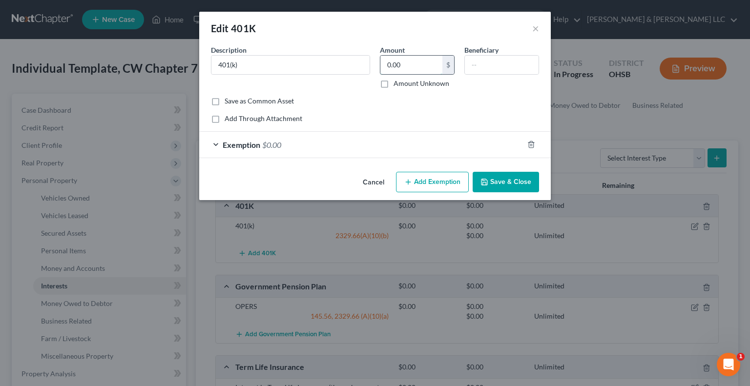
click at [406, 68] on input "0.00" at bounding box center [411, 65] width 62 height 19
paste input "$2,085.77"
type input "2,085.77"
click at [229, 145] on span "Exemption" at bounding box center [242, 144] width 38 height 9
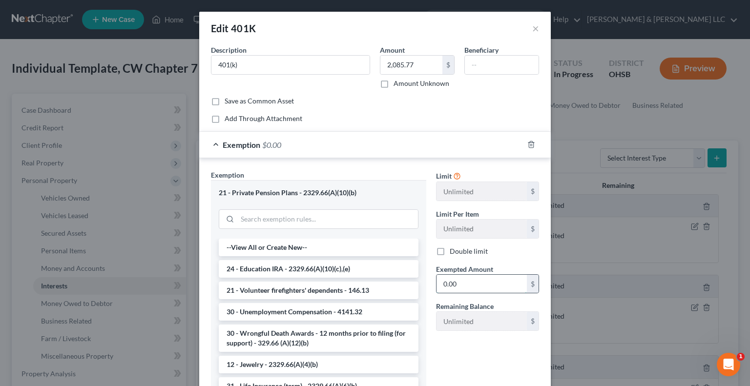
click at [482, 286] on input "0.00" at bounding box center [481, 284] width 90 height 19
paste input "$2,085.77"
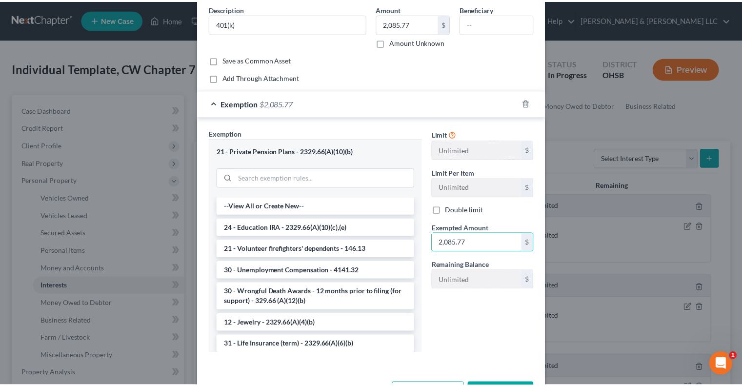
scroll to position [77, 0]
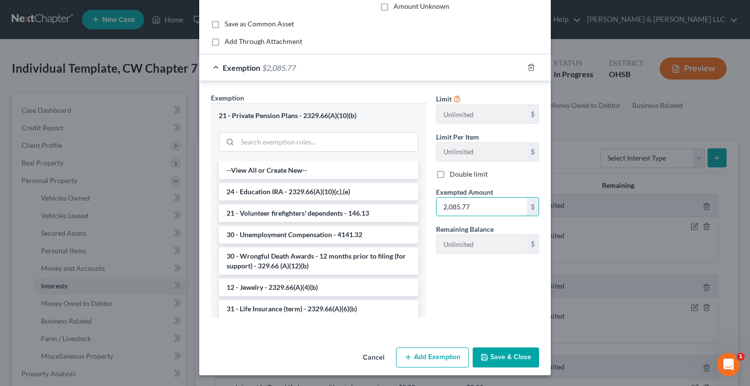
type input "2,085.77"
click at [498, 356] on button "Save & Close" at bounding box center [505, 358] width 66 height 21
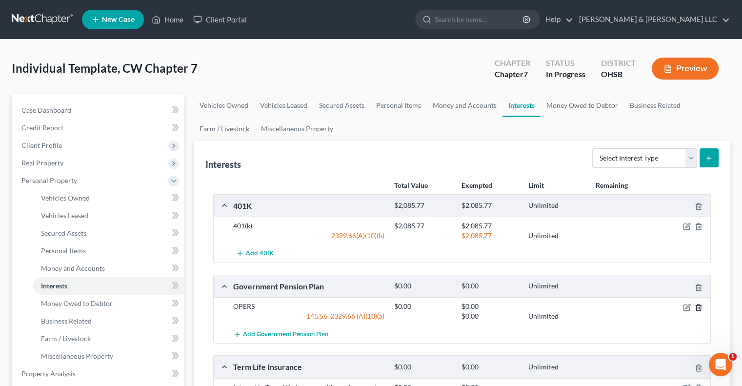
click at [700, 308] on icon "button" at bounding box center [699, 308] width 8 height 8
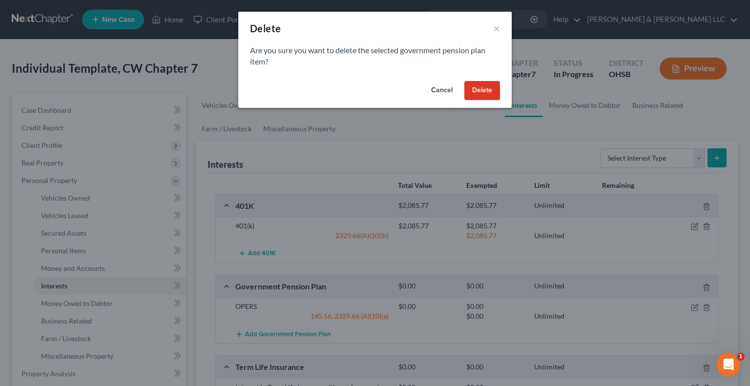
click at [482, 95] on button "Delete" at bounding box center [482, 91] width 36 height 20
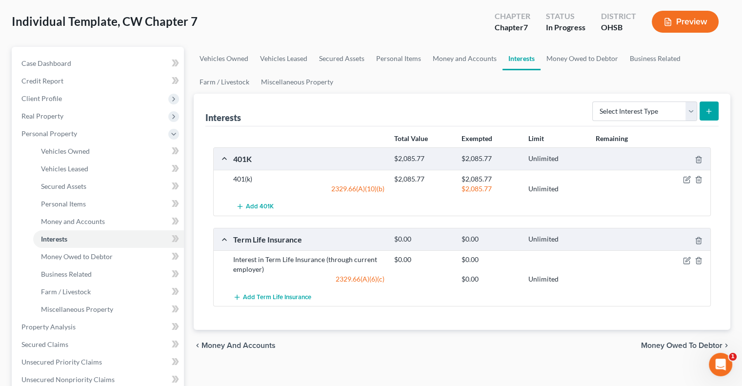
scroll to position [0, 0]
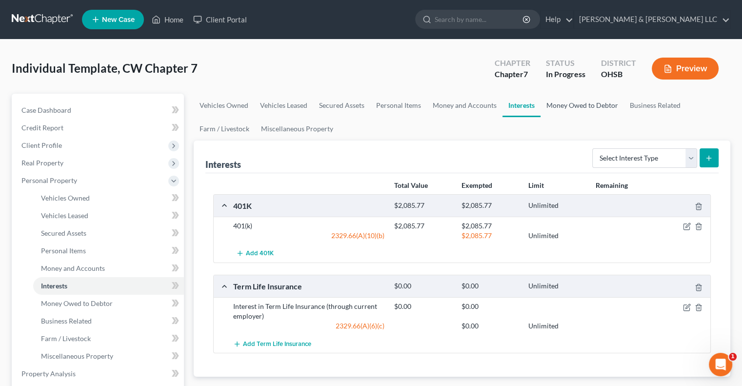
click at [577, 104] on link "Money Owed to Debtor" at bounding box center [582, 105] width 83 height 23
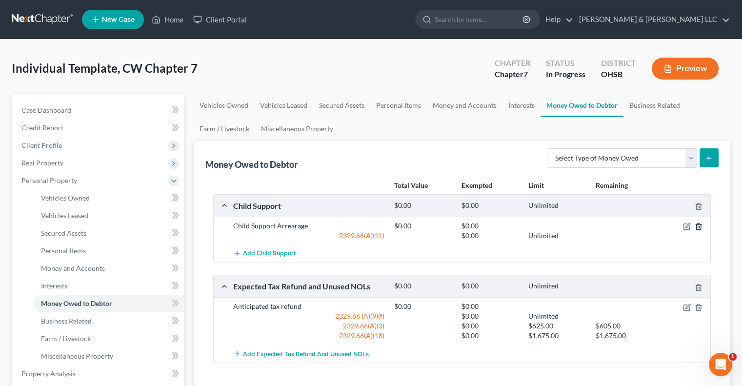
click at [699, 228] on icon "button" at bounding box center [699, 227] width 8 height 8
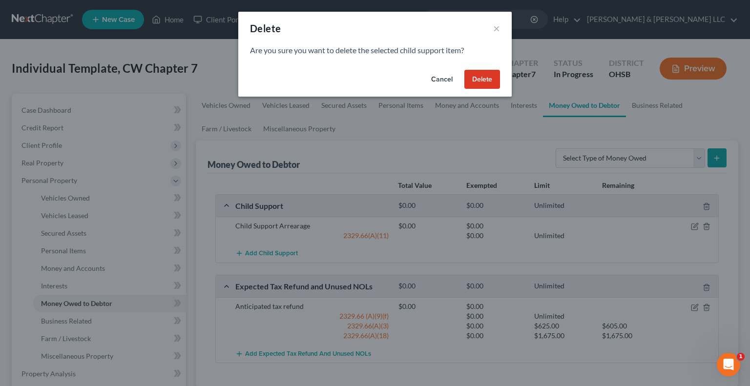
click at [485, 78] on button "Delete" at bounding box center [482, 80] width 36 height 20
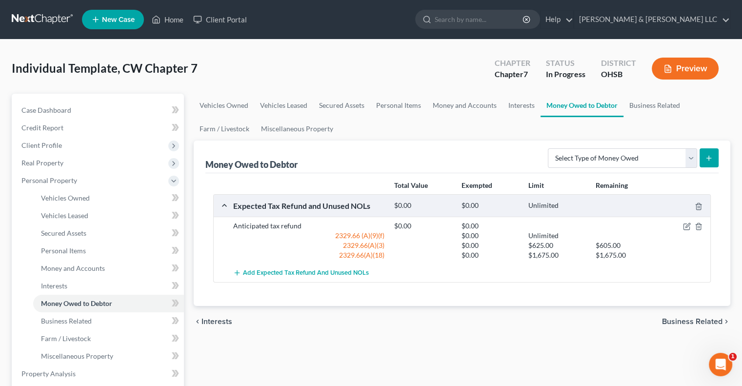
click at [685, 231] on div "$0.00 Unlimited" at bounding box center [551, 236] width 322 height 10
click at [684, 226] on icon "button" at bounding box center [687, 227] width 6 height 6
select select "0"
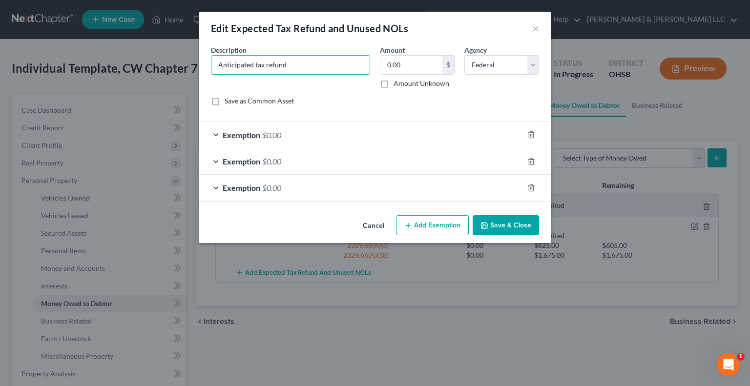
drag, startPoint x: 253, startPoint y: 62, endPoint x: 161, endPoint y: 83, distance: 94.6
click at [162, 83] on div "Edit Expected Tax Refund and Unused NOLs × An exemption set must first be selec…" at bounding box center [375, 193] width 750 height 386
type input "Possible 2025 tax refund"
click at [496, 220] on button "Save & Close" at bounding box center [505, 225] width 66 height 21
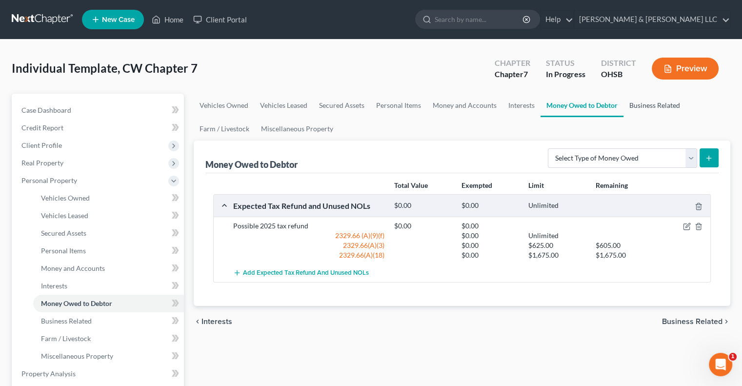
click at [651, 108] on link "Business Related" at bounding box center [655, 105] width 62 height 23
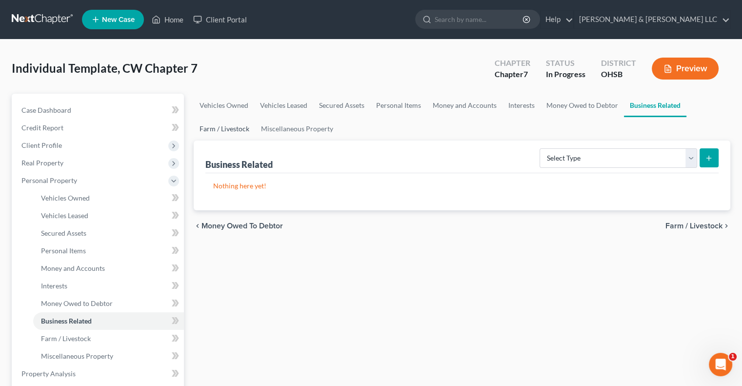
click at [232, 136] on link "Farm / Livestock" at bounding box center [225, 128] width 62 height 23
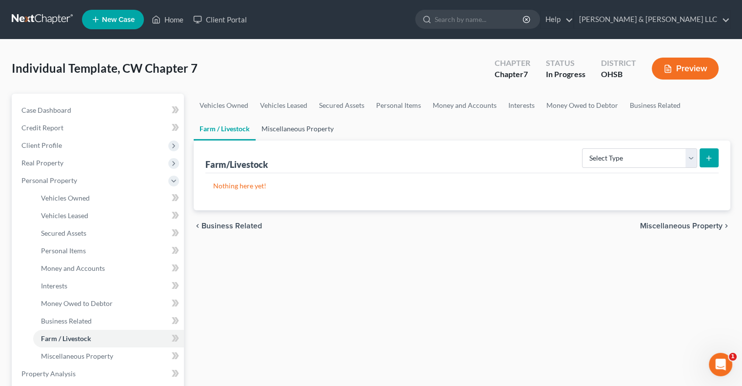
click at [297, 134] on link "Miscellaneous Property" at bounding box center [298, 128] width 84 height 23
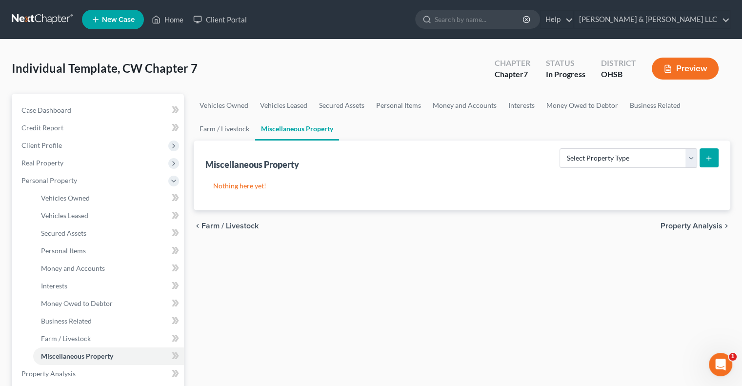
click at [682, 227] on span "Property Analysis" at bounding box center [692, 226] width 62 height 8
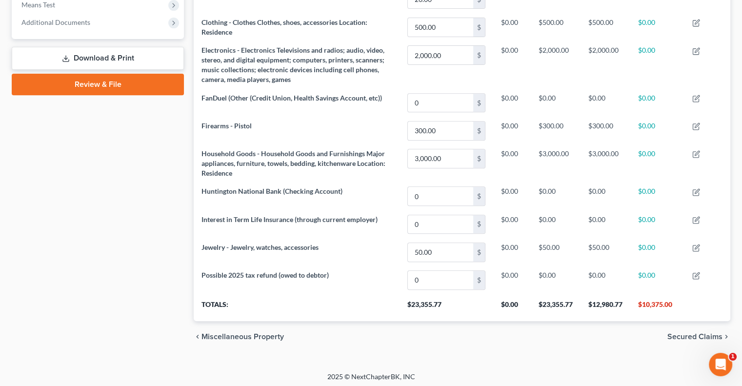
scroll to position [388, 0]
click at [681, 336] on span "Secured Claims" at bounding box center [695, 336] width 55 height 8
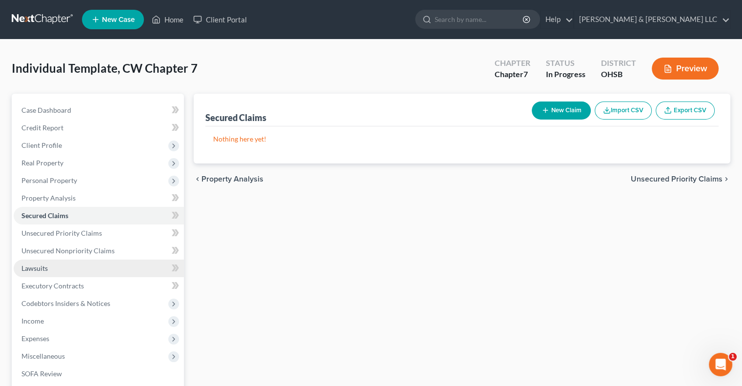
click at [46, 271] on span "Lawsuits" at bounding box center [34, 268] width 26 height 8
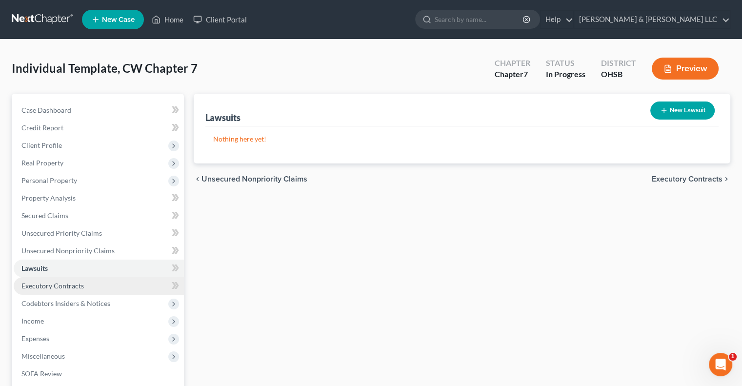
click at [55, 286] on span "Executory Contracts" at bounding box center [52, 286] width 62 height 8
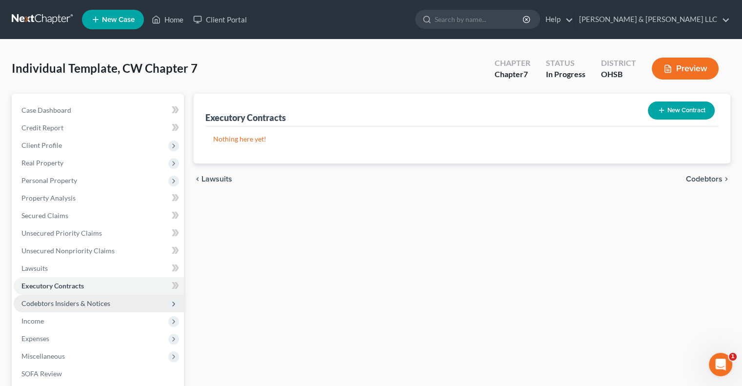
click at [59, 299] on span "Codebtors Insiders & Notices" at bounding box center [65, 303] width 89 height 8
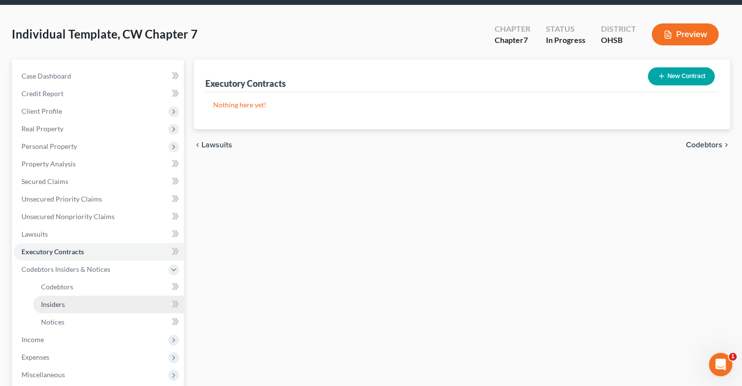
scroll to position [98, 0]
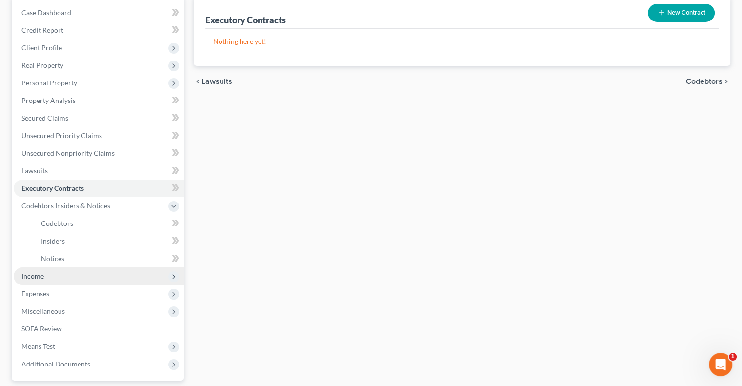
click at [41, 274] on span "Income" at bounding box center [32, 276] width 22 height 8
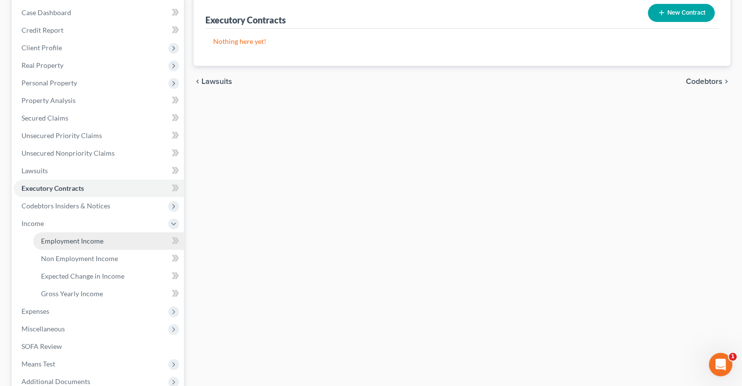
click at [93, 237] on span "Employment Income" at bounding box center [72, 241] width 62 height 8
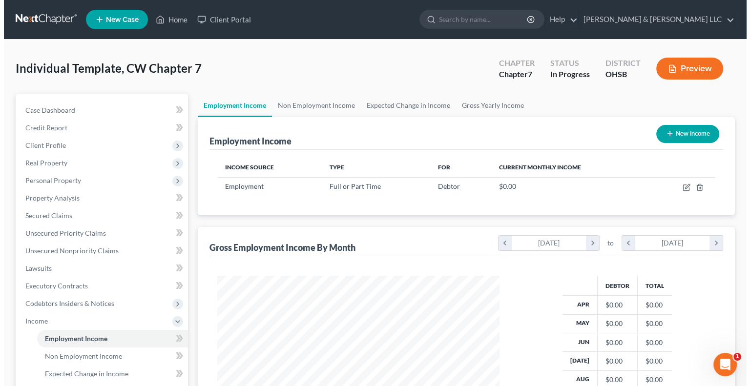
scroll to position [174, 301]
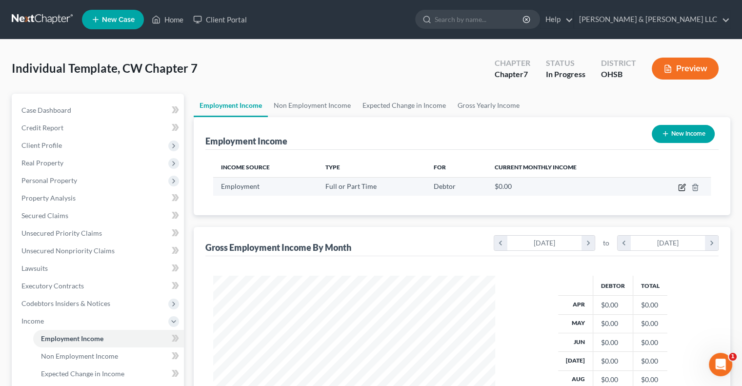
click at [681, 189] on icon "button" at bounding box center [682, 188] width 8 height 8
select select "0"
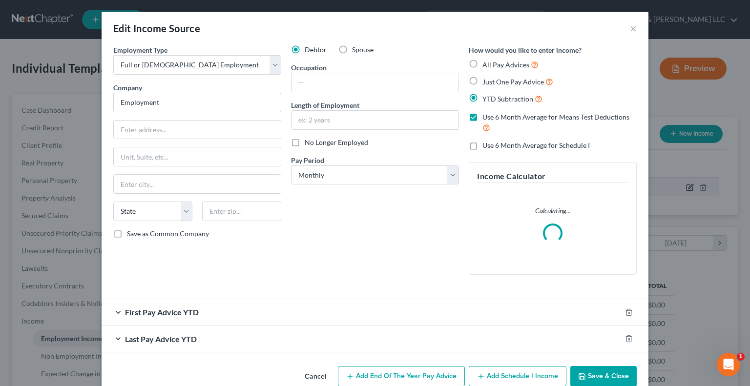
scroll to position [174, 305]
drag, startPoint x: 253, startPoint y: 104, endPoint x: 68, endPoint y: 137, distance: 187.8
click at [68, 137] on div "Edit Income Source × Employment Type * Select Full or Part Time Employment Self…" at bounding box center [375, 193] width 750 height 386
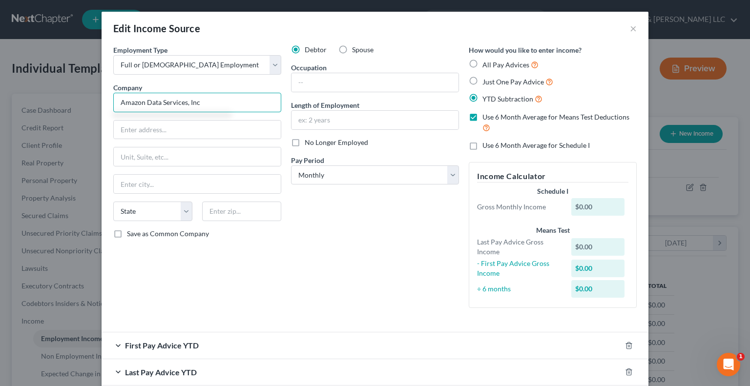
type input "Amazon Data Services, Inc"
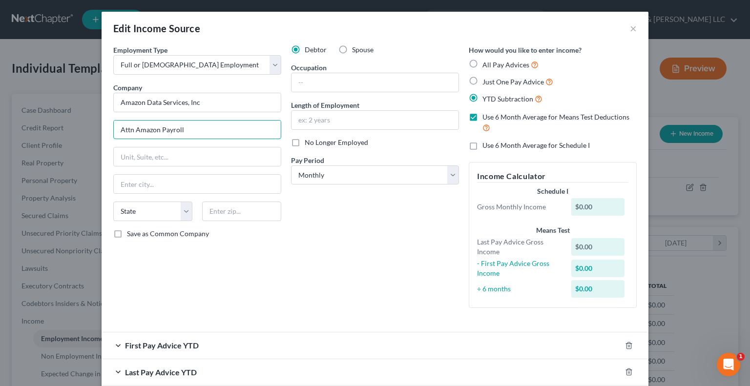
type input "Attn Amazon Payroll"
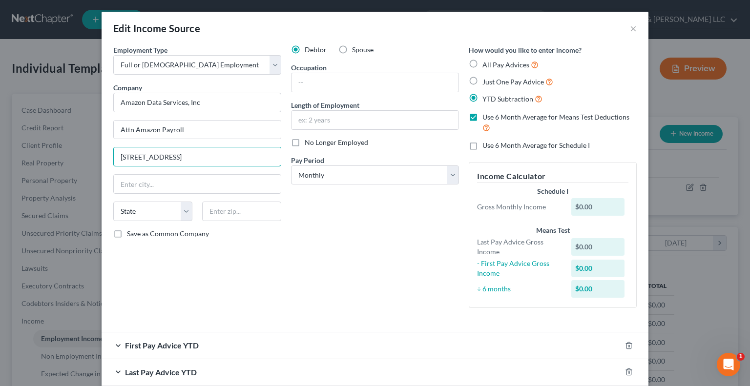
type input "202 Westlake Ave N"
type input "98109"
type input "Seattle"
select select "50"
click at [316, 88] on input "text" at bounding box center [374, 82] width 167 height 19
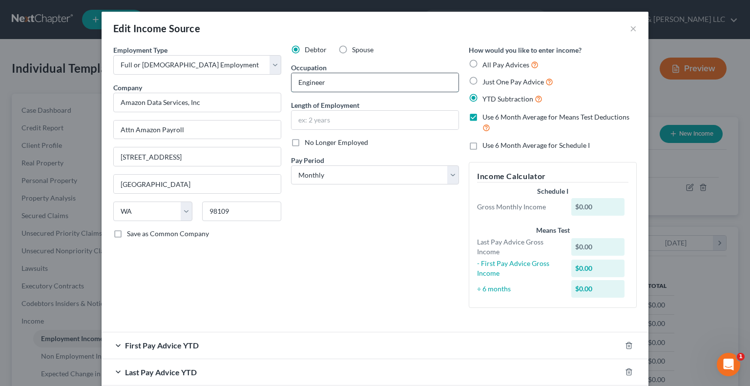
type input "Engineer"
type input "1 yr"
click at [338, 176] on select "Select Monthly Twice Monthly Every Other Week Weekly" at bounding box center [375, 175] width 168 height 20
select select "3"
click at [291, 165] on select "Select Monthly Twice Monthly Every Other Week Weekly" at bounding box center [375, 175] width 168 height 20
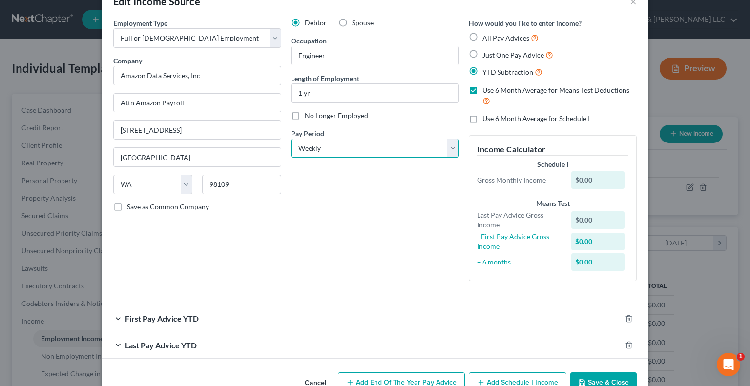
scroll to position [52, 0]
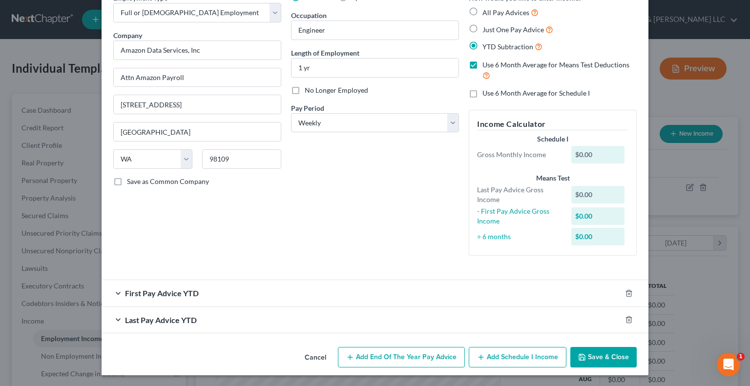
click at [126, 317] on span "Last Pay Advice YTD" at bounding box center [161, 319] width 72 height 9
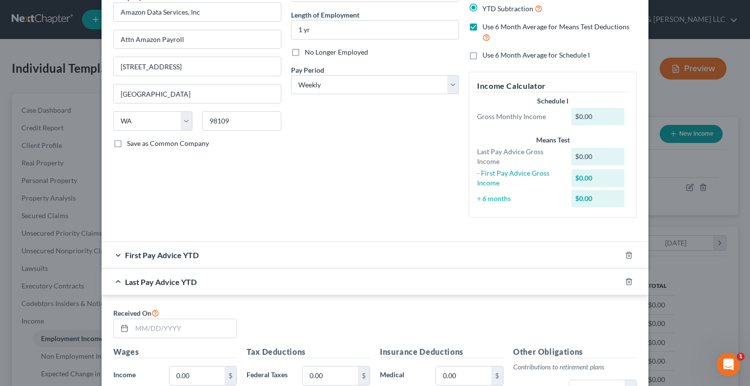
scroll to position [150, 0]
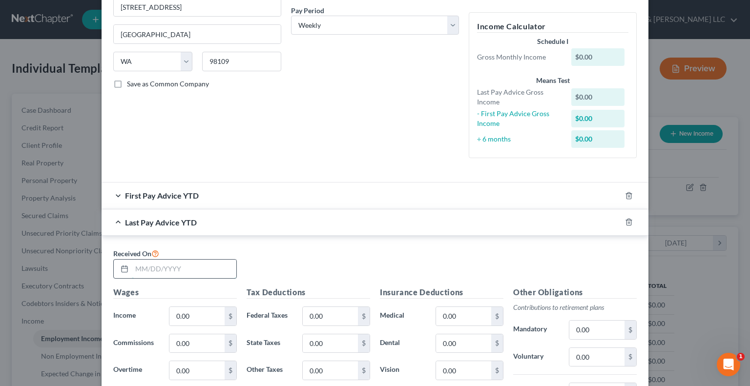
click at [199, 266] on input "text" at bounding box center [184, 269] width 104 height 19
type input "09/26/2025"
click at [193, 317] on input "0.00" at bounding box center [196, 316] width 55 height 19
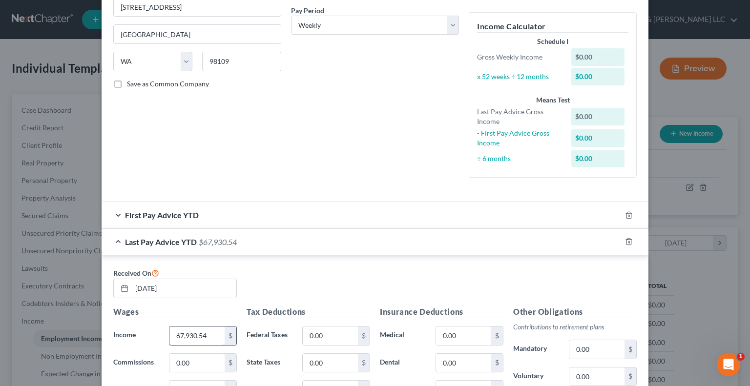
type input "67,930.54"
click at [125, 215] on span "First Pay Advice YTD" at bounding box center [162, 214] width 74 height 9
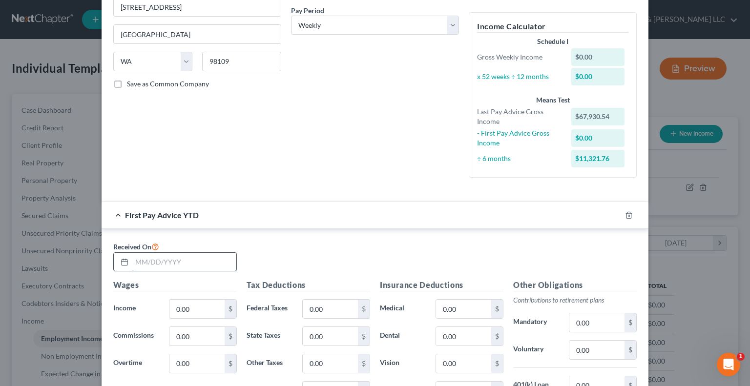
click at [178, 259] on input "text" at bounding box center [184, 262] width 104 height 19
type input "03/30/2025"
click at [201, 311] on input "0.00" at bounding box center [196, 309] width 55 height 19
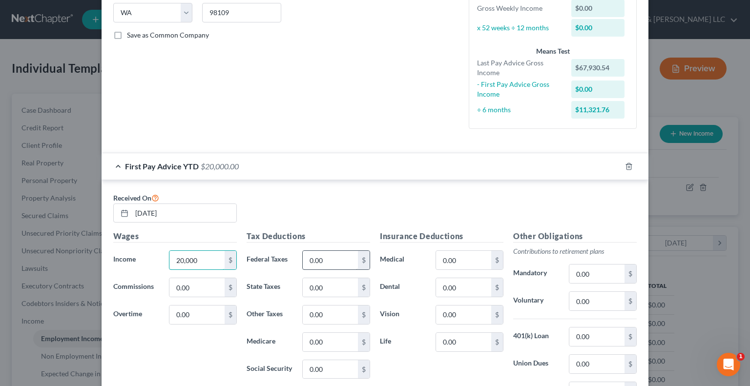
type input "20,000"
click at [328, 257] on input "0.00" at bounding box center [330, 260] width 55 height 19
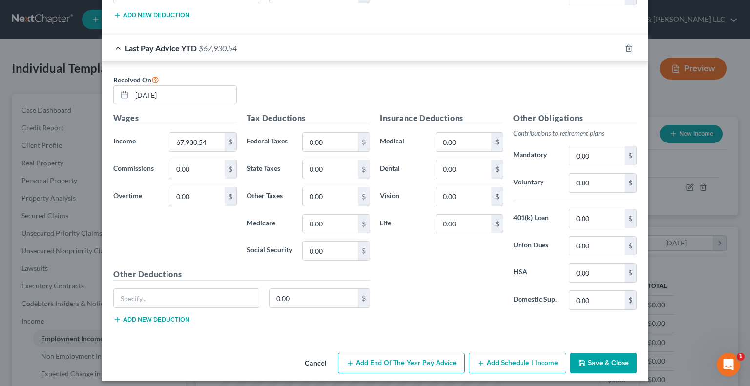
scroll to position [624, 0]
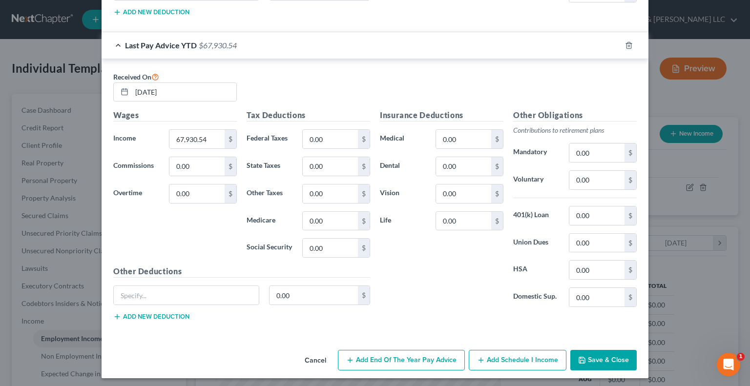
click at [493, 358] on button "Add Schedule I Income" at bounding box center [518, 360] width 98 height 21
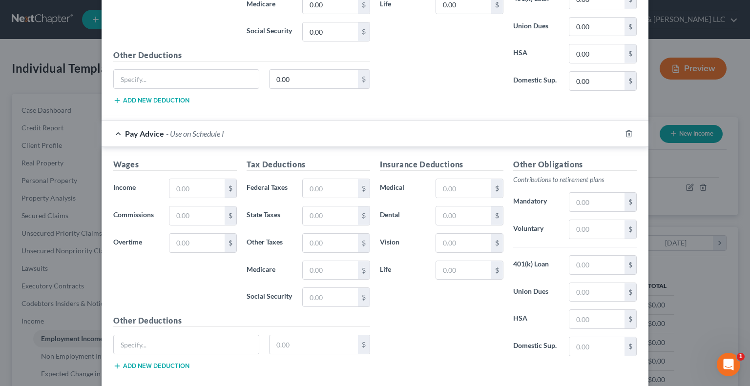
scroll to position [868, 0]
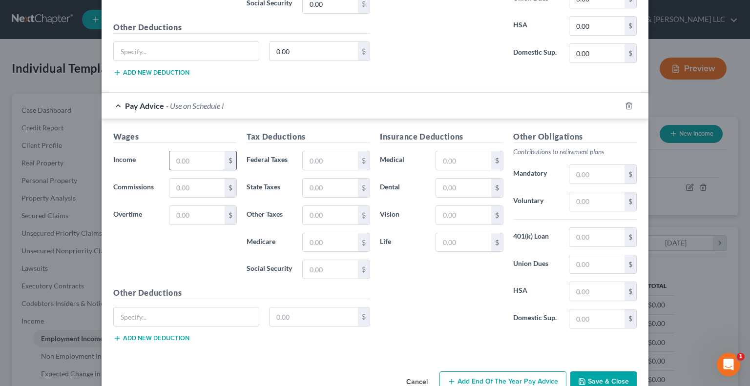
click at [182, 154] on input "text" at bounding box center [196, 160] width 55 height 19
type input "2,184.29"
click at [348, 156] on input "text" at bounding box center [330, 160] width 55 height 19
type input "256.43"
type input "51.05"
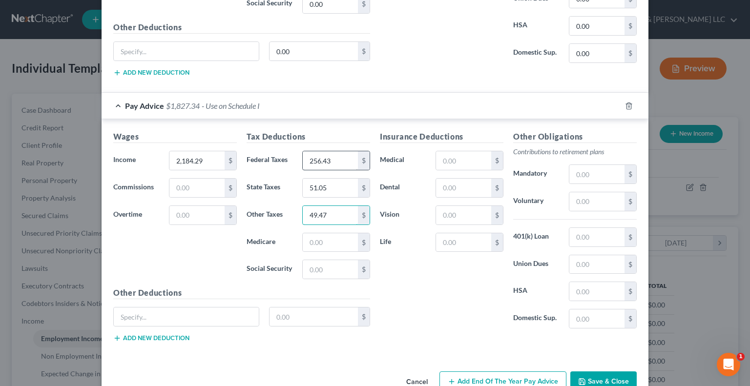
type input "49.47"
type input "29.47"
type input "125.97"
click at [451, 153] on input "text" at bounding box center [463, 160] width 55 height 19
type input "135.46"
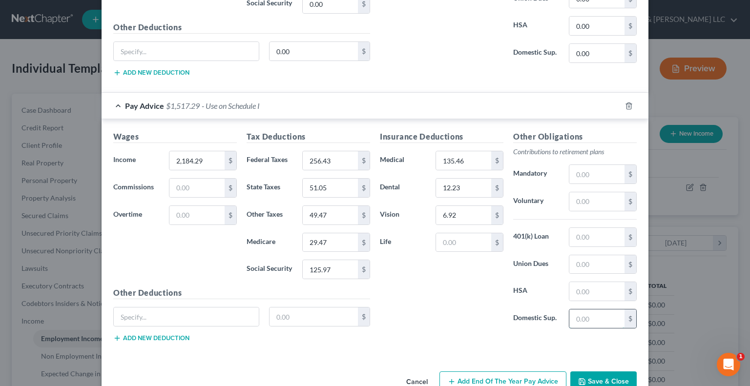
click at [578, 315] on input "text" at bounding box center [596, 318] width 55 height 19
click at [599, 310] on input "text" at bounding box center [596, 318] width 55 height 19
click at [430, 294] on div "Insurance Deductions Medical 135.46 $ Dental 12.23 $ Vision 6.92 $ Life $" at bounding box center [441, 232] width 133 height 205
click at [592, 193] on input "text" at bounding box center [596, 201] width 55 height 19
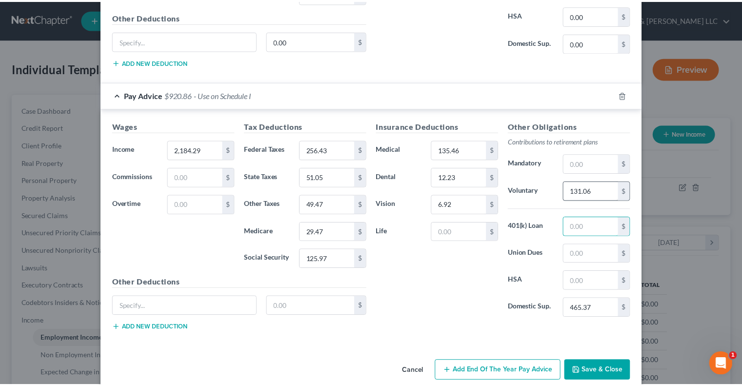
scroll to position [888, 0]
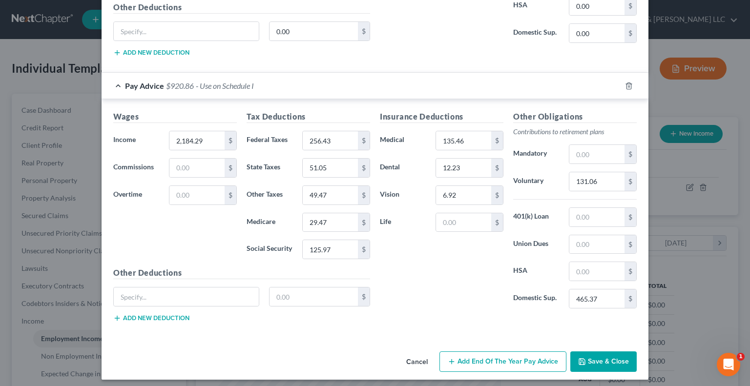
click at [600, 356] on button "Save & Close" at bounding box center [603, 361] width 66 height 21
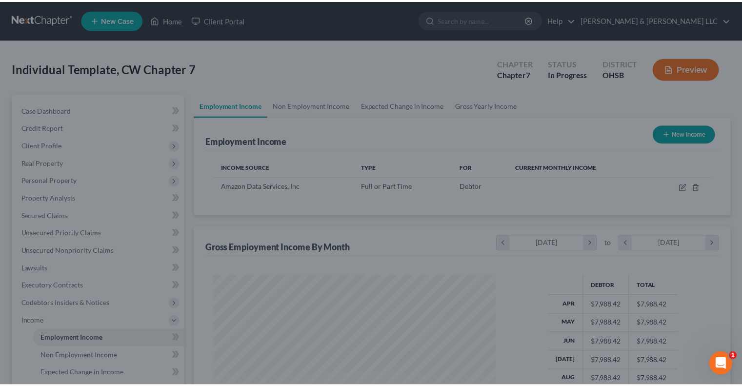
scroll to position [487927, 487799]
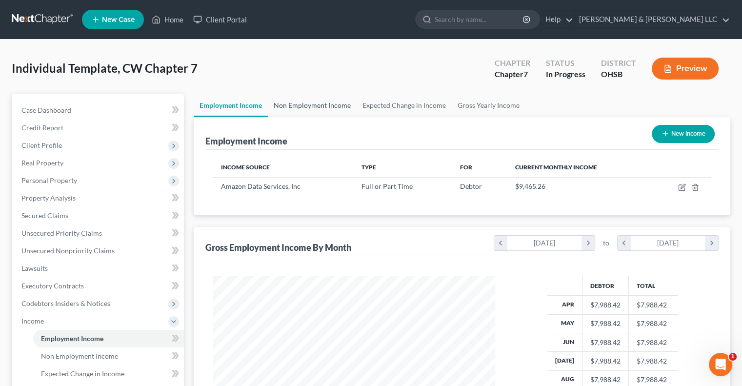
click at [316, 103] on link "Non Employment Income" at bounding box center [312, 105] width 89 height 23
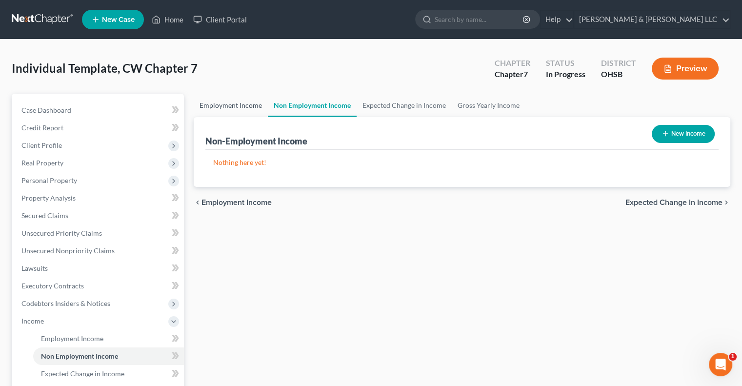
click at [229, 107] on link "Employment Income" at bounding box center [231, 105] width 74 height 23
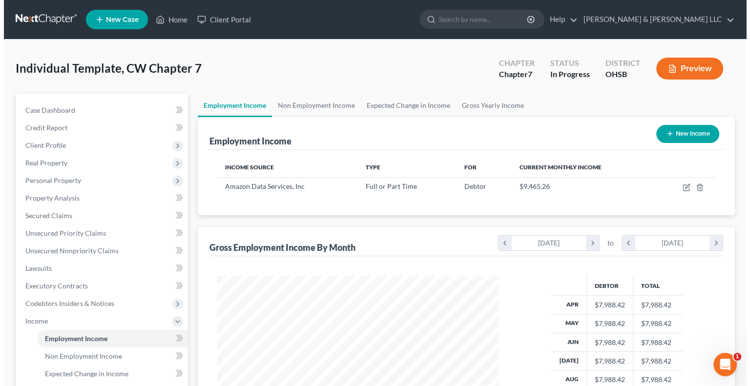
scroll to position [174, 301]
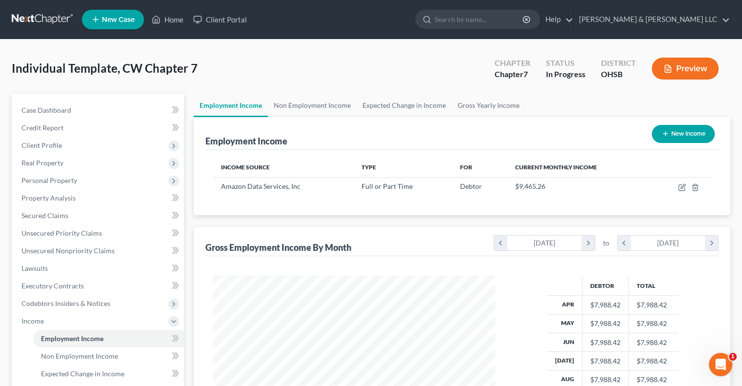
click at [685, 133] on button "New Income" at bounding box center [683, 134] width 63 height 18
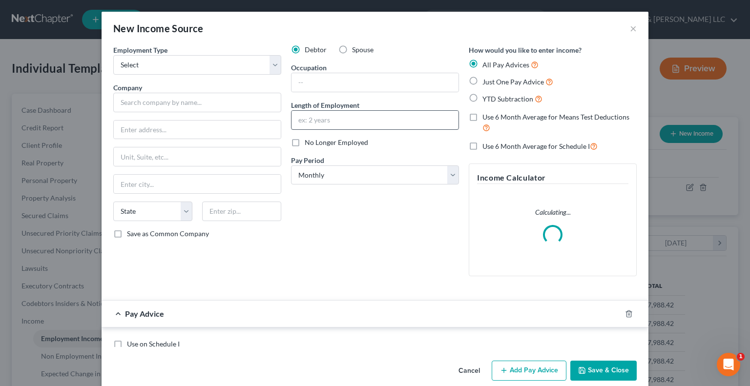
scroll to position [174, 305]
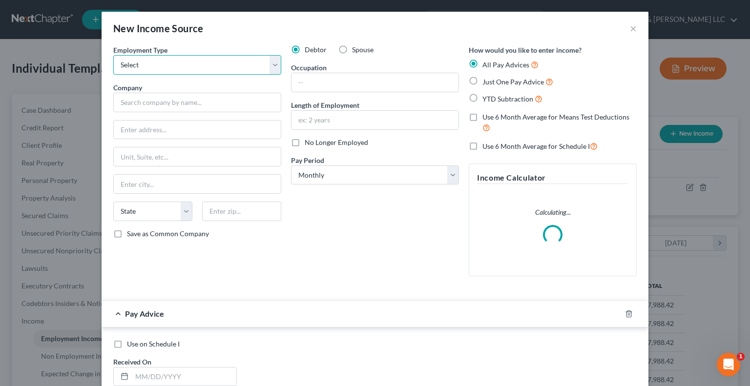
click at [197, 71] on select "Select Full or Part Time Employment Self Employment" at bounding box center [197, 65] width 168 height 20
click at [113, 55] on select "Select Full or Part Time Employment Self Employment" at bounding box center [197, 65] width 168 height 20
click at [352, 51] on label "Spouse" at bounding box center [362, 50] width 21 height 10
click at [356, 51] on input "Spouse" at bounding box center [359, 48] width 6 height 6
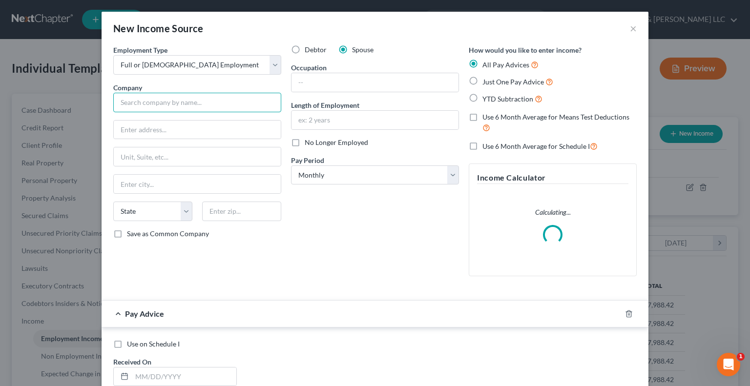
click at [253, 100] on input "text" at bounding box center [197, 103] width 168 height 20
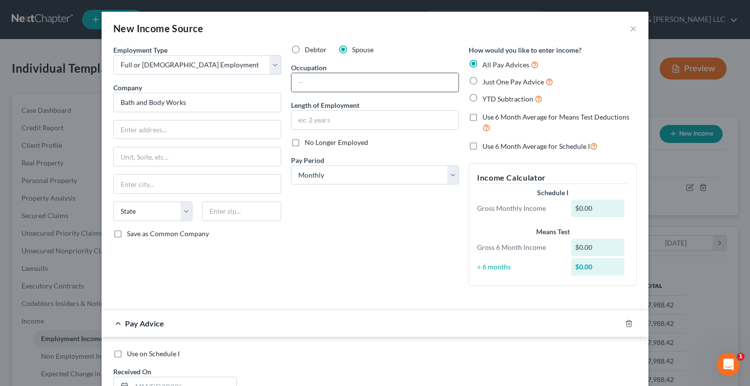
click at [317, 83] on input "text" at bounding box center [374, 82] width 167 height 19
click at [345, 175] on select "Select Monthly Twice Monthly Every Other Week Weekly" at bounding box center [375, 175] width 168 height 20
click at [291, 165] on select "Select Monthly Twice Monthly Every Other Week Weekly" at bounding box center [375, 175] width 168 height 20
click at [482, 94] on label "YTD Subtraction" at bounding box center [512, 98] width 60 height 11
click at [486, 94] on input "YTD Subtraction" at bounding box center [489, 96] width 6 height 6
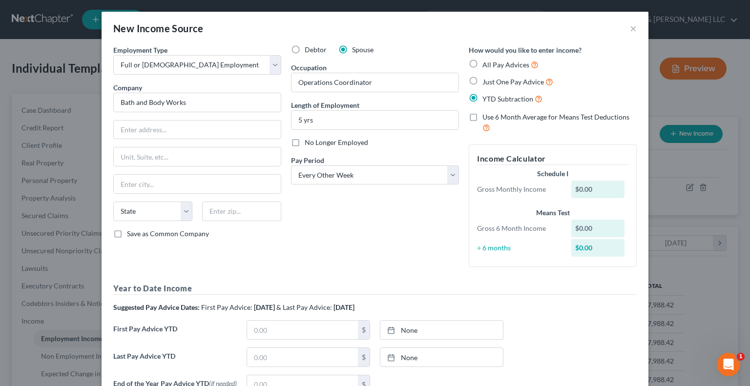
click at [482, 118] on label "Use 6 Month Average for Means Test Deductions" at bounding box center [559, 122] width 154 height 21
click at [486, 118] on input "Use 6 Month Average for Means Test Deductions" at bounding box center [489, 115] width 6 height 6
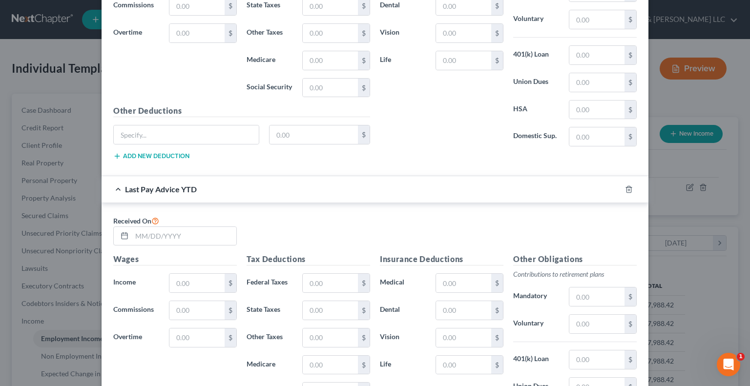
scroll to position [439, 0]
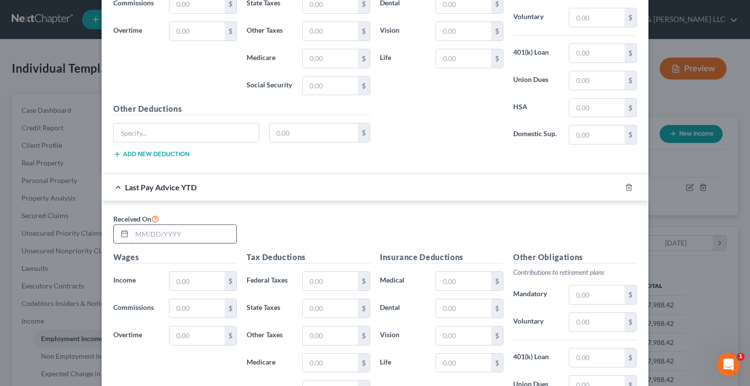
click at [190, 231] on input "text" at bounding box center [184, 234] width 104 height 19
click at [192, 233] on input "text" at bounding box center [184, 234] width 104 height 19
click at [203, 275] on input "text" at bounding box center [196, 281] width 55 height 19
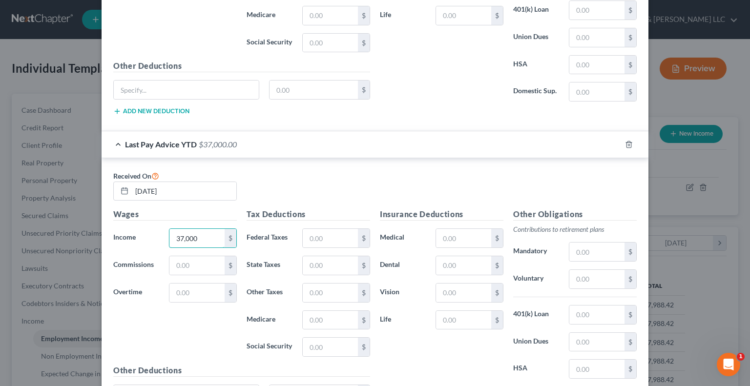
scroll to position [626, 0]
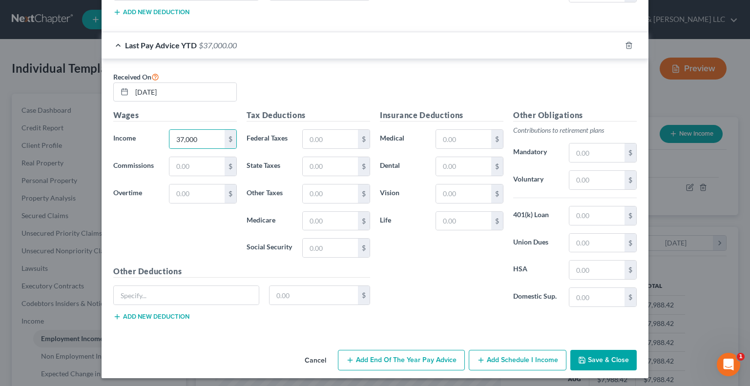
click at [492, 355] on button "Add Schedule I Income" at bounding box center [518, 360] width 98 height 21
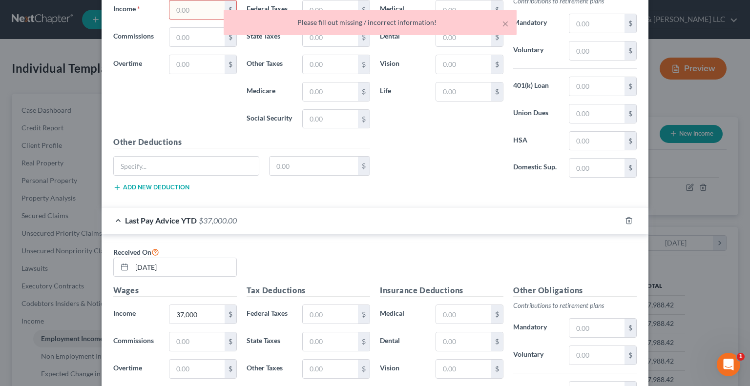
scroll to position [333, 0]
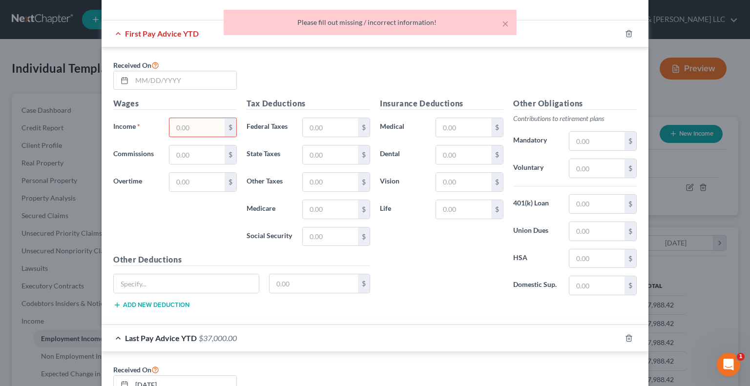
click at [626, 34] on div "× Please fill out missing / incorrect information!" at bounding box center [370, 25] width 750 height 30
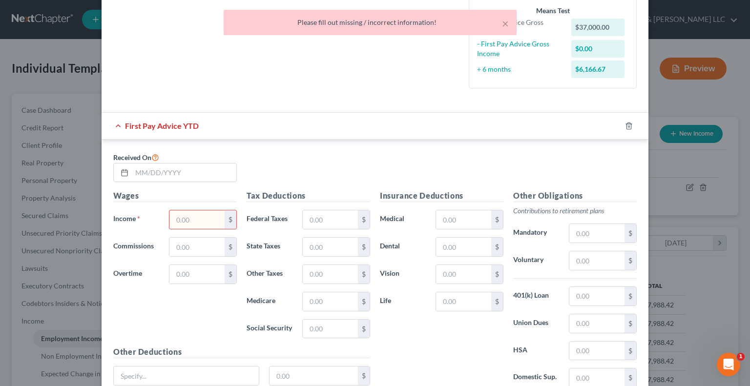
scroll to position [236, 0]
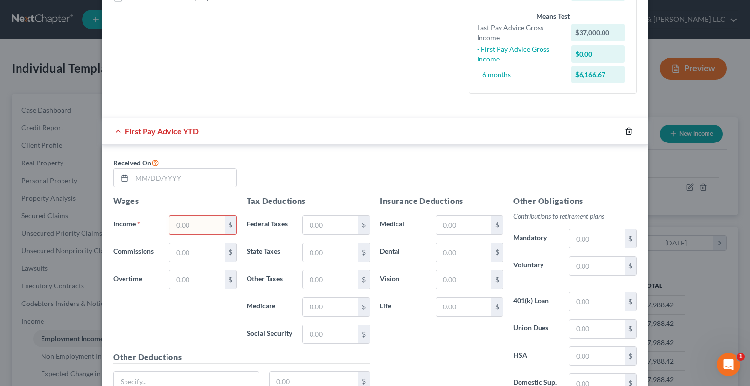
click at [628, 132] on line "button" at bounding box center [628, 132] width 0 height 2
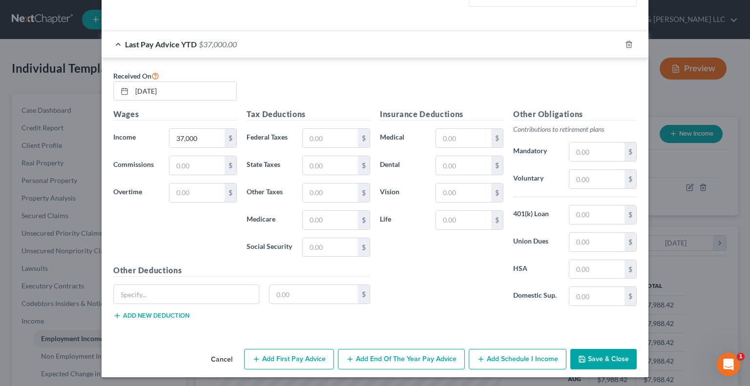
scroll to position [323, 0]
click at [496, 359] on button "Add Schedule I Income" at bounding box center [518, 359] width 98 height 21
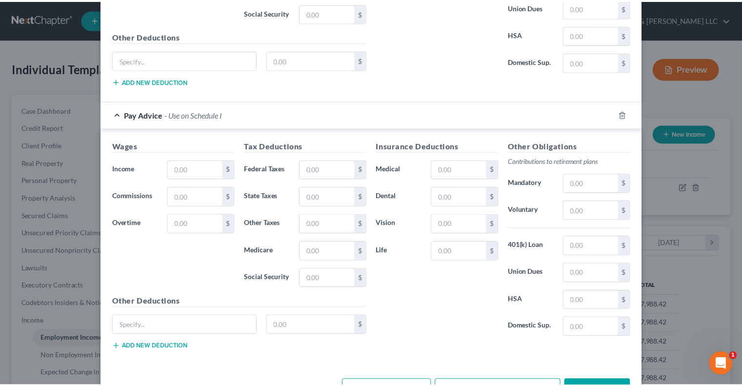
scroll to position [567, 0]
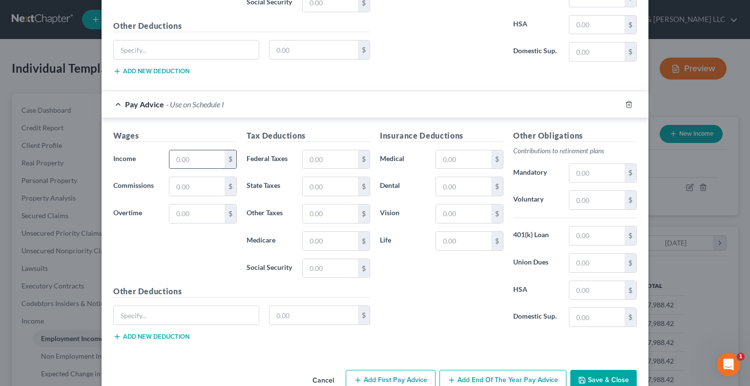
click at [177, 162] on input "text" at bounding box center [196, 159] width 55 height 19
click at [183, 156] on input "text" at bounding box center [196, 159] width 55 height 19
click at [594, 374] on button "Save & Close" at bounding box center [603, 380] width 66 height 21
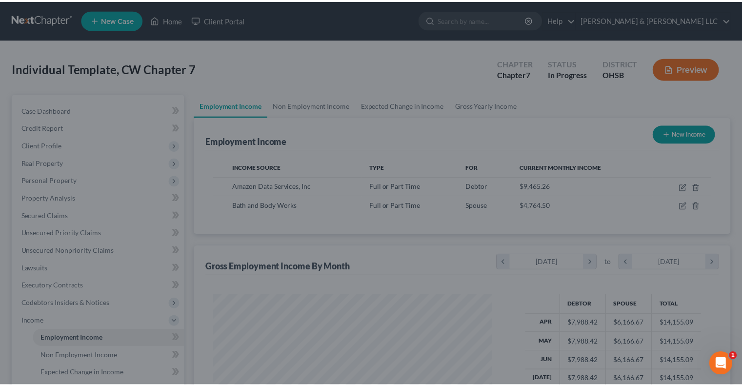
scroll to position [487927, 487799]
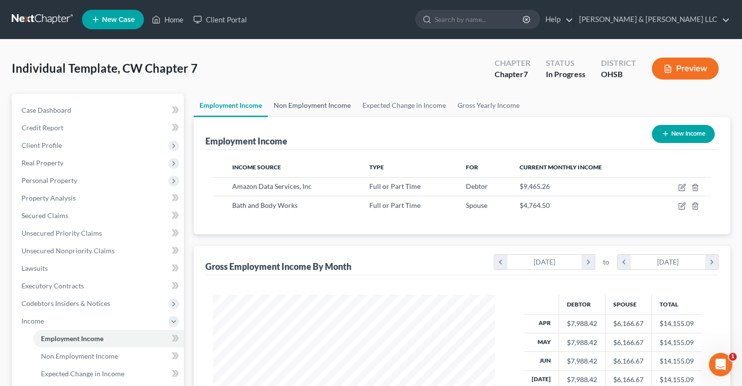
click at [335, 103] on link "Non Employment Income" at bounding box center [312, 105] width 89 height 23
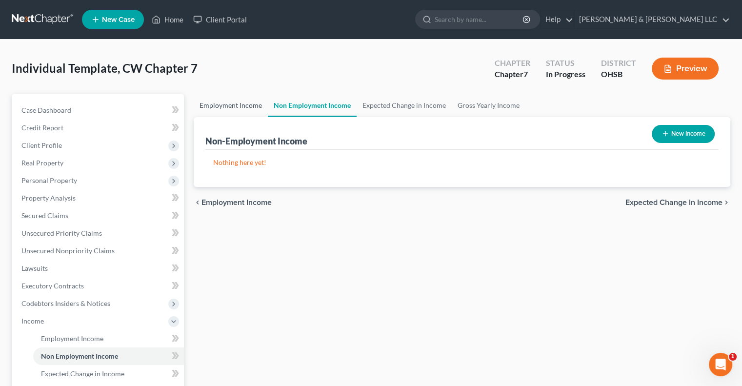
click at [234, 107] on link "Employment Income" at bounding box center [231, 105] width 74 height 23
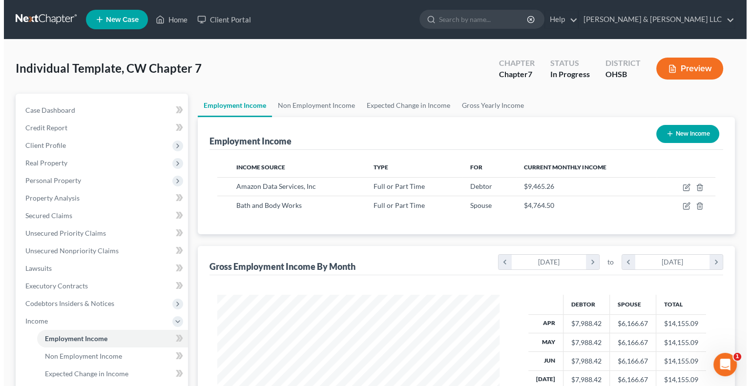
scroll to position [174, 301]
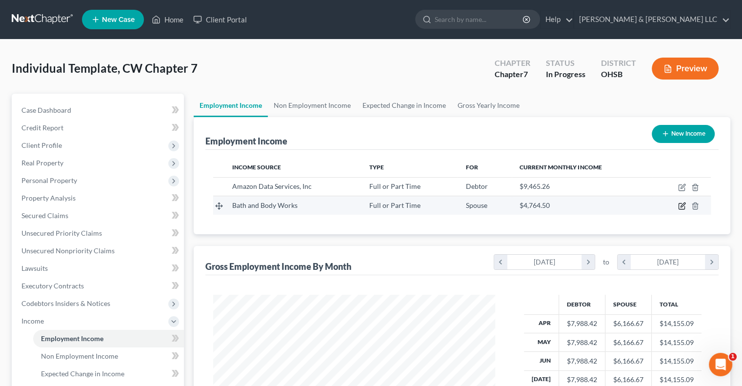
click at [682, 206] on icon "button" at bounding box center [682, 206] width 8 height 8
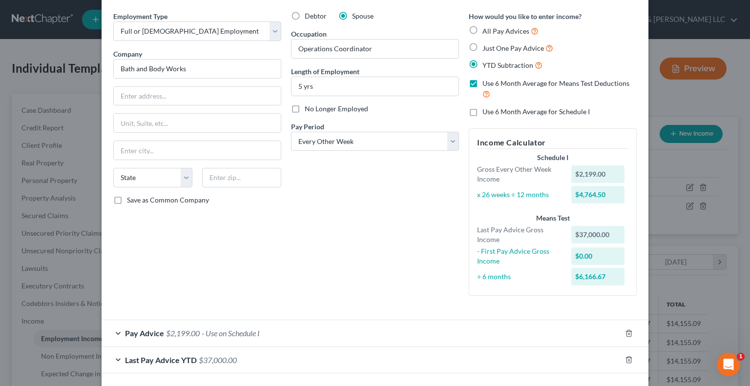
scroll to position [74, 0]
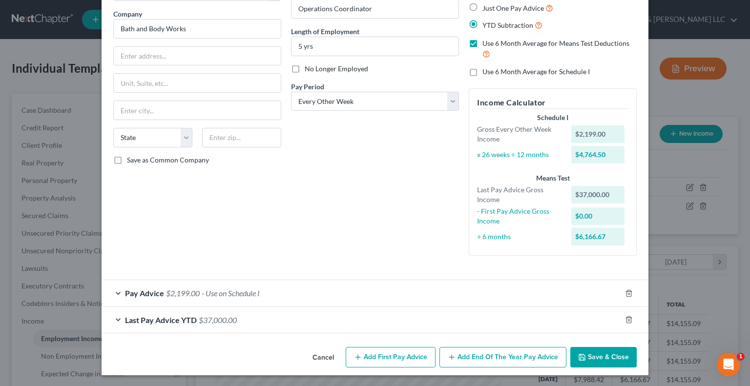
click at [169, 293] on span "$2,199.00" at bounding box center [183, 292] width 34 height 9
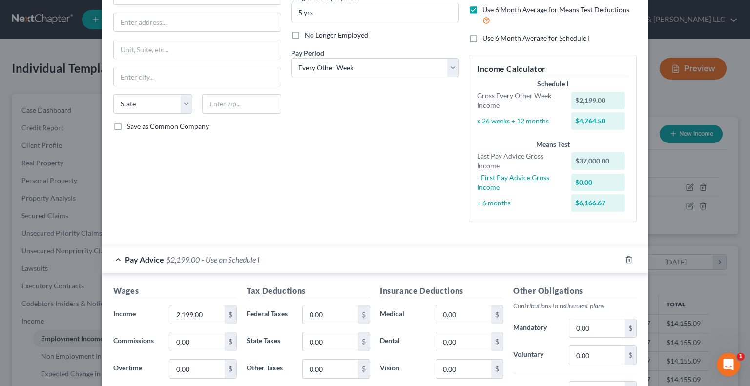
scroll to position [123, 0]
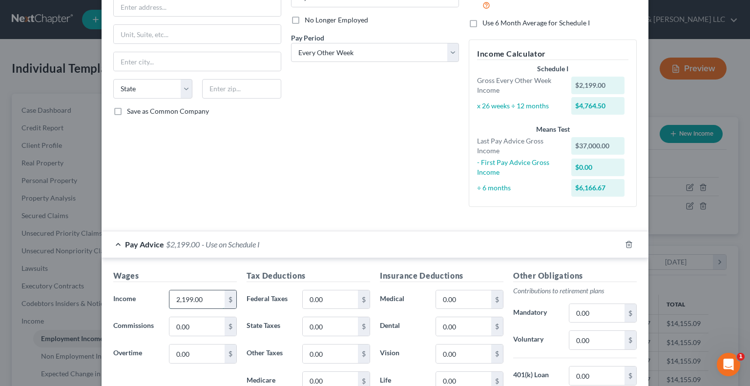
click at [202, 300] on input "2,199.00" at bounding box center [196, 299] width 55 height 19
drag, startPoint x: 202, startPoint y: 300, endPoint x: 77, endPoint y: 299, distance: 125.4
click at [77, 299] on div "Edit Income Source × Employment Type * Select Full or Part Time Employment Self…" at bounding box center [375, 193] width 750 height 386
click at [343, 299] on input "0.00" at bounding box center [330, 299] width 55 height 19
click at [486, 301] on input "0.00" at bounding box center [463, 299] width 55 height 19
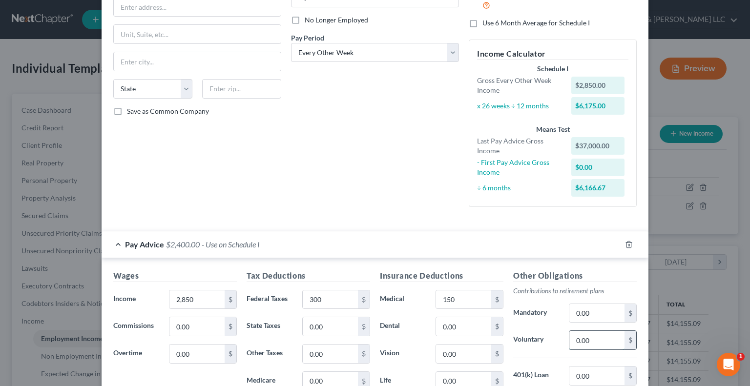
click at [586, 335] on input "0.00" at bounding box center [596, 340] width 55 height 19
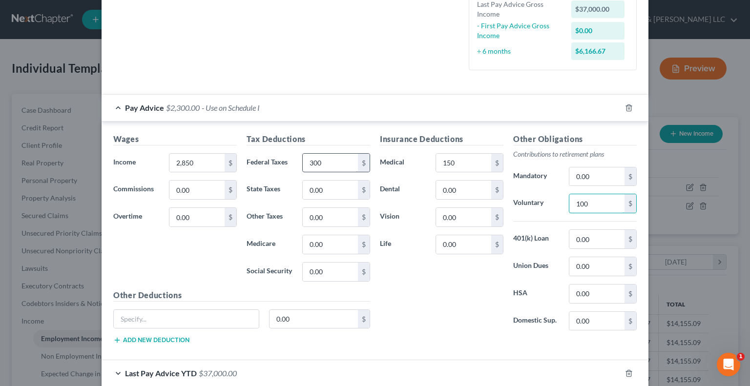
scroll to position [269, 0]
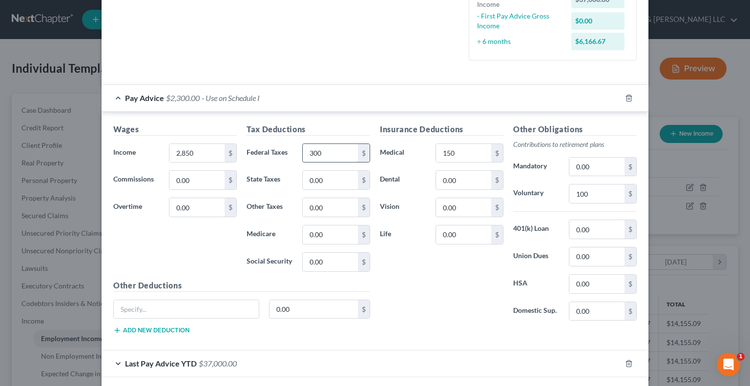
click at [320, 154] on input "300" at bounding box center [330, 153] width 55 height 19
drag, startPoint x: 320, startPoint y: 154, endPoint x: 288, endPoint y: 150, distance: 32.0
click at [288, 150] on div "Federal Taxes 350 $" at bounding box center [308, 154] width 133 height 20
click at [454, 154] on input "150" at bounding box center [463, 153] width 55 height 19
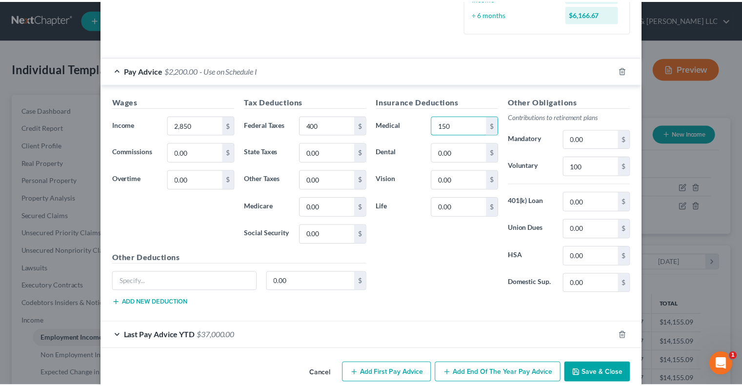
scroll to position [311, 0]
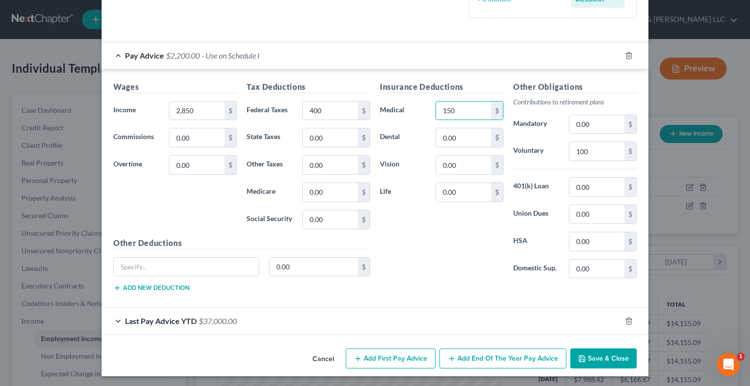
click at [586, 358] on button "Save & Close" at bounding box center [603, 359] width 66 height 21
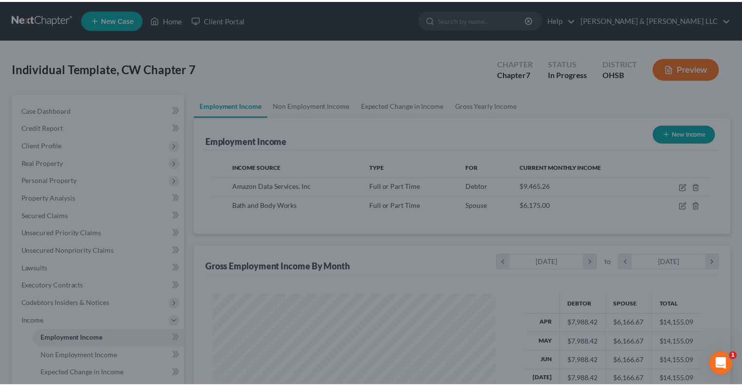
scroll to position [487927, 487799]
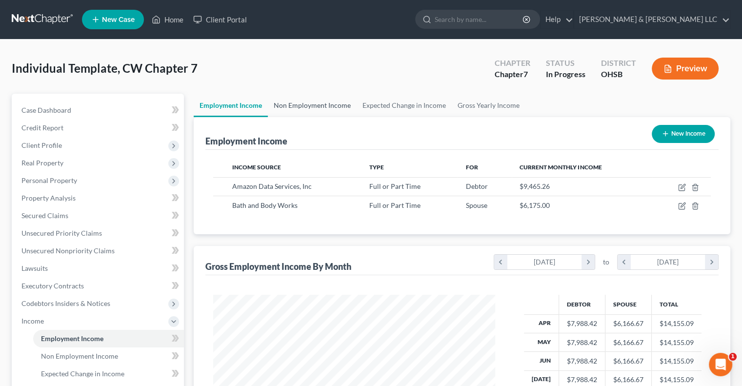
click at [324, 103] on link "Non Employment Income" at bounding box center [312, 105] width 89 height 23
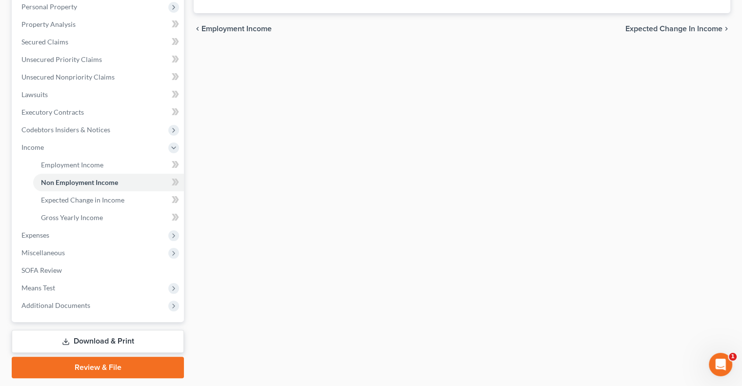
scroll to position [202, 0]
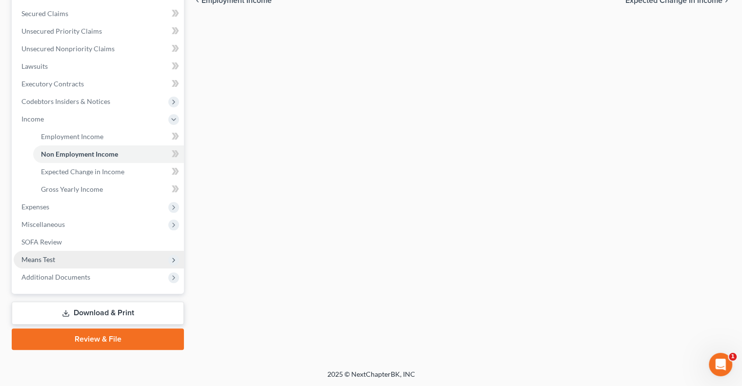
click at [36, 263] on span "Means Test" at bounding box center [38, 259] width 34 height 8
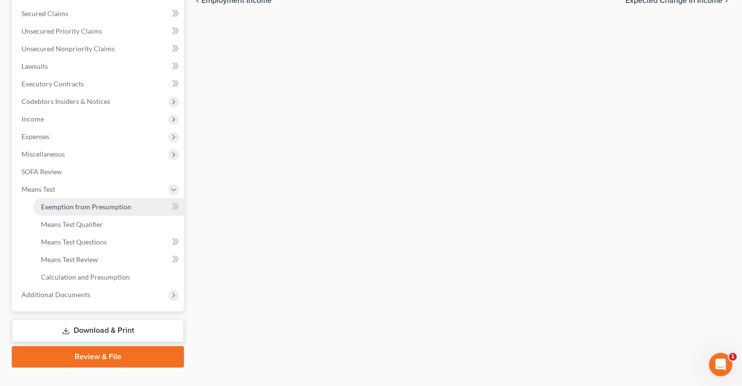
click at [59, 207] on span "Exemption from Presumption" at bounding box center [86, 207] width 90 height 8
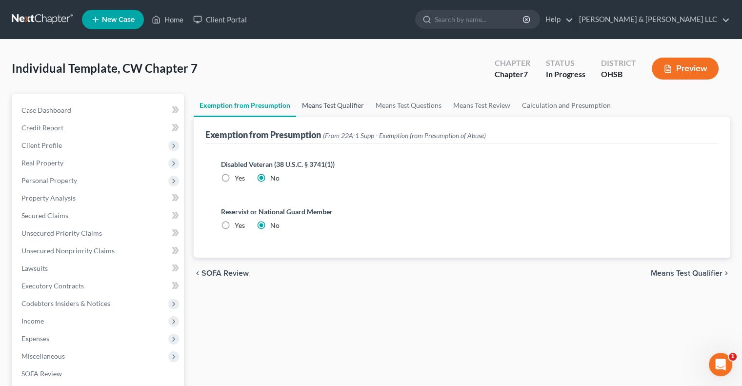
click at [328, 105] on link "Means Test Qualifier" at bounding box center [333, 105] width 74 height 23
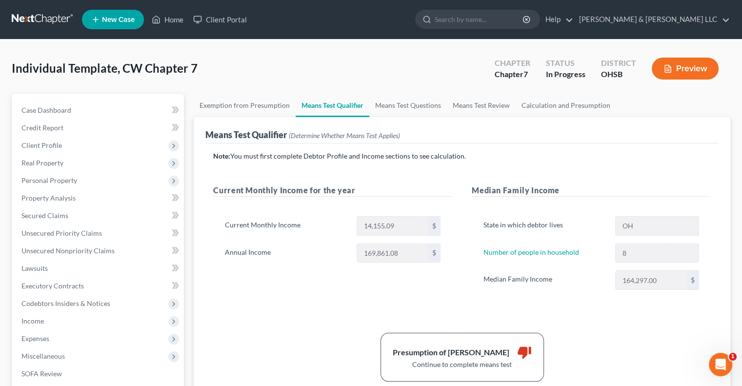
scroll to position [49, 0]
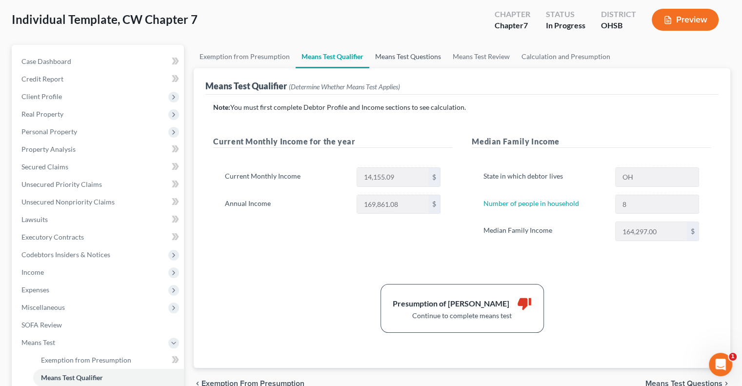
click at [395, 60] on link "Means Test Questions" at bounding box center [408, 56] width 78 height 23
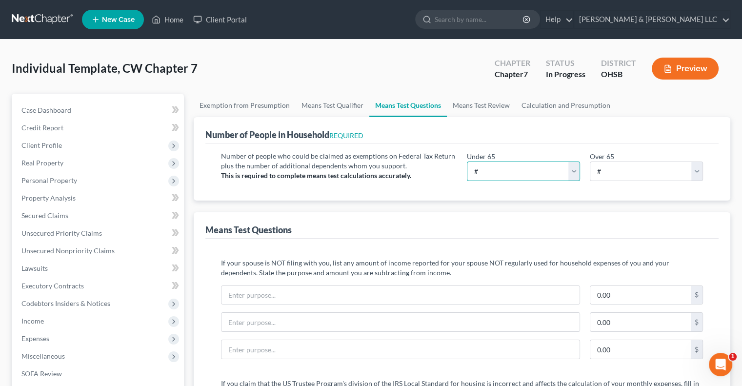
click at [497, 169] on select "# 0 1 2 3 4 5 6 7 8 9 10" at bounding box center [523, 172] width 113 height 20
click at [467, 162] on select "# 0 1 2 3 4 5 6 7 8 9 10" at bounding box center [523, 172] width 113 height 20
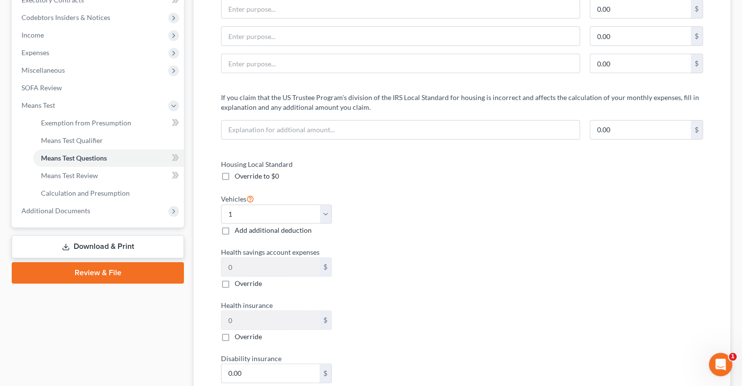
scroll to position [342, 0]
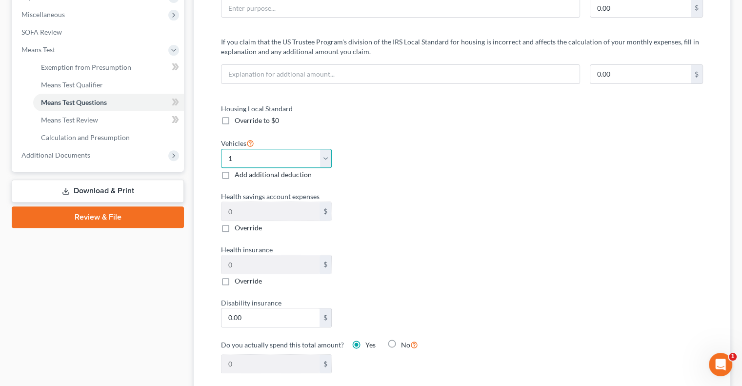
click at [323, 161] on select "Select 0 1 2 3 4 5" at bounding box center [276, 159] width 111 height 20
click at [221, 149] on select "Select 0 1 2 3 4 5" at bounding box center [276, 159] width 111 height 20
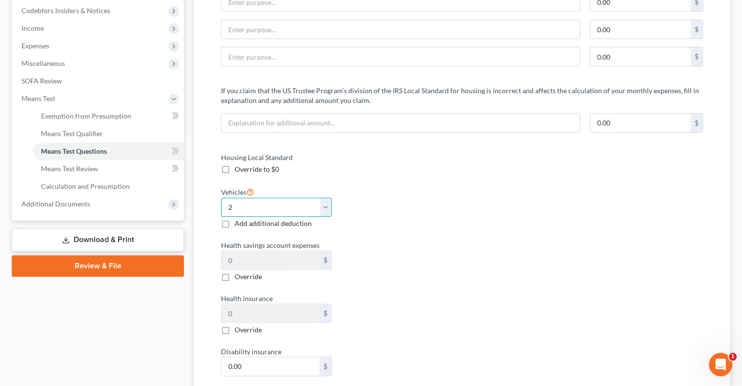
scroll to position [0, 0]
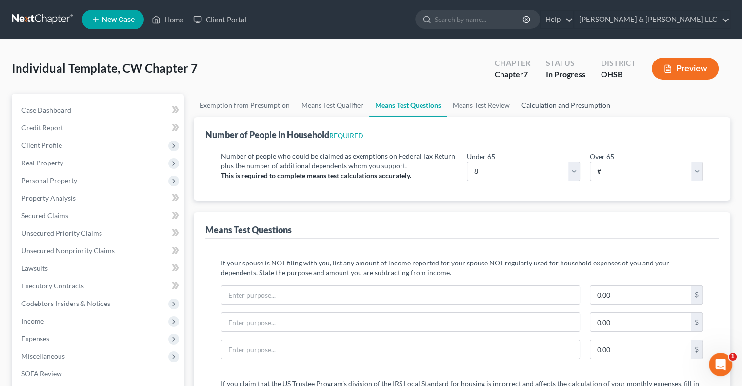
click at [559, 107] on link "Calculation and Presumption" at bounding box center [566, 105] width 101 height 23
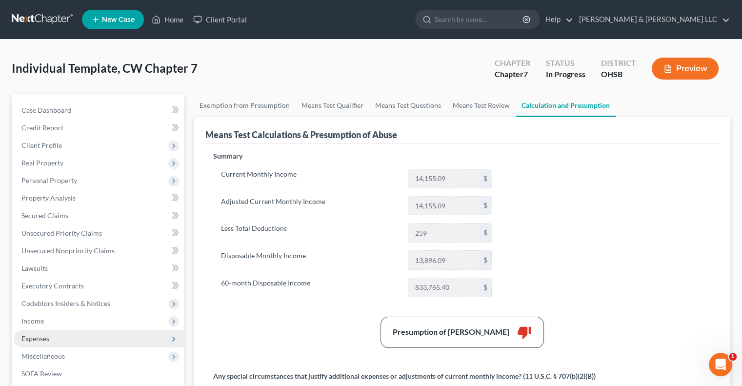
click at [40, 333] on span "Expenses" at bounding box center [99, 339] width 170 height 18
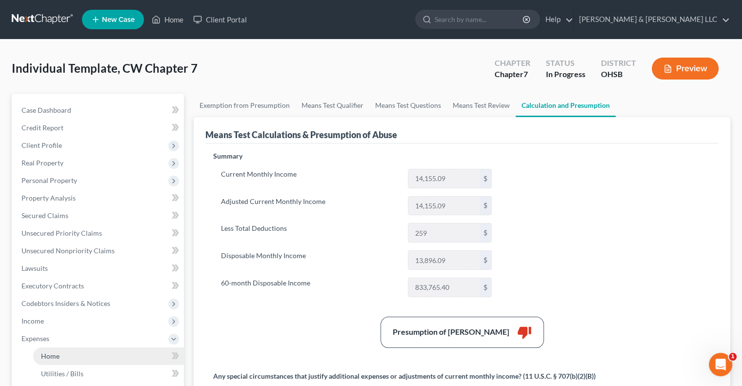
click at [52, 352] on span "Home" at bounding box center [50, 356] width 19 height 8
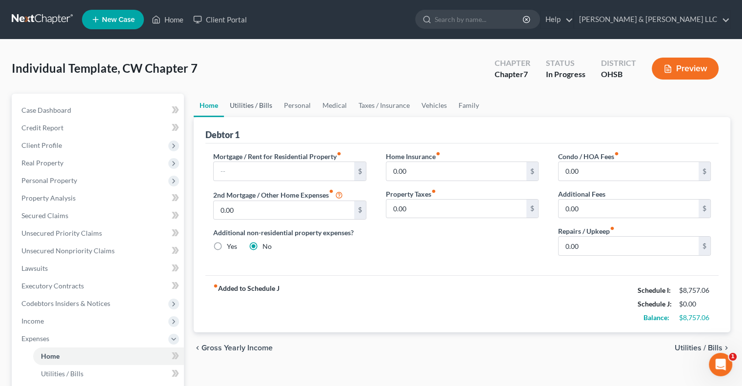
click at [260, 106] on link "Utilities / Bills" at bounding box center [251, 105] width 54 height 23
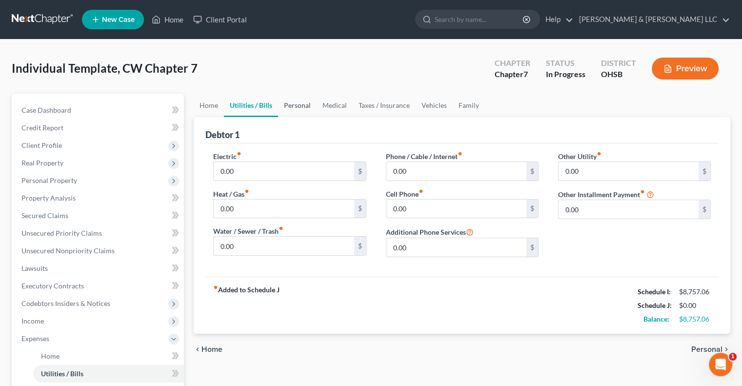
click at [288, 101] on link "Personal" at bounding box center [297, 105] width 39 height 23
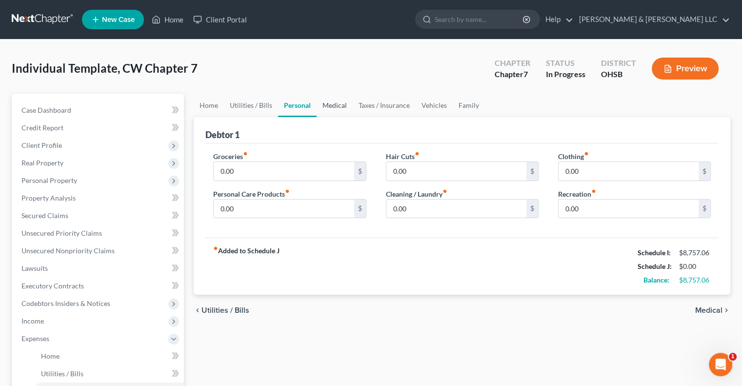
click at [337, 107] on link "Medical" at bounding box center [335, 105] width 36 height 23
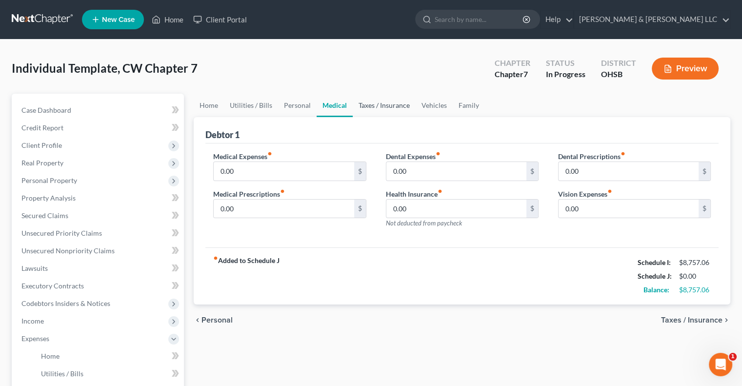
click at [379, 105] on link "Taxes / Insurance" at bounding box center [384, 105] width 63 height 23
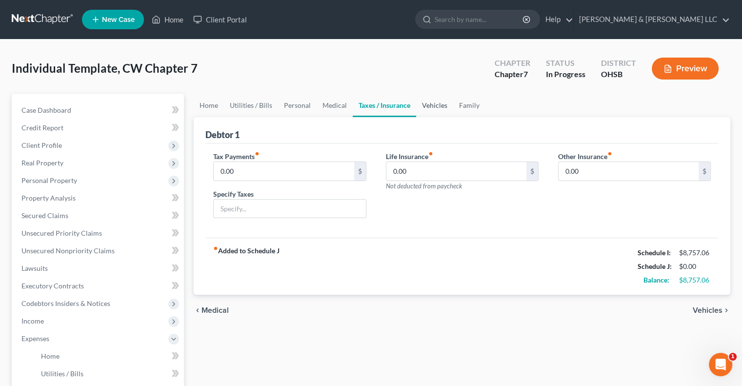
click at [427, 110] on link "Vehicles" at bounding box center [434, 105] width 37 height 23
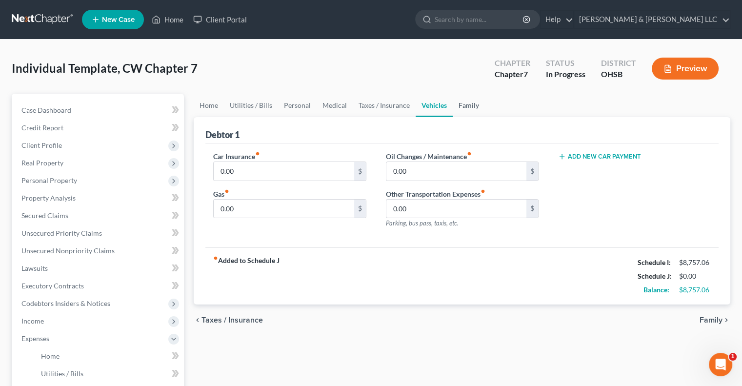
click at [467, 107] on link "Family" at bounding box center [469, 105] width 32 height 23
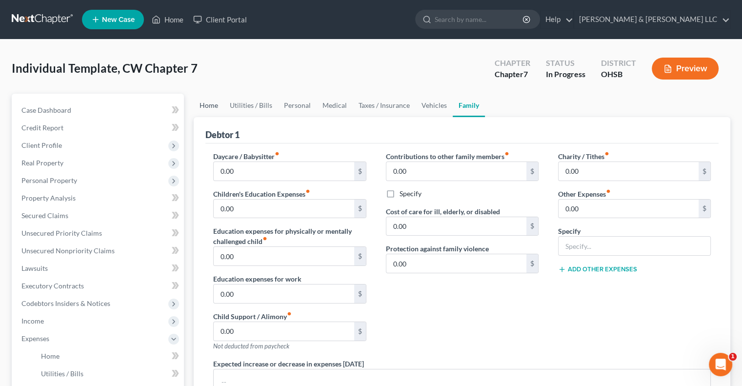
click at [202, 106] on link "Home" at bounding box center [209, 105] width 30 height 23
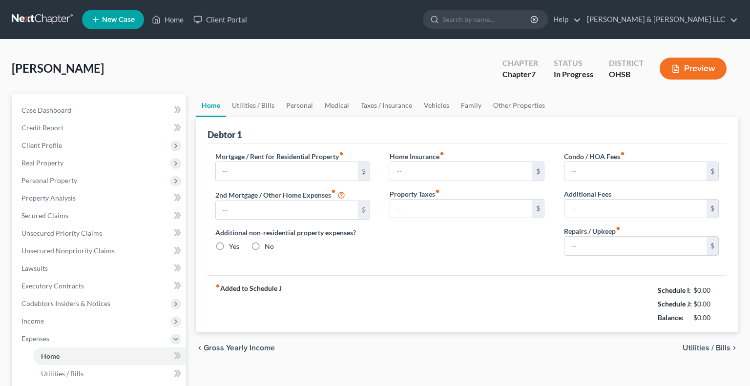
type input "0.00"
radio input "true"
type input "0.00"
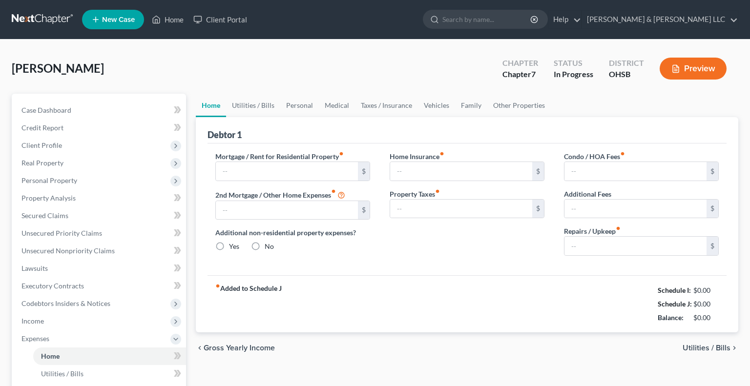
type input "0.00"
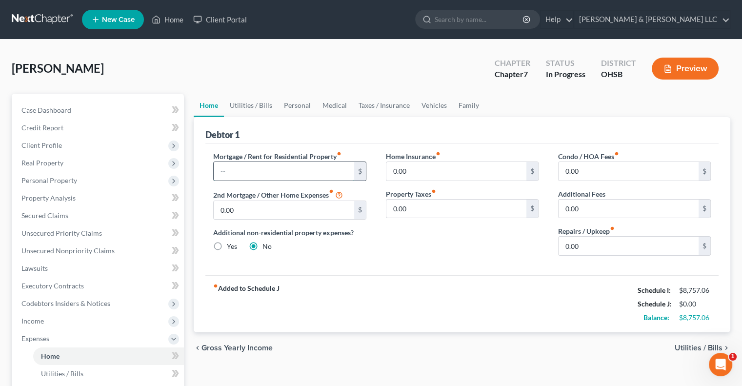
click at [250, 173] on input "text" at bounding box center [284, 171] width 140 height 19
type input "2,500"
click at [586, 251] on input "0.00" at bounding box center [629, 246] width 140 height 19
type input "100"
click at [247, 165] on input "2,500" at bounding box center [284, 171] width 140 height 19
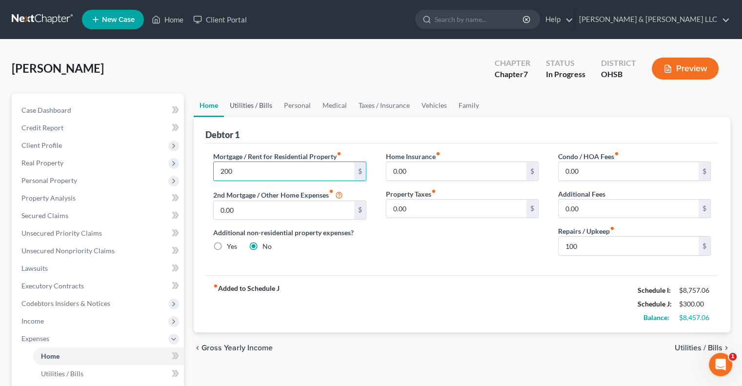
type input "200"
click at [254, 108] on link "Utilities / Bills" at bounding box center [251, 105] width 54 height 23
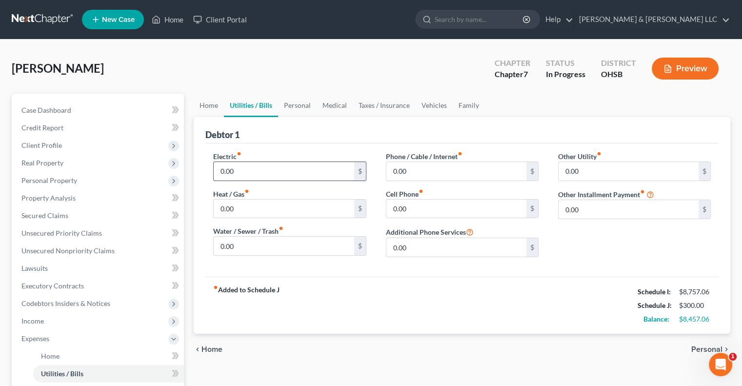
click at [248, 168] on input "0.00" at bounding box center [284, 171] width 140 height 19
type input "365"
click at [251, 249] on input "0.00" at bounding box center [284, 246] width 140 height 19
type input "100"
click at [416, 174] on input "0.00" at bounding box center [457, 171] width 140 height 19
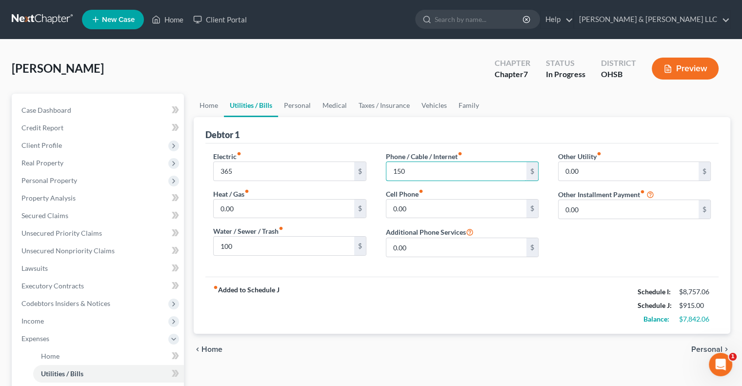
type input "150"
click at [459, 105] on link "Family" at bounding box center [469, 105] width 32 height 23
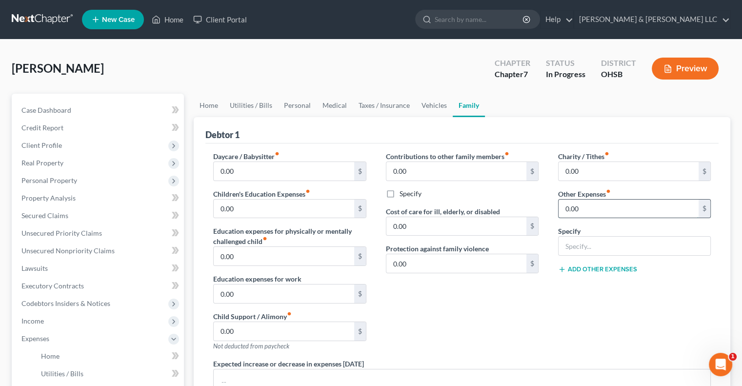
click at [611, 208] on input "0.00" at bounding box center [629, 209] width 140 height 19
type input "115"
click at [612, 247] on input "text" at bounding box center [635, 246] width 152 height 19
type input "Storage Unit"
click at [426, 107] on link "Vehicles" at bounding box center [434, 105] width 37 height 23
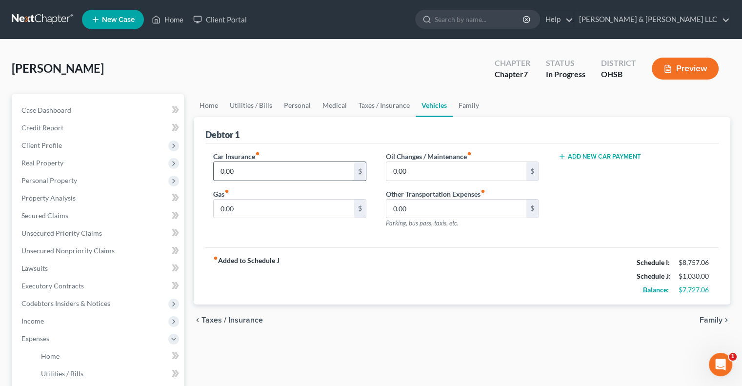
click at [250, 175] on input "0.00" at bounding box center [284, 171] width 140 height 19
click at [238, 105] on link "Utilities / Bills" at bounding box center [251, 105] width 54 height 23
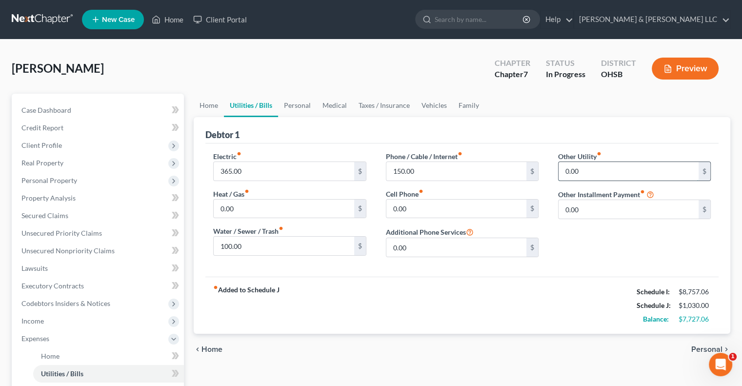
click at [583, 171] on input "0.00" at bounding box center [629, 171] width 140 height 19
type input "150"
click at [592, 198] on input "text" at bounding box center [635, 198] width 152 height 19
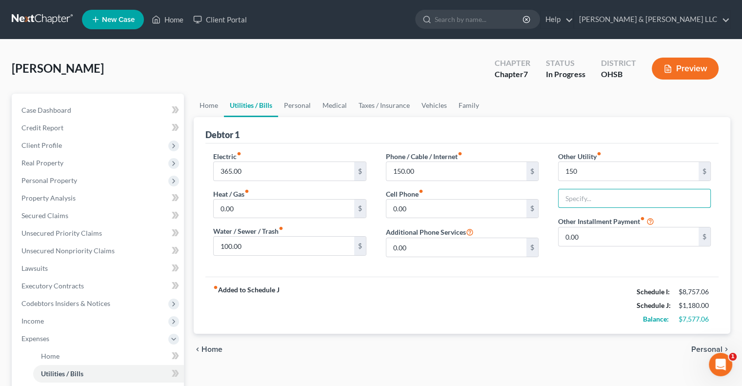
type input "Cable/Internet/Streaming"
click at [295, 105] on link "Personal" at bounding box center [297, 105] width 39 height 23
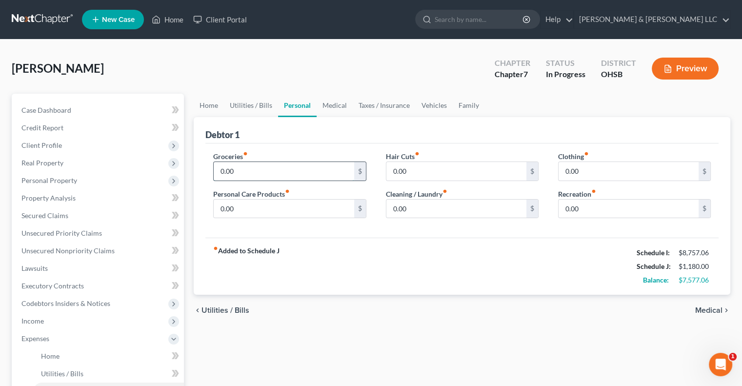
click at [267, 164] on input "0.00" at bounding box center [284, 171] width 140 height 19
type input "1,500"
click at [255, 220] on div "Groceries fiber_manual_record 1,500 $ Personal Care Products fiber_manual_recor…" at bounding box center [290, 188] width 172 height 75
click at [255, 205] on input "0.00" at bounding box center [284, 209] width 140 height 19
type input "125"
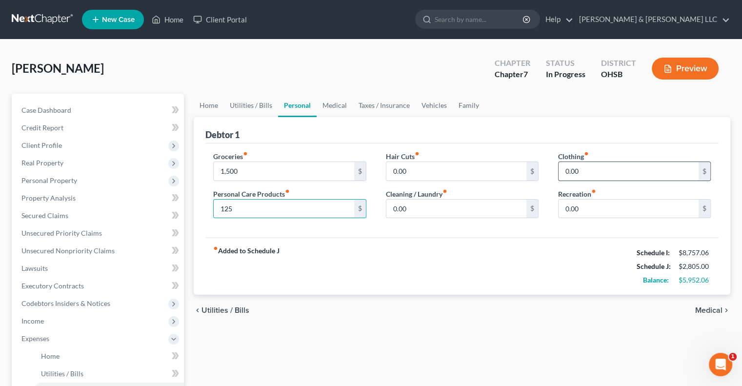
click at [603, 169] on input "0.00" at bounding box center [629, 171] width 140 height 19
type input "125"
click at [595, 212] on input "0.00" at bounding box center [629, 209] width 140 height 19
type input "55"
drag, startPoint x: 339, startPoint y: 109, endPoint x: 332, endPoint y: 115, distance: 9.0
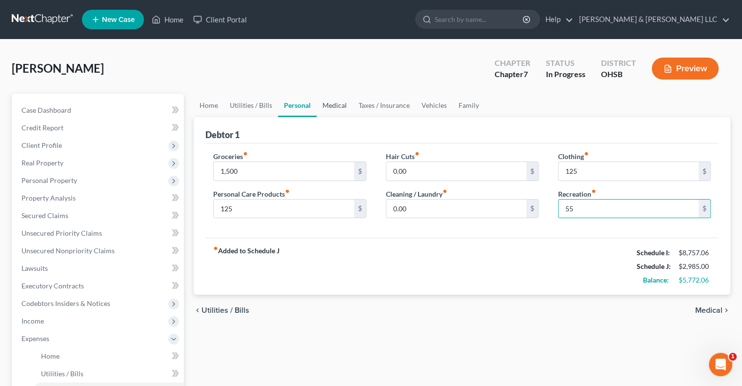
click at [339, 109] on link "Medical" at bounding box center [335, 105] width 36 height 23
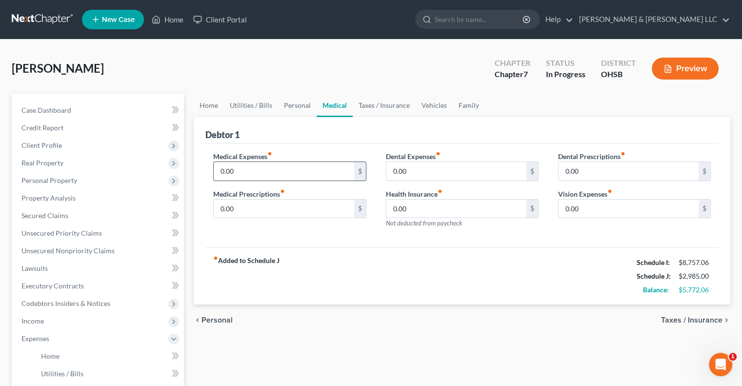
click at [279, 165] on input "0.00" at bounding box center [284, 171] width 140 height 19
type input "150"
click at [378, 103] on link "Taxes / Insurance" at bounding box center [384, 105] width 63 height 23
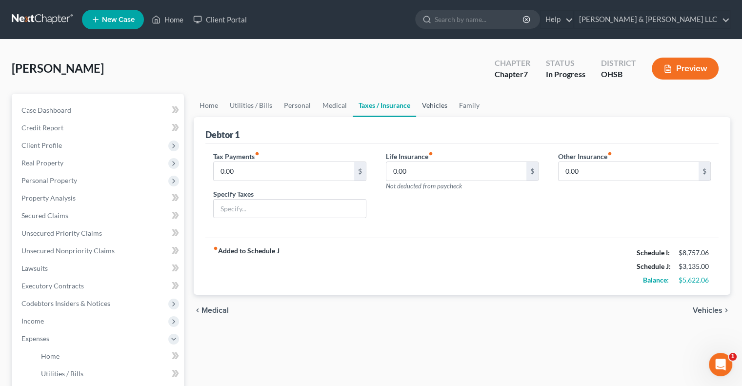
click at [439, 105] on link "Vehicles" at bounding box center [434, 105] width 37 height 23
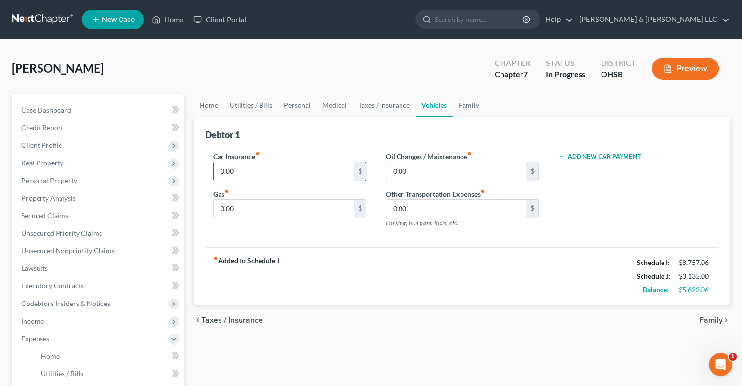
click at [319, 164] on input "0.00" at bounding box center [284, 171] width 140 height 19
type input "250"
click at [258, 208] on input "0.00" at bounding box center [284, 209] width 140 height 19
type input "385"
click at [466, 108] on link "Family" at bounding box center [469, 105] width 32 height 23
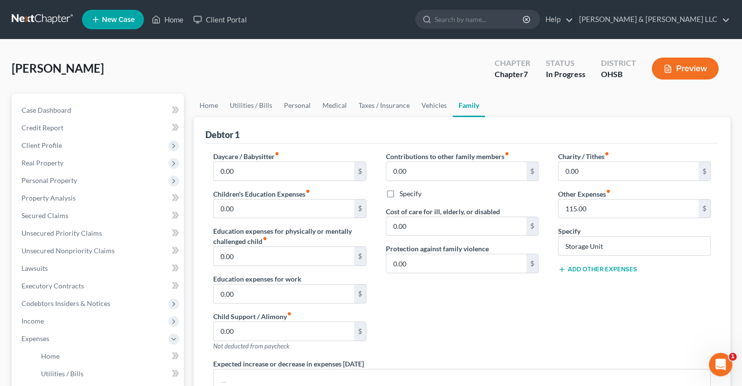
click at [592, 271] on button "Add Other Expenses" at bounding box center [597, 270] width 79 height 8
click at [590, 283] on input "0.00" at bounding box center [629, 283] width 140 height 19
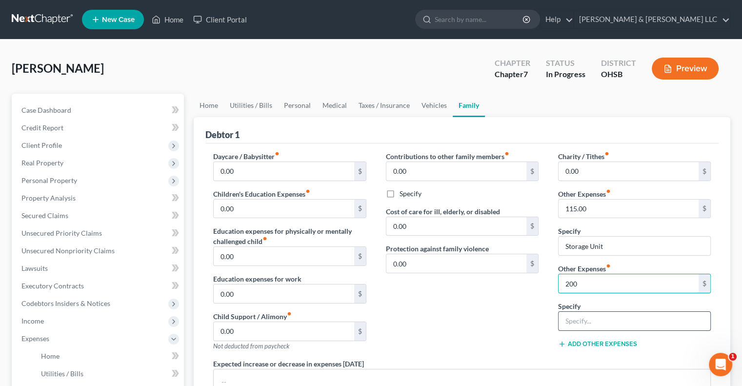
type input "200"
click at [594, 321] on input "text" at bounding box center [635, 321] width 152 height 19
type input "Dependent Sports/Activities"
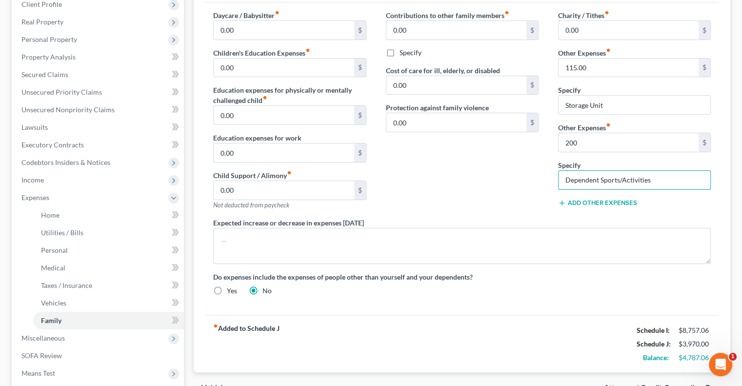
scroll to position [146, 0]
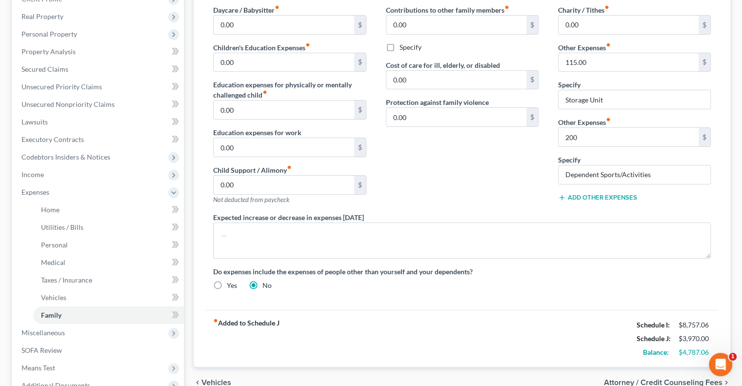
click at [588, 192] on div "Add Other Expenses" at bounding box center [634, 197] width 153 height 10
click at [591, 196] on button "Add Other Expenses" at bounding box center [597, 198] width 79 height 8
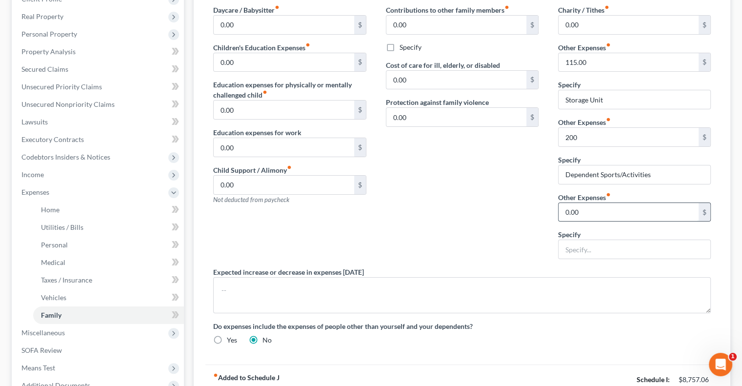
click at [590, 210] on input "0.00" at bounding box center [629, 212] width 140 height 19
type input "100"
click at [596, 249] on input "text" at bounding box center [635, 249] width 152 height 19
type input "Diapers, wipes, formula, etc"
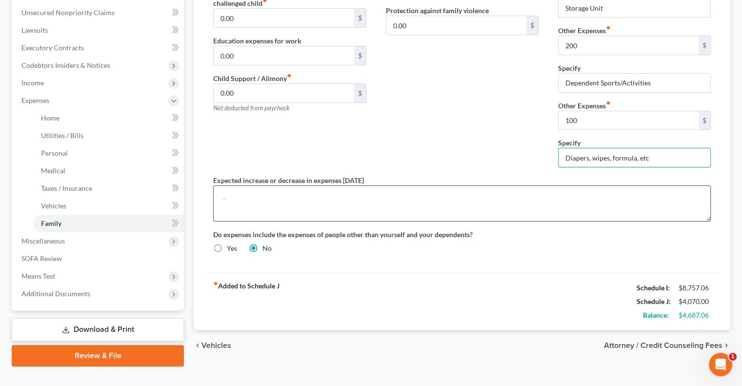
scroll to position [255, 0]
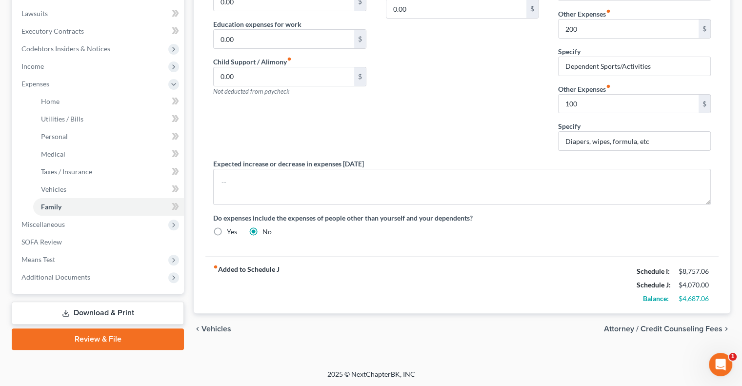
click at [651, 325] on span "Attorney / Credit Counseling Fees" at bounding box center [663, 329] width 119 height 8
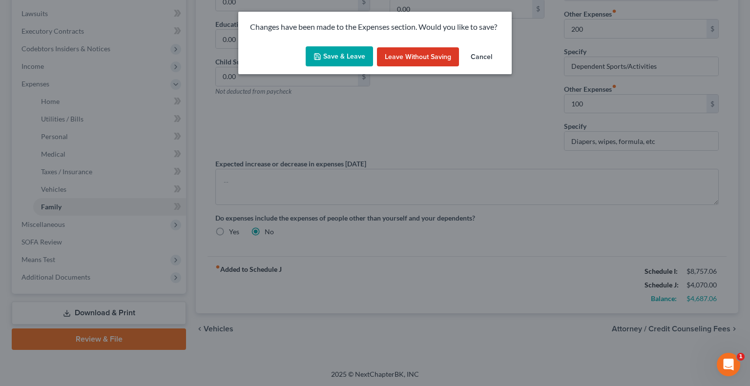
click at [346, 54] on button "Save & Leave" at bounding box center [339, 56] width 67 height 21
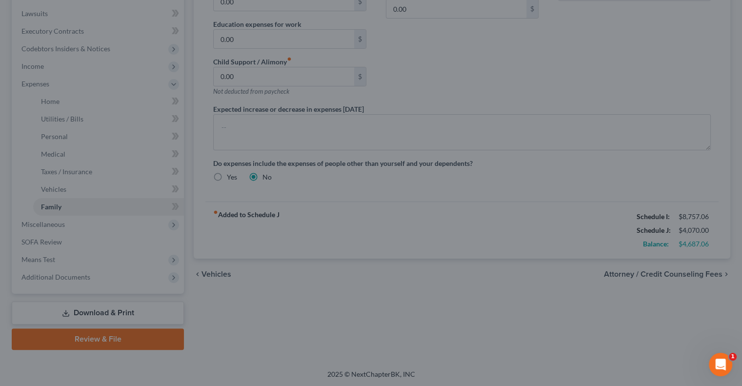
select select "0"
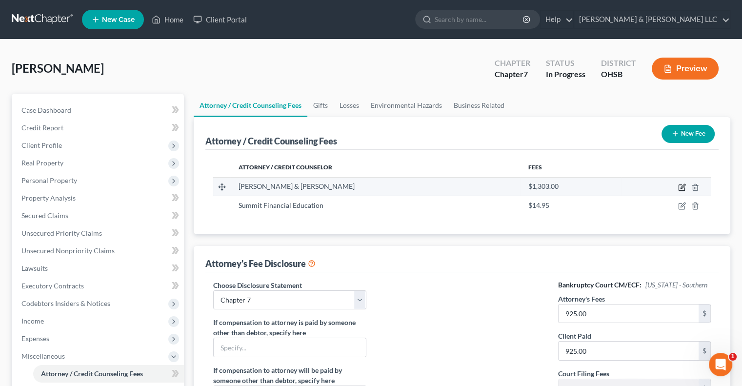
click at [681, 186] on icon "button" at bounding box center [682, 188] width 8 height 8
select select "36"
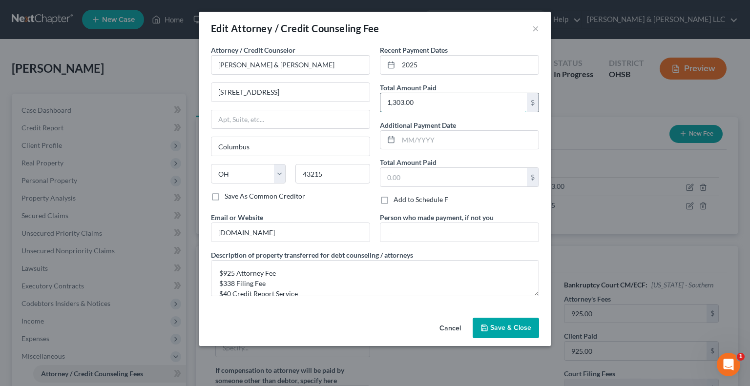
click at [422, 106] on input "1,303.00" at bounding box center [453, 102] width 146 height 19
type input "1,140"
drag, startPoint x: 223, startPoint y: 272, endPoint x: 233, endPoint y: 273, distance: 10.8
click at [233, 273] on textarea "$925 Attorney Fee $338 Filing Fee $40 Credit Report Service" at bounding box center [375, 278] width 328 height 36
drag, startPoint x: 269, startPoint y: 281, endPoint x: 212, endPoint y: 279, distance: 57.6
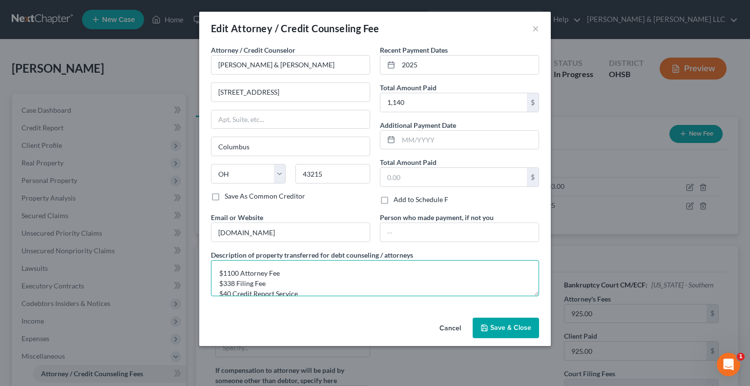
click at [212, 279] on textarea "$1100 Attorney Fee $338 Filing Fee $40 Credit Report Service" at bounding box center [375, 278] width 328 height 36
type textarea "$1100 Attorney Fee $40 Credit Report Service"
click at [498, 329] on span "Save & Close" at bounding box center [510, 328] width 41 height 8
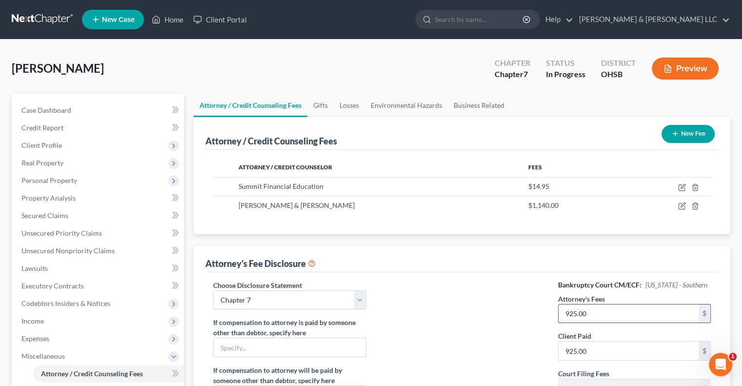
click at [599, 312] on input "925.00" at bounding box center [629, 314] width 140 height 19
type input "1,100"
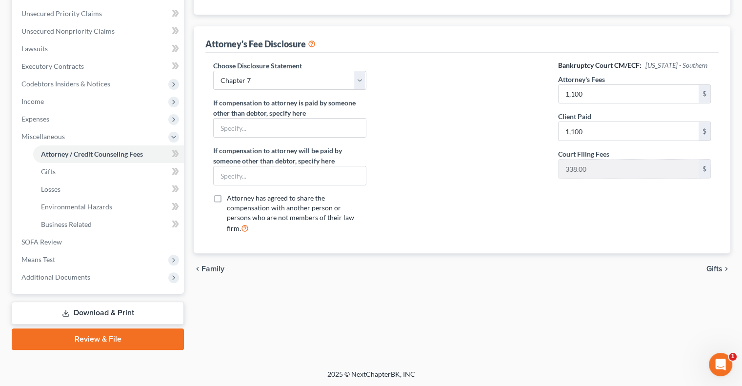
click at [709, 265] on span "Gifts" at bounding box center [715, 269] width 16 height 8
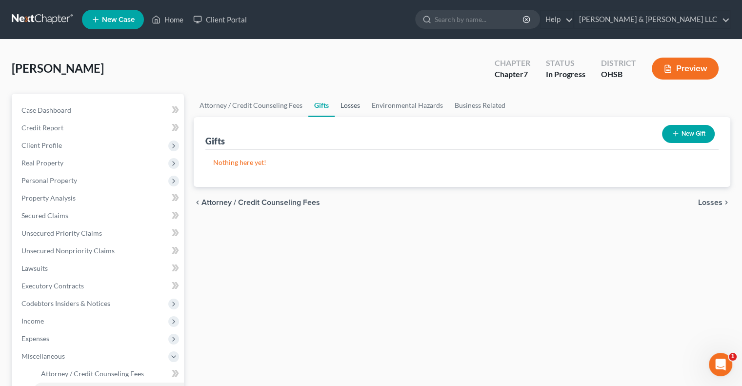
click at [351, 110] on link "Losses" at bounding box center [350, 105] width 31 height 23
click at [647, 205] on span "Environmental Hazards" at bounding box center [682, 203] width 82 height 8
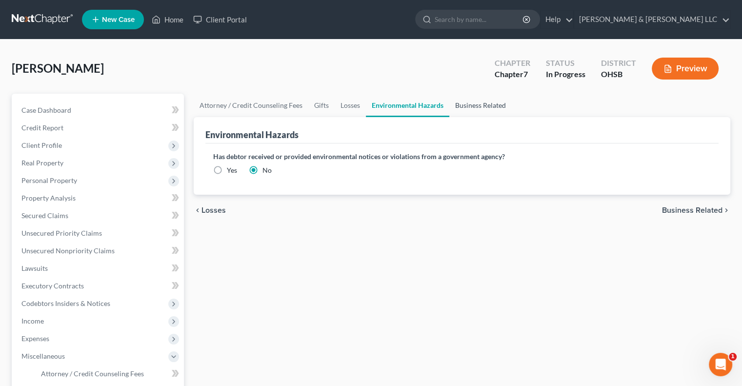
click at [494, 106] on link "Business Related" at bounding box center [481, 105] width 62 height 23
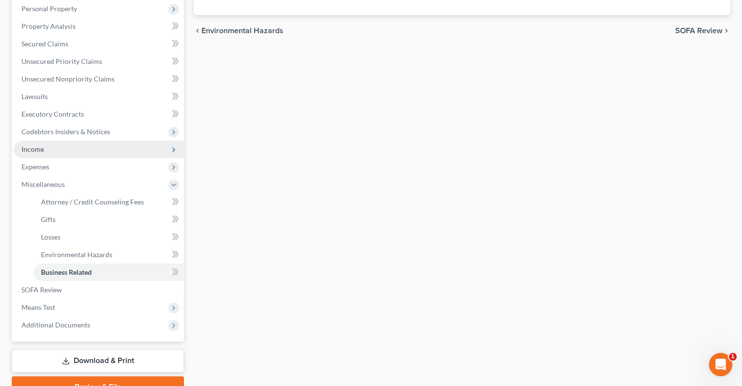
scroll to position [195, 0]
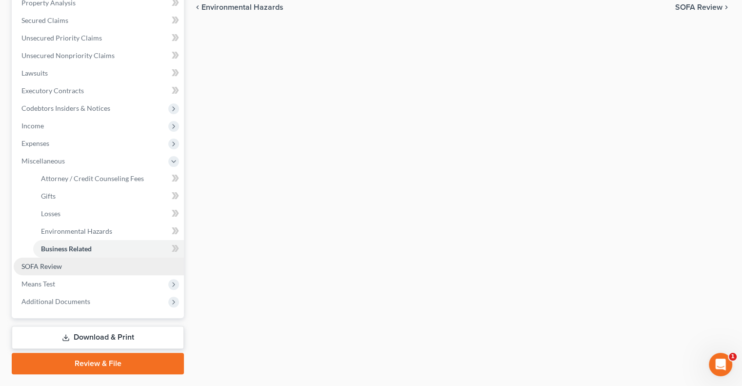
click at [74, 265] on link "SOFA Review" at bounding box center [99, 267] width 170 height 18
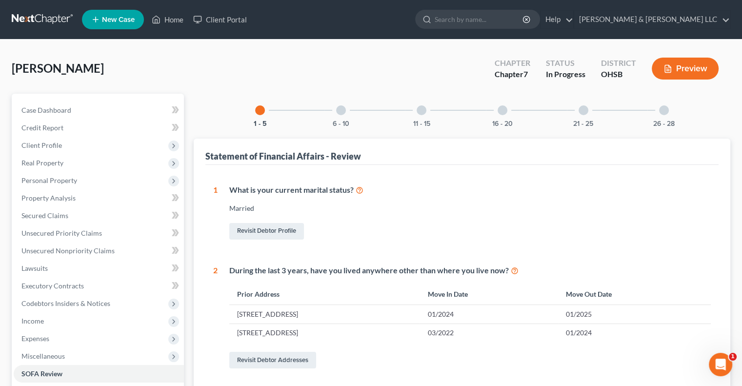
click at [340, 111] on div at bounding box center [341, 110] width 10 height 10
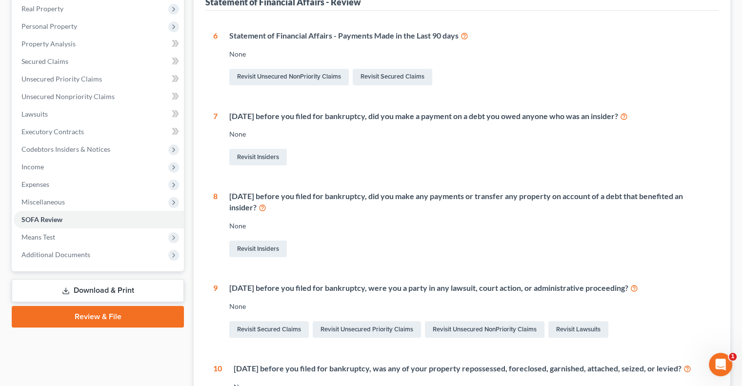
scroll to position [195, 0]
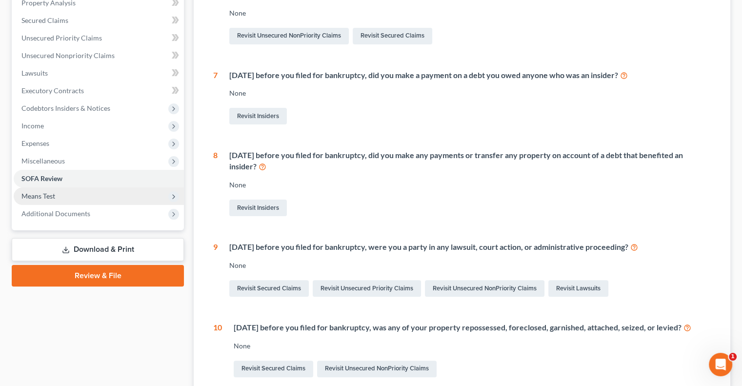
click at [114, 193] on span "Means Test" at bounding box center [99, 196] width 170 height 18
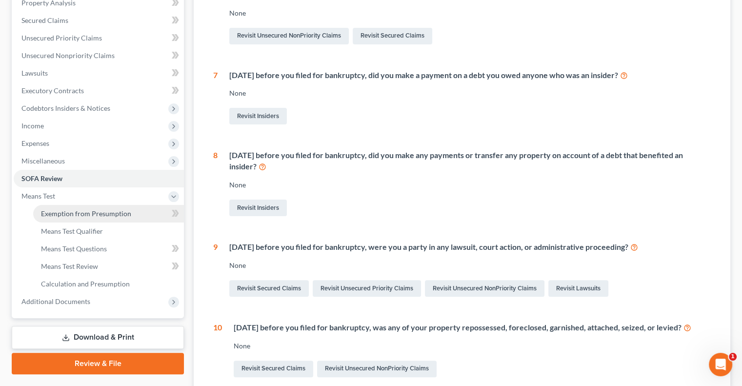
click at [114, 206] on link "Exemption from Presumption" at bounding box center [108, 214] width 151 height 18
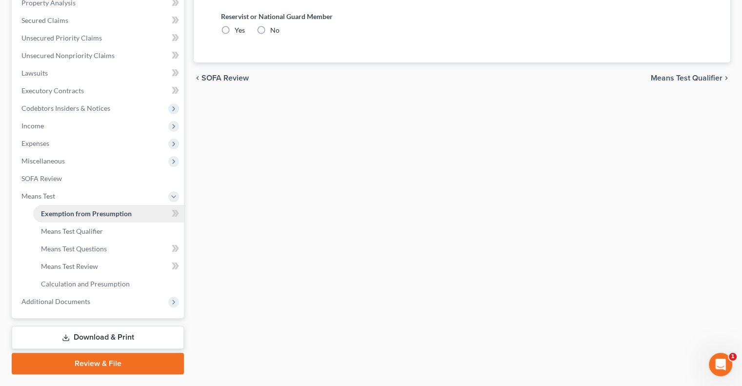
radio input "true"
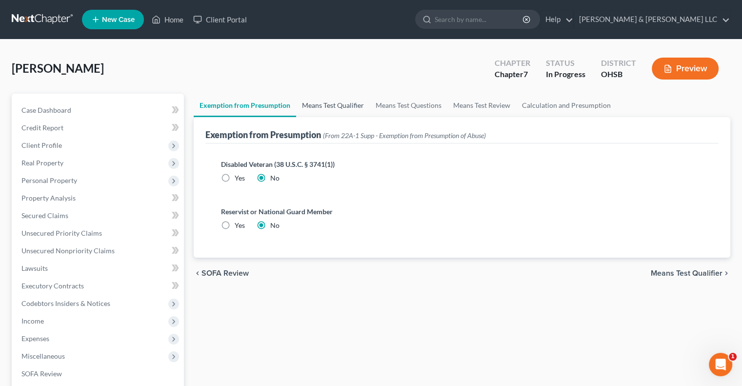
click at [358, 104] on link "Means Test Qualifier" at bounding box center [333, 105] width 74 height 23
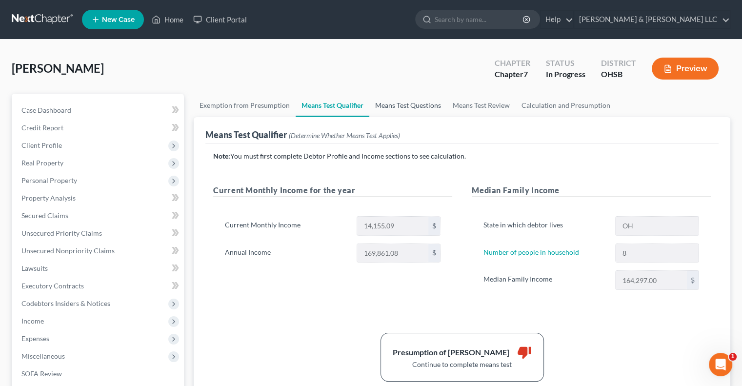
click at [422, 103] on link "Means Test Questions" at bounding box center [408, 105] width 78 height 23
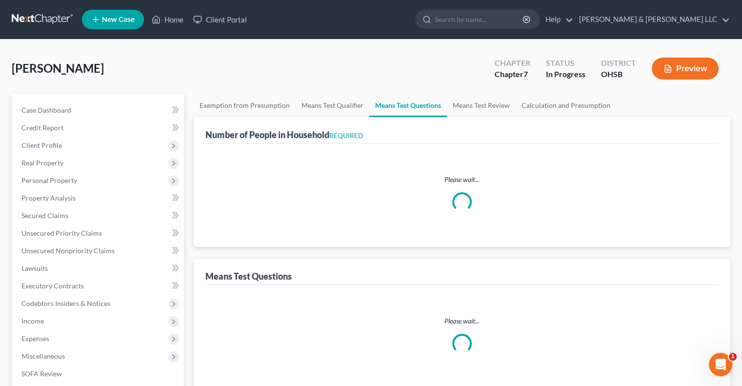
select select "8"
select select "2"
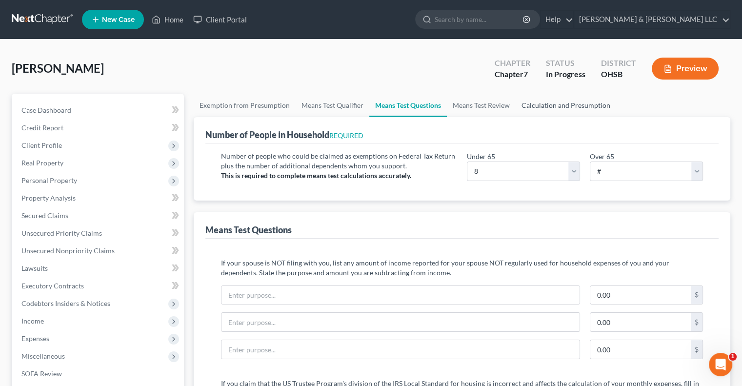
click at [560, 105] on link "Calculation and Presumption" at bounding box center [566, 105] width 101 height 23
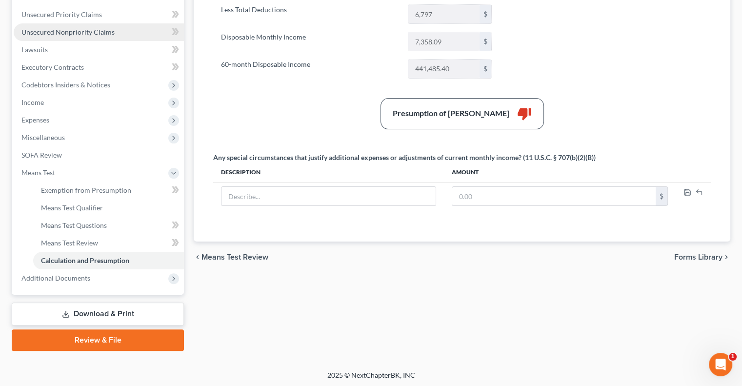
scroll to position [220, 0]
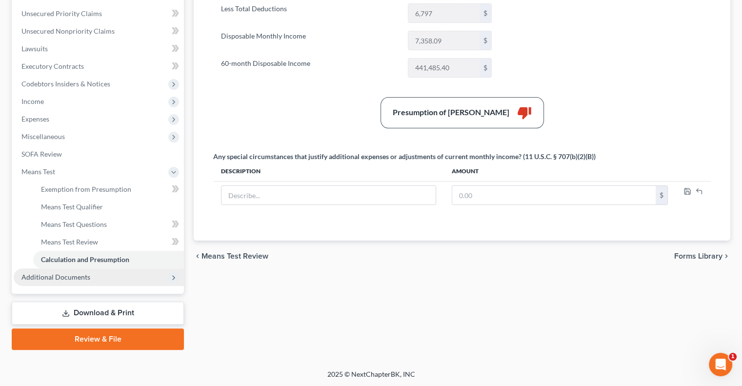
click at [61, 276] on span "Additional Documents" at bounding box center [55, 277] width 69 height 8
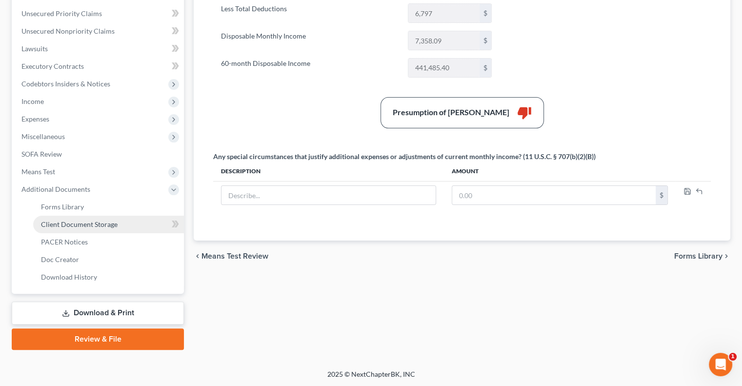
click at [63, 229] on link "Client Document Storage" at bounding box center [108, 225] width 151 height 18
select select "7"
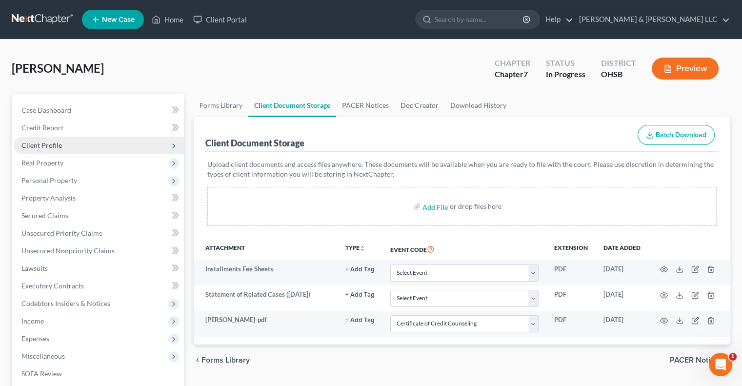
click at [57, 148] on span "Client Profile" at bounding box center [41, 145] width 41 height 8
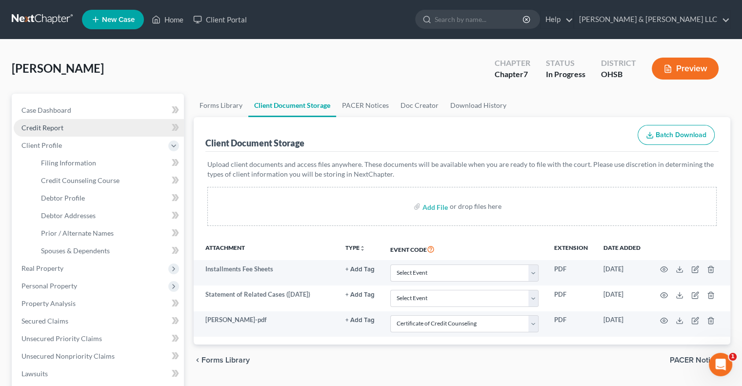
click at [57, 130] on span "Credit Report" at bounding box center [42, 127] width 42 height 8
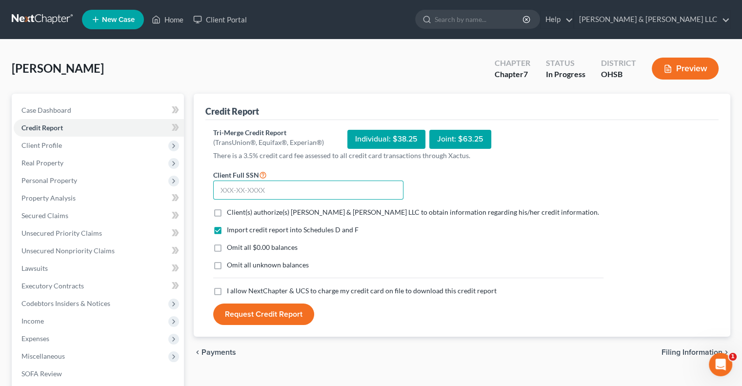
click at [267, 191] on input "text" at bounding box center [308, 191] width 190 height 20
type input "623-30-7084"
click at [227, 212] on label "Client(s) authorize(s) Cousino & Weinzimmer LLC to obtain information regarding…" at bounding box center [413, 212] width 372 height 10
click at [231, 212] on input "Client(s) authorize(s) Cousino & Weinzimmer LLC to obtain information regarding…" at bounding box center [234, 210] width 6 height 6
checkbox input "true"
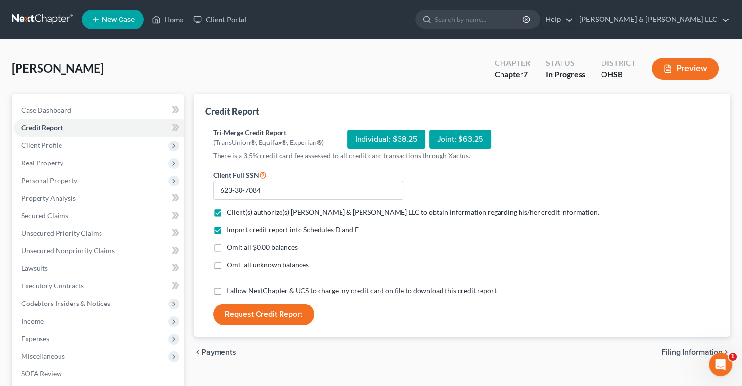
click at [227, 291] on label "I allow NextChapter & UCS to charge my credit card on file to download this cre…" at bounding box center [362, 291] width 270 height 10
click at [231, 291] on input "I allow NextChapter & UCS to charge my credit card on file to download this cre…" at bounding box center [234, 289] width 6 height 6
checkbox input "true"
click at [246, 315] on button "Request Credit Report" at bounding box center [263, 314] width 101 height 21
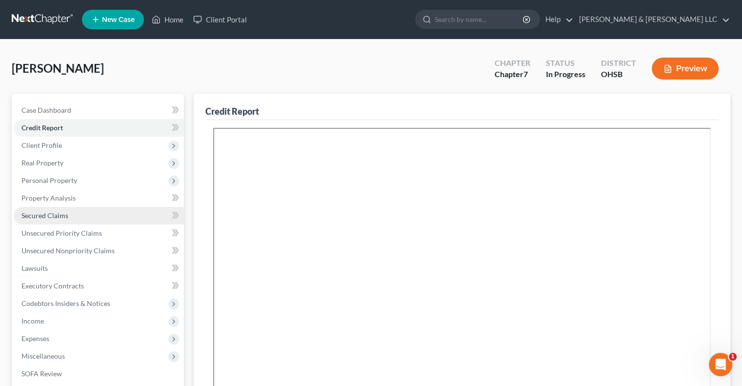
click at [54, 216] on span "Secured Claims" at bounding box center [44, 215] width 47 height 8
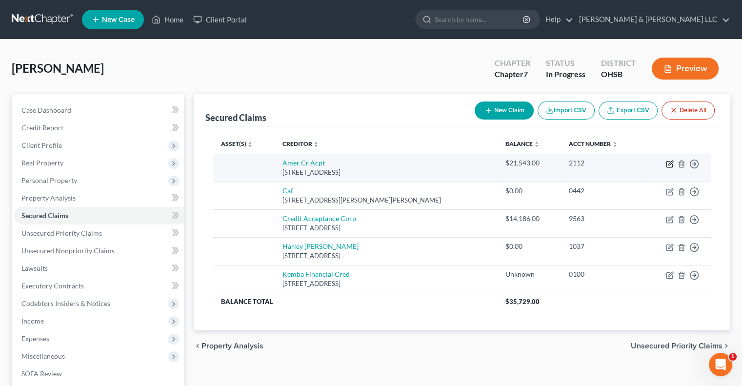
click at [673, 161] on icon "button" at bounding box center [670, 164] width 8 height 8
select select "42"
select select "0"
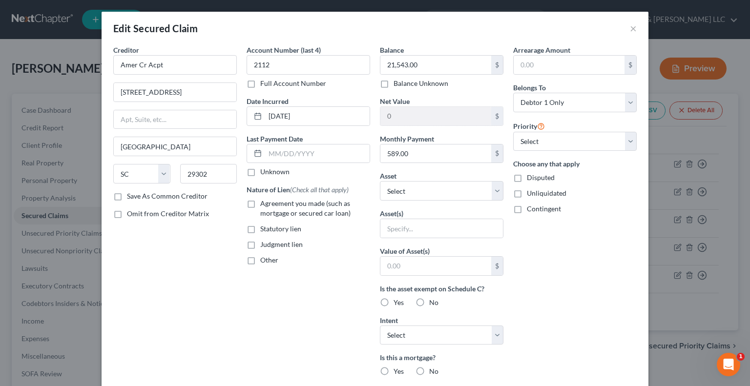
click at [291, 203] on span "Agreement you made (such as mortgage or secured car loan)" at bounding box center [305, 208] width 90 height 18
click at [270, 203] on input "Agreement you made (such as mortgage or secured car loan)" at bounding box center [267, 202] width 6 height 6
checkbox input "true"
click at [403, 191] on select "Select Other Multiple Assets Electronics - Electronics Televisions and radios; …" at bounding box center [441, 191] width 123 height 20
select select "10"
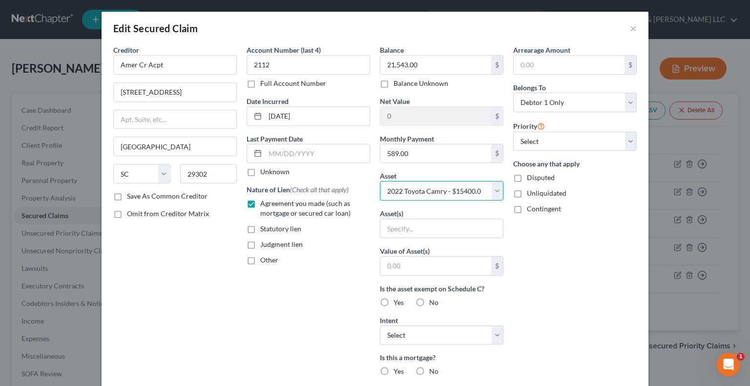
click at [380, 181] on select "Select Other Multiple Assets Electronics - Electronics Televisions and radios; …" at bounding box center [441, 191] width 123 height 20
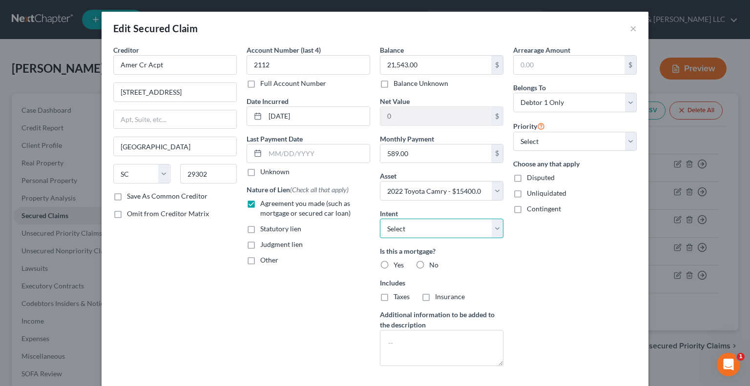
click at [409, 229] on select "Select Surrender Redeem Reaffirm Avoid Other" at bounding box center [441, 229] width 123 height 20
select select "2"
click at [380, 219] on select "Select Surrender Redeem Reaffirm Avoid Other" at bounding box center [441, 229] width 123 height 20
click at [429, 261] on label "No" at bounding box center [433, 265] width 9 height 10
click at [433, 261] on input "No" at bounding box center [436, 263] width 6 height 6
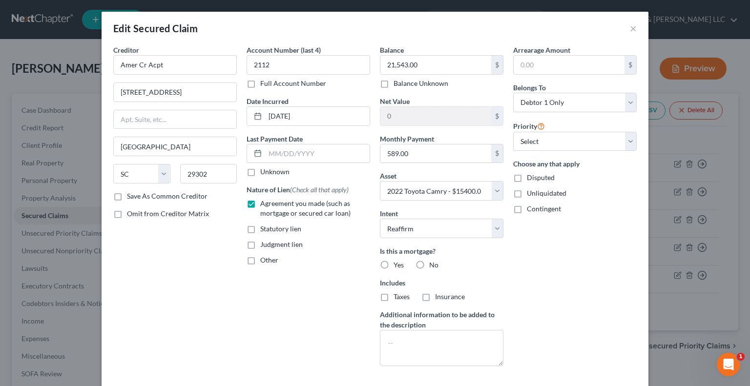
radio input "true"
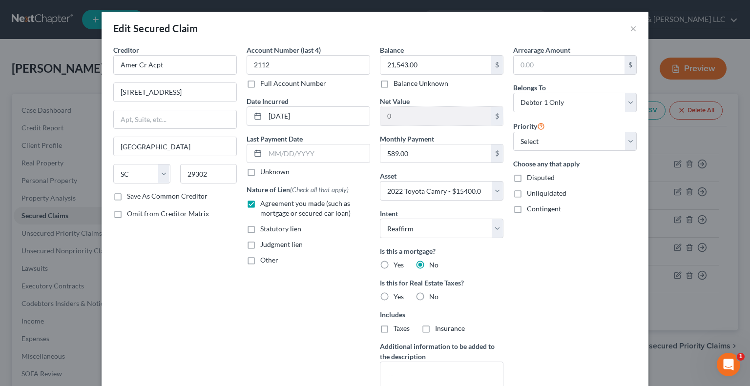
click at [429, 296] on label "No" at bounding box center [433, 297] width 9 height 10
click at [433, 296] on input "No" at bounding box center [436, 295] width 6 height 6
radio input "true"
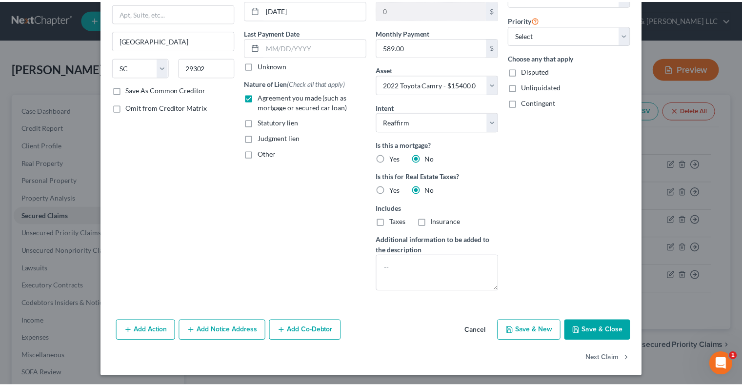
scroll to position [107, 0]
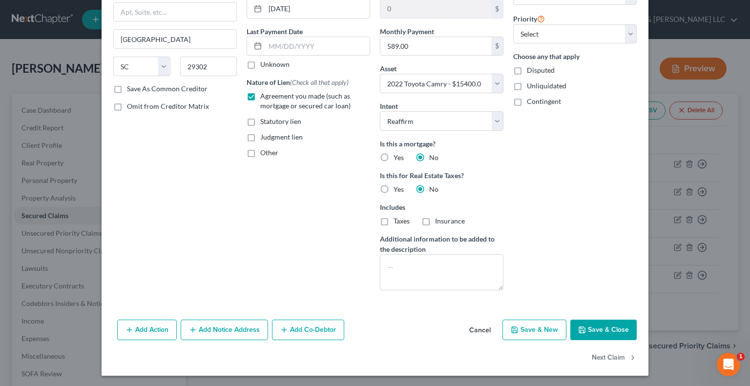
click at [604, 334] on button "Save & Close" at bounding box center [603, 330] width 66 height 21
select select
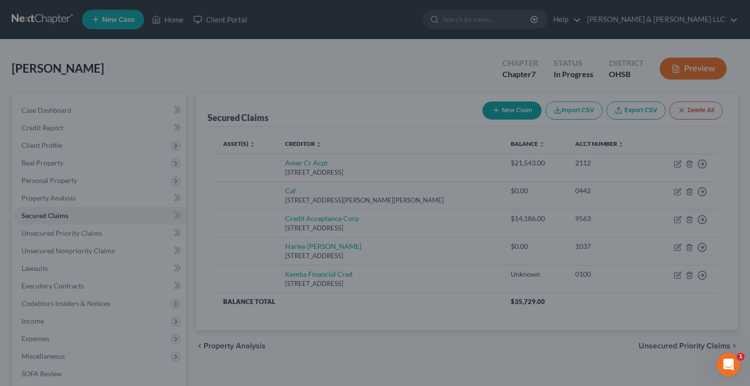
type input "-6,143.00"
select select "10"
type input "0"
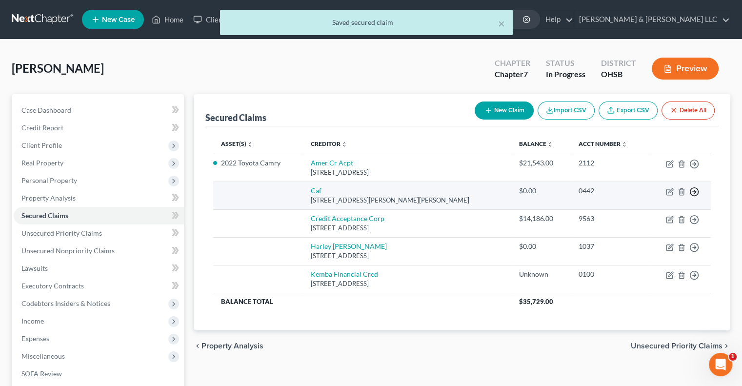
click at [695, 191] on icon "button" at bounding box center [695, 192] width 10 height 10
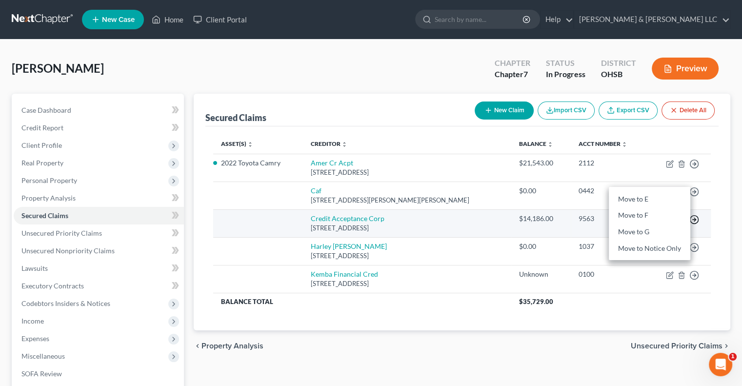
click at [698, 219] on circle "button" at bounding box center [695, 220] width 8 height 8
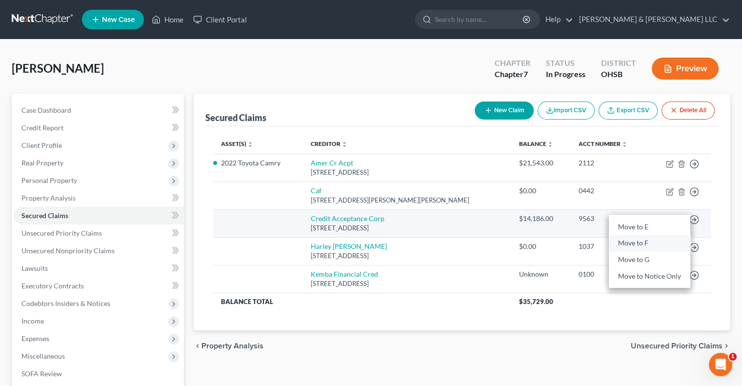
click at [656, 242] on link "Move to F" at bounding box center [650, 243] width 82 height 17
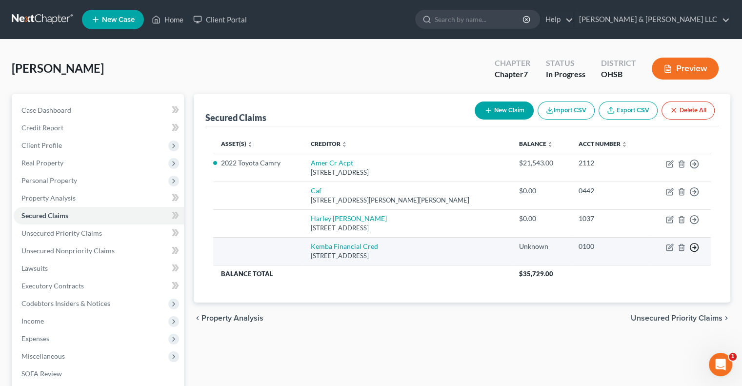
click at [696, 249] on icon "button" at bounding box center [695, 248] width 10 height 10
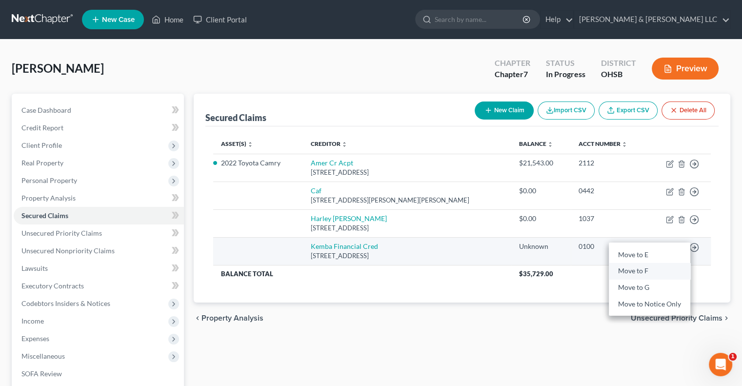
click at [619, 272] on link "Move to F" at bounding box center [650, 271] width 82 height 17
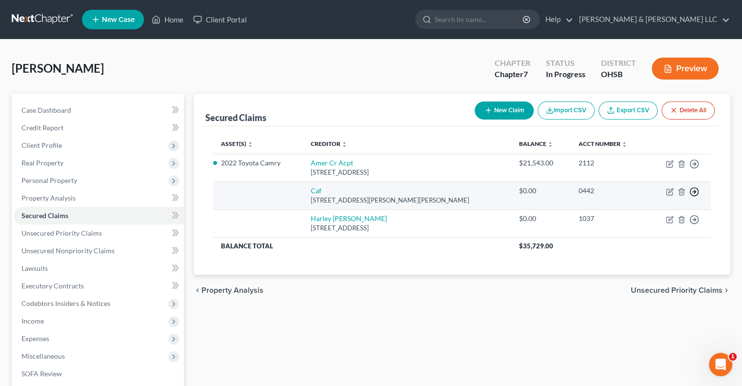
click at [693, 191] on icon "button" at bounding box center [695, 192] width 10 height 10
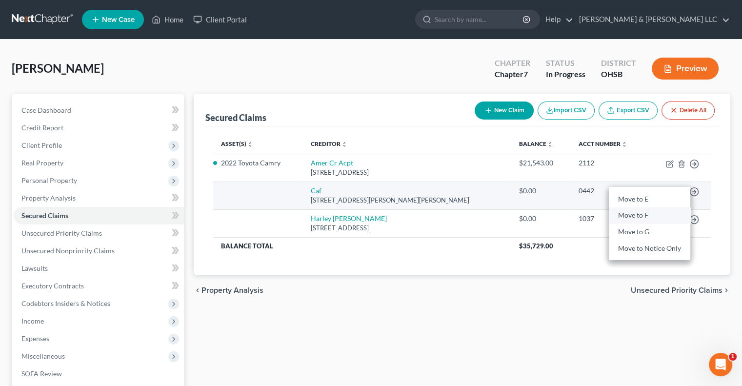
click at [643, 220] on link "Move to F" at bounding box center [650, 215] width 82 height 17
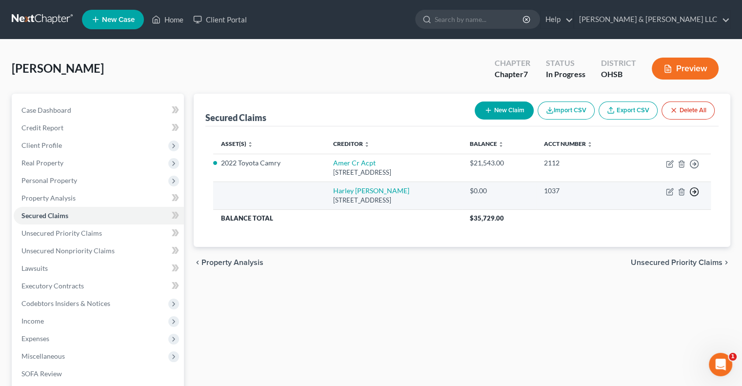
click at [694, 192] on icon "button" at bounding box center [695, 192] width 10 height 10
click at [633, 199] on link "Move to E" at bounding box center [650, 199] width 82 height 17
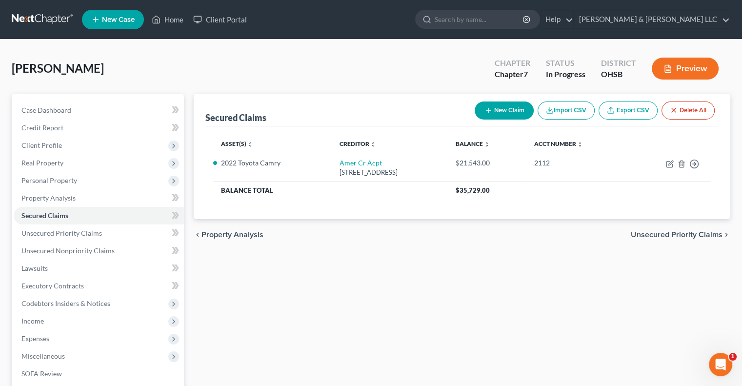
click at [652, 234] on span "Unsecured Priority Claims" at bounding box center [677, 235] width 92 height 8
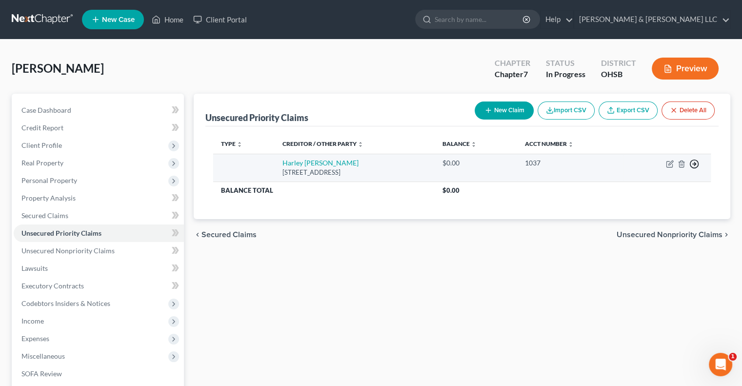
click at [695, 163] on icon "button" at bounding box center [695, 164] width 10 height 10
click at [663, 189] on link "Move to F" at bounding box center [650, 188] width 82 height 17
